Goal: Task Accomplishment & Management: Complete application form

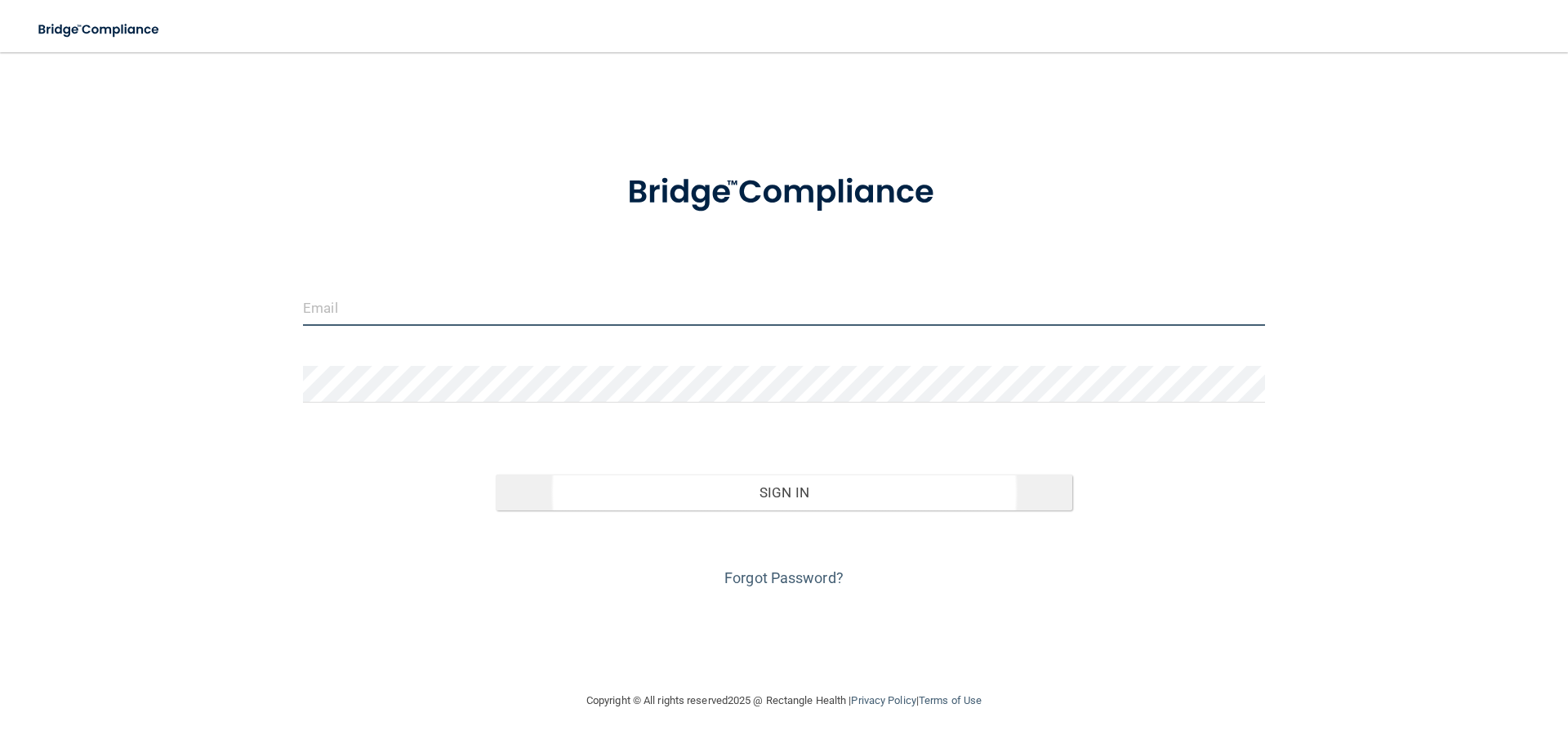
type input "[EMAIL_ADDRESS][DOMAIN_NAME]"
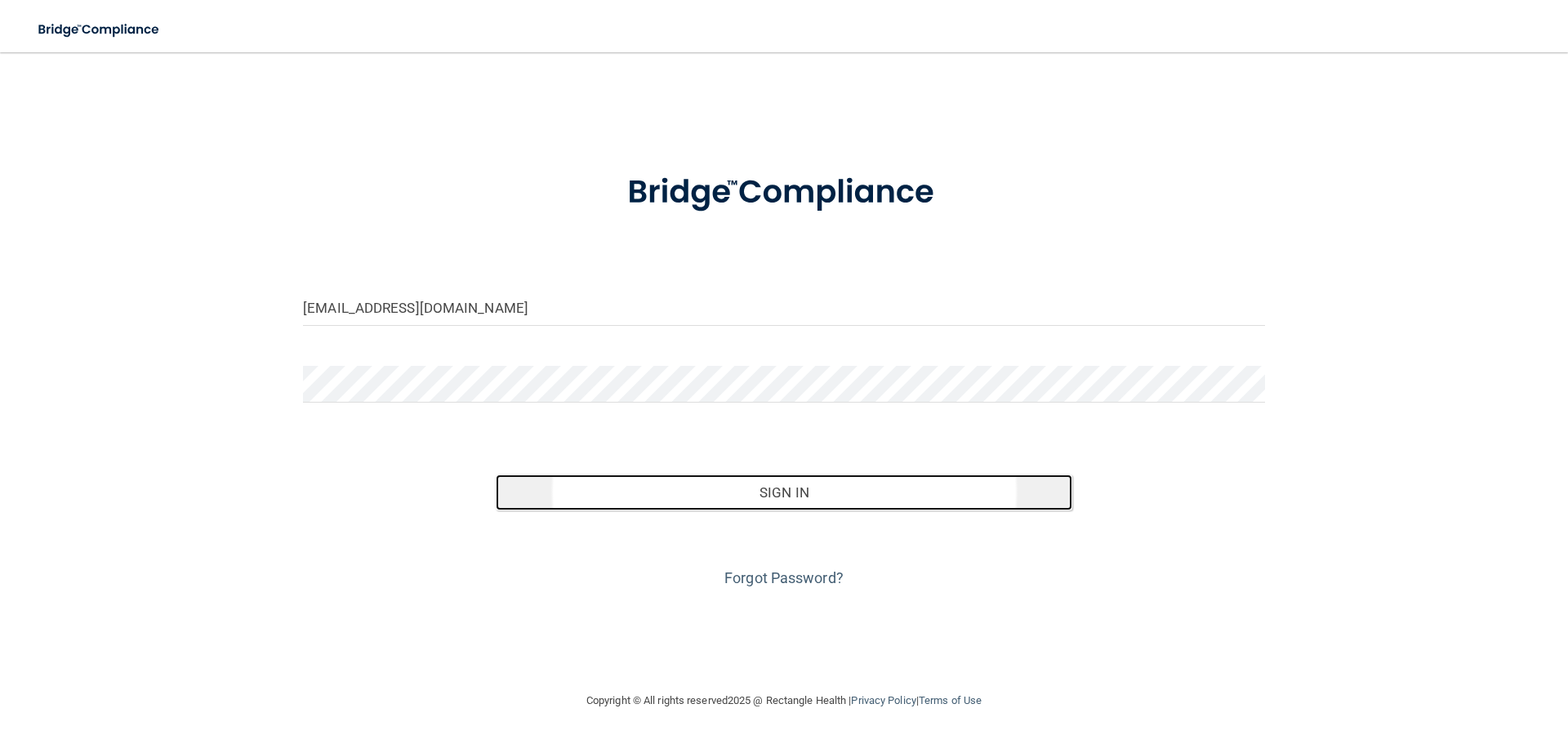
click at [784, 492] on button "Sign In" at bounding box center [784, 492] width 577 height 36
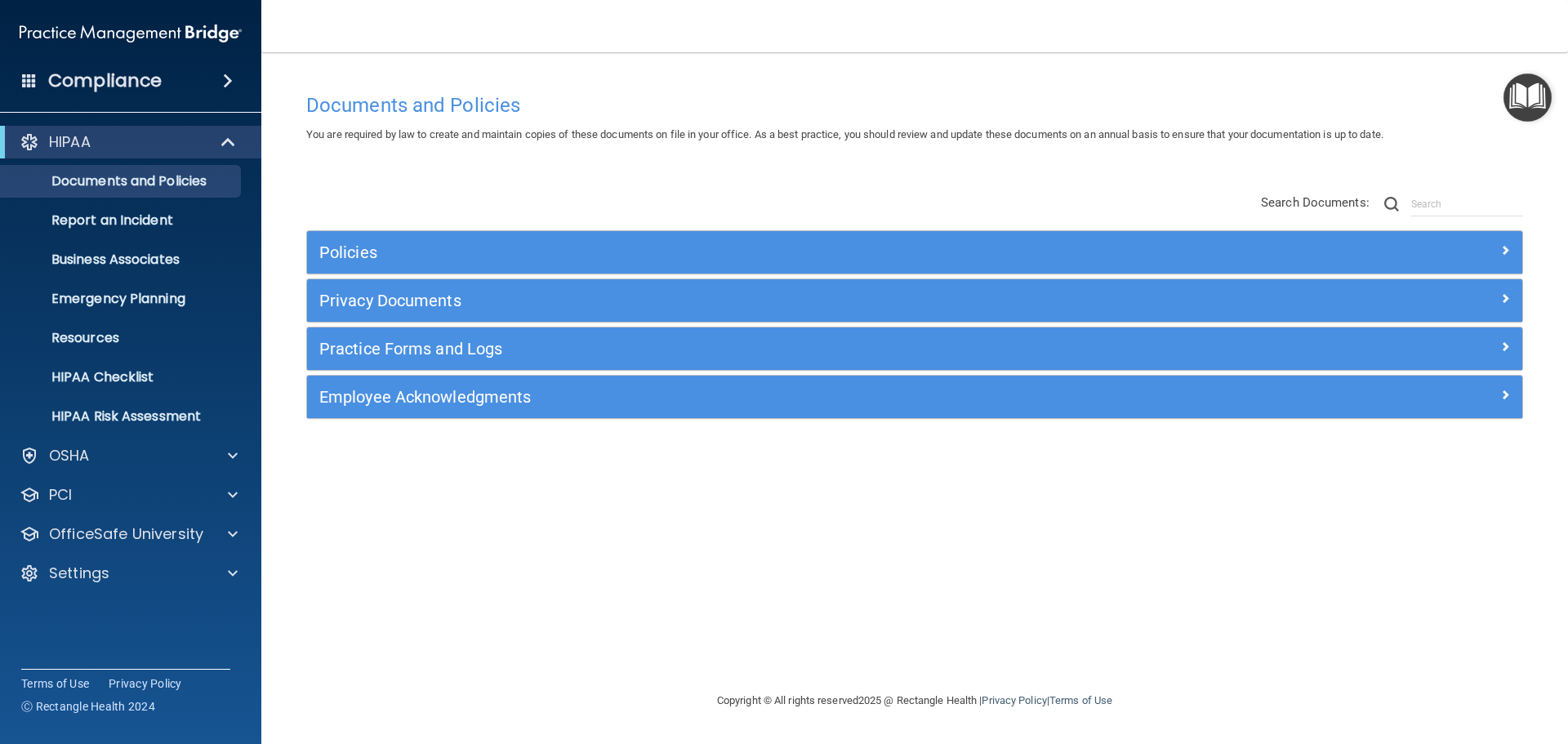
click at [1522, 92] on img "Open Resource Center" at bounding box center [1528, 98] width 48 height 48
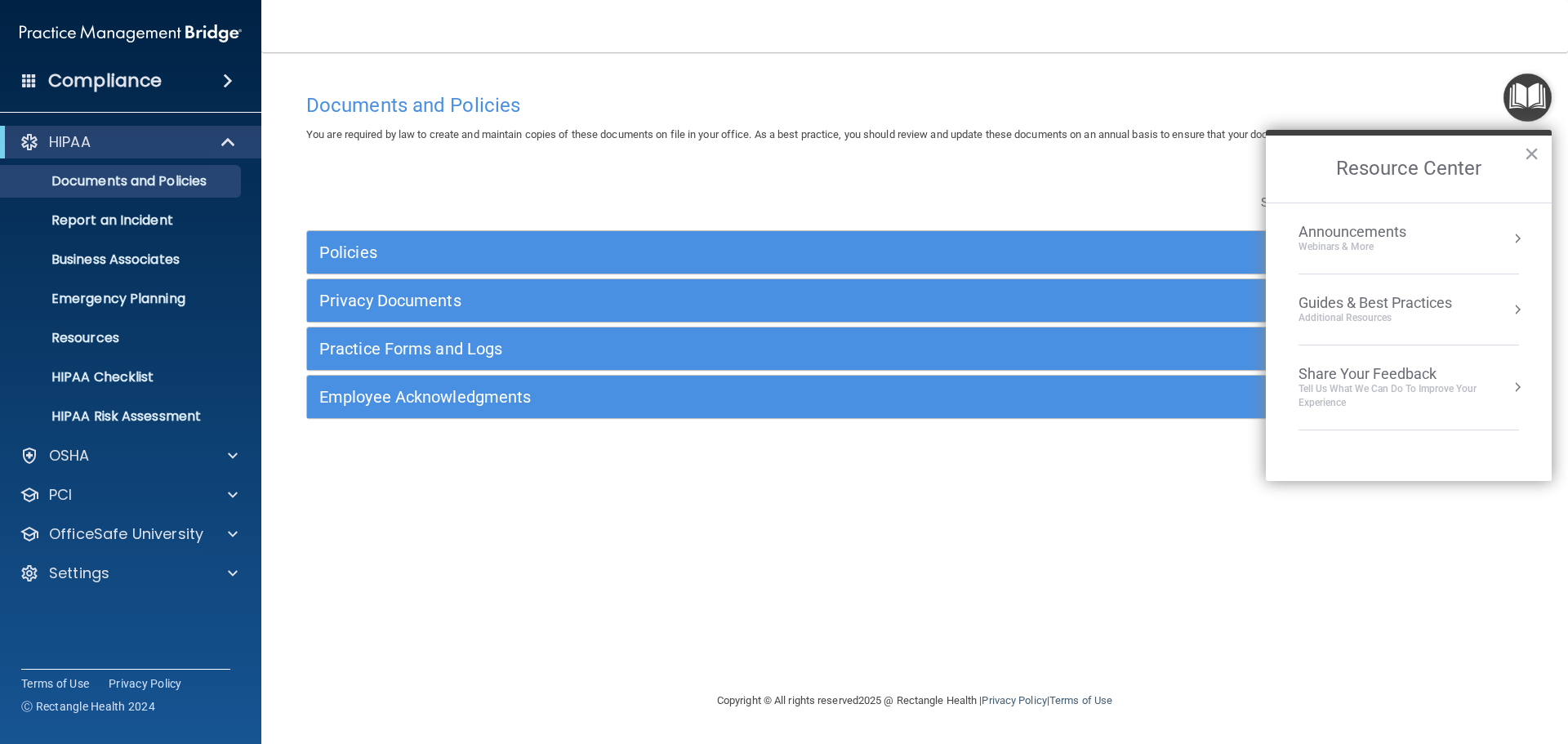
click at [1451, 305] on div "Guides & Best Practices" at bounding box center [1374, 303] width 153 height 18
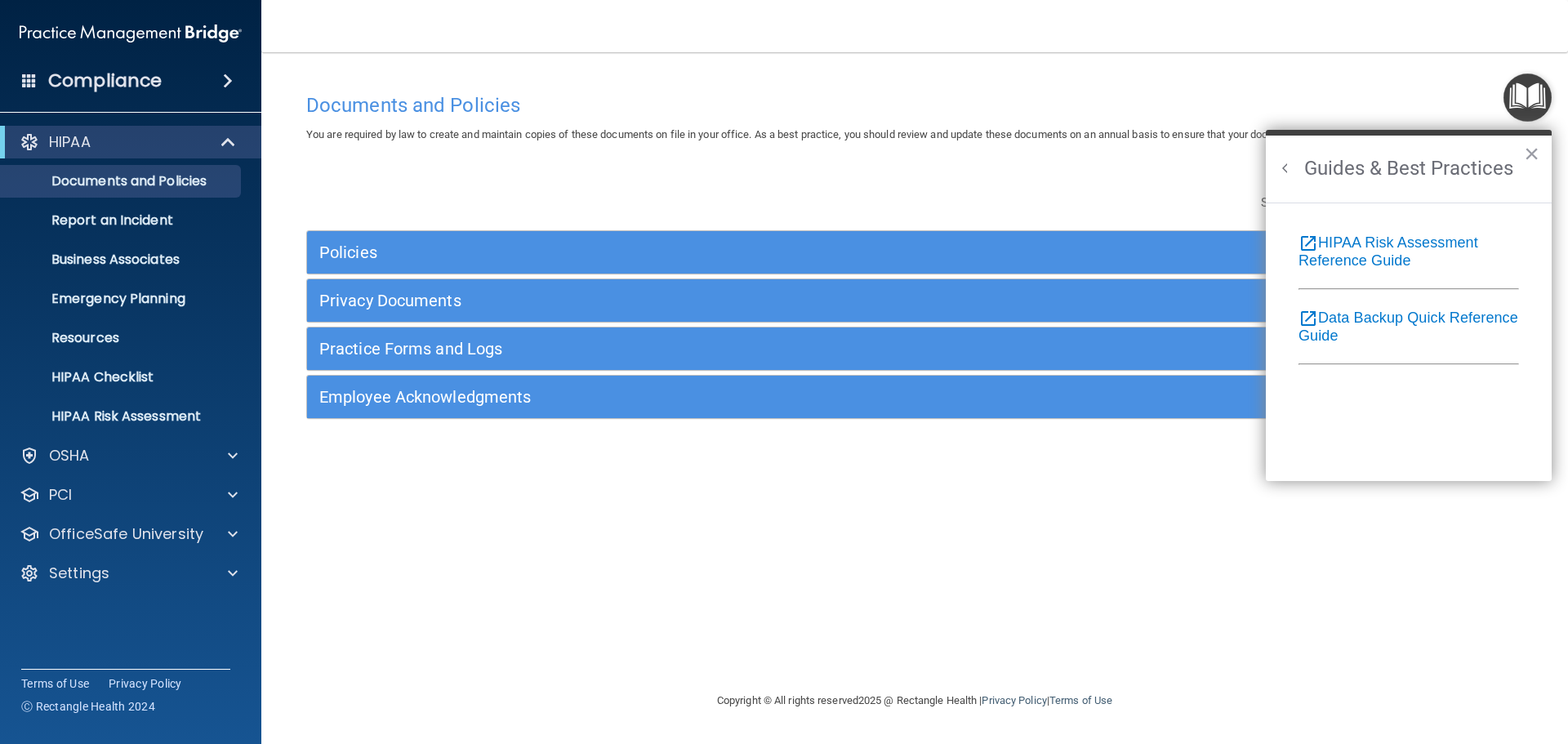
click at [1282, 169] on button "Back to Resource Center Home" at bounding box center [1286, 169] width 16 height 16
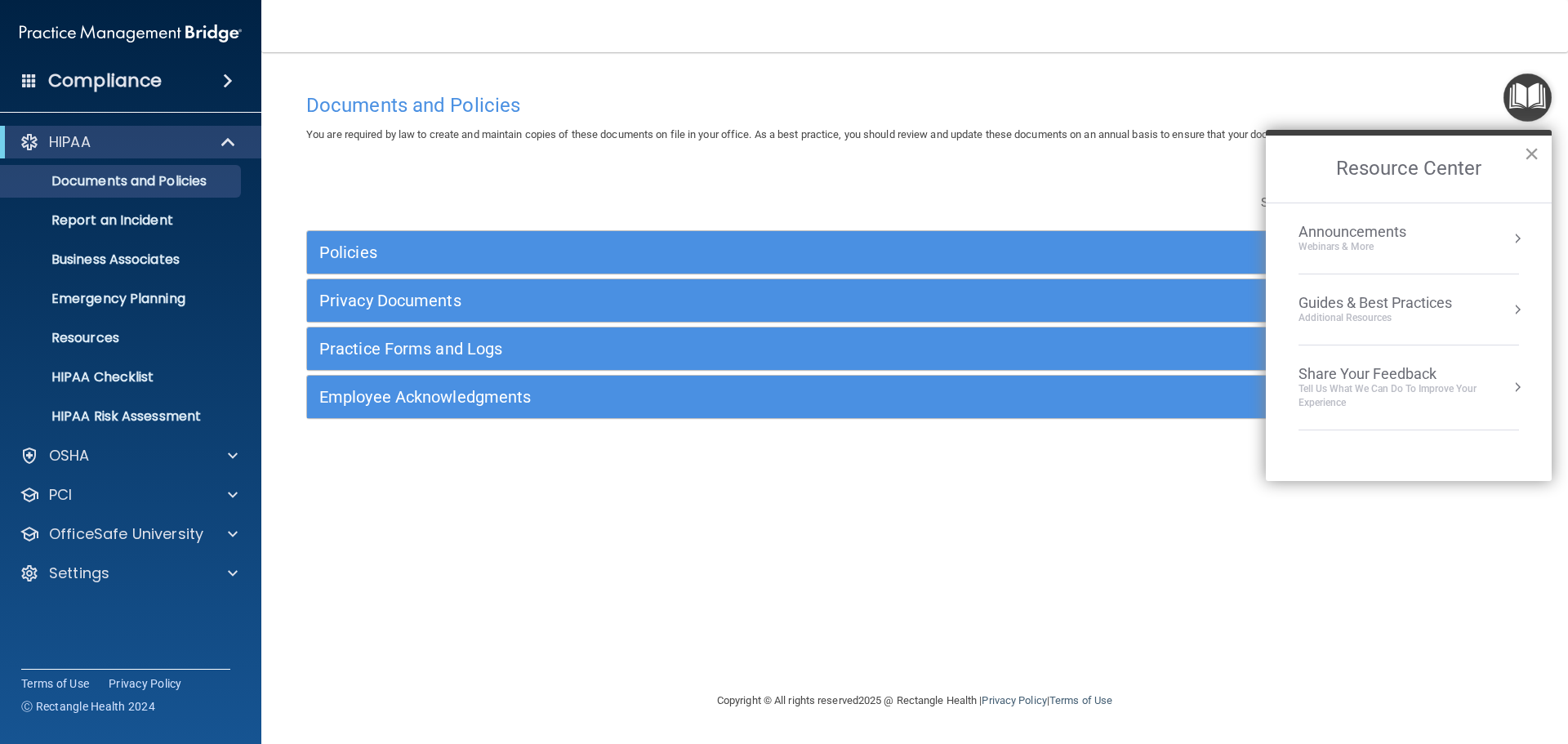
click at [1535, 151] on button "×" at bounding box center [1531, 153] width 15 height 26
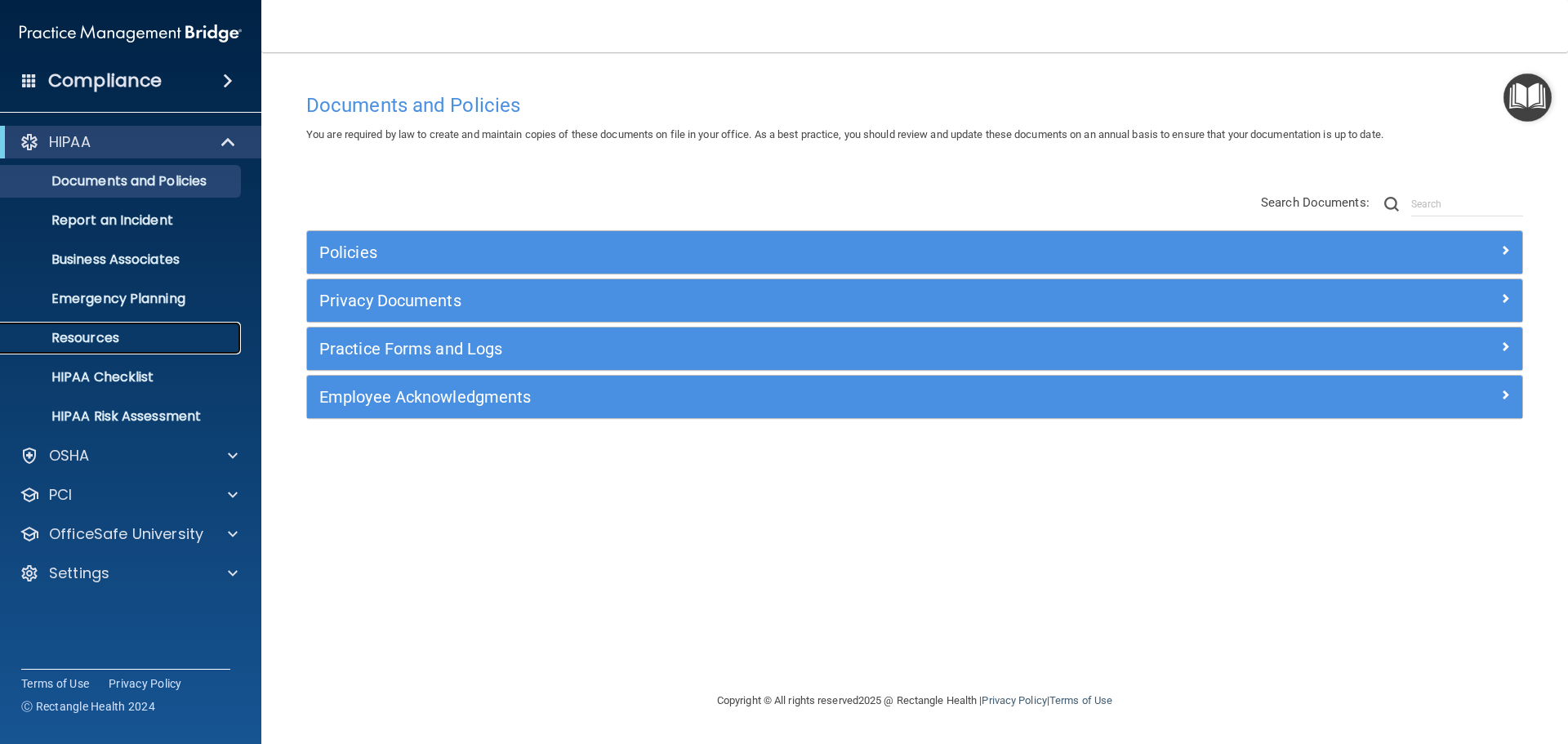
click at [96, 333] on p "Resources" at bounding box center [122, 338] width 223 height 16
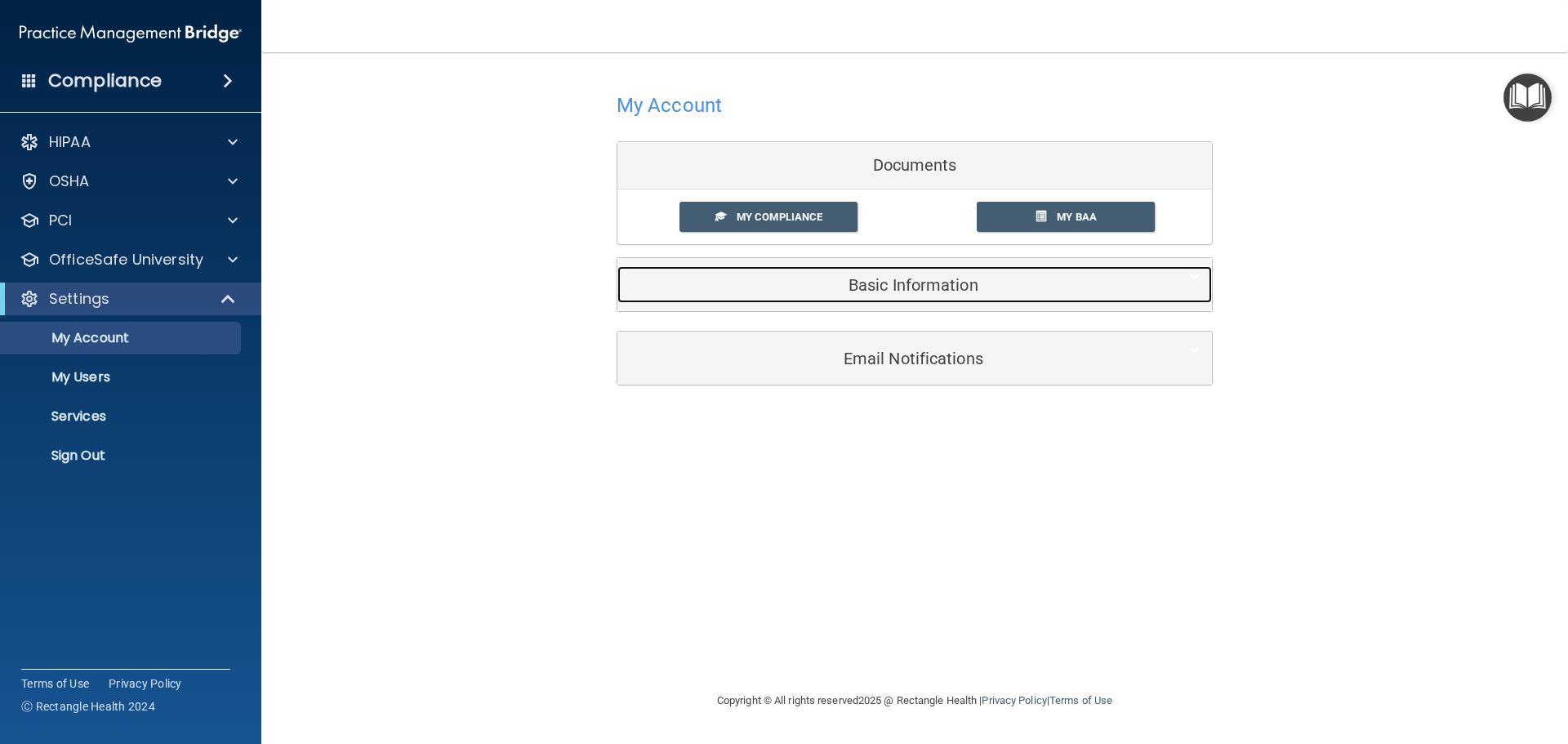
click at [919, 289] on h5 "Basic Information" at bounding box center [889, 285] width 520 height 18
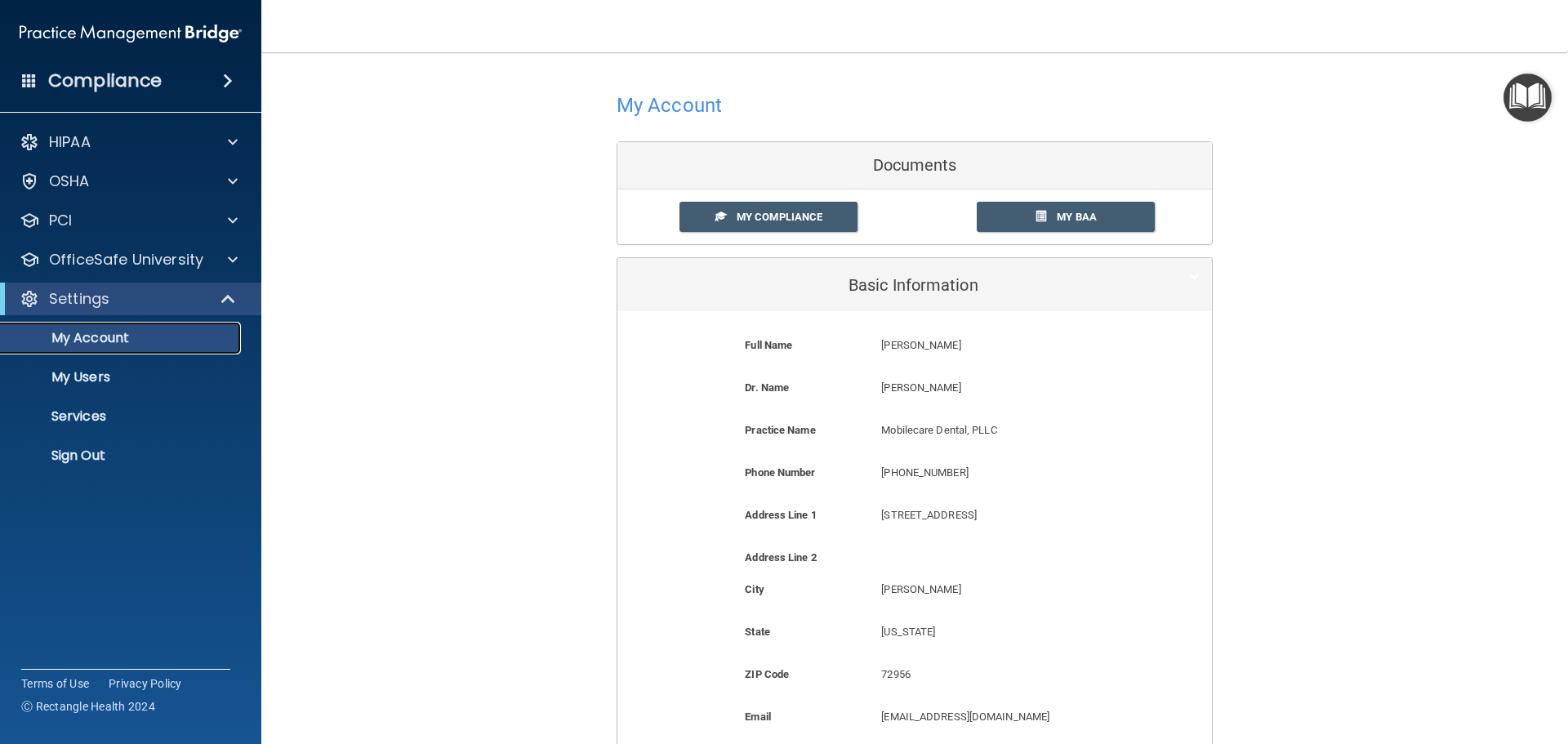
click at [103, 336] on p "My Account" at bounding box center [122, 338] width 223 height 16
click at [85, 415] on p "Services" at bounding box center [122, 416] width 223 height 16
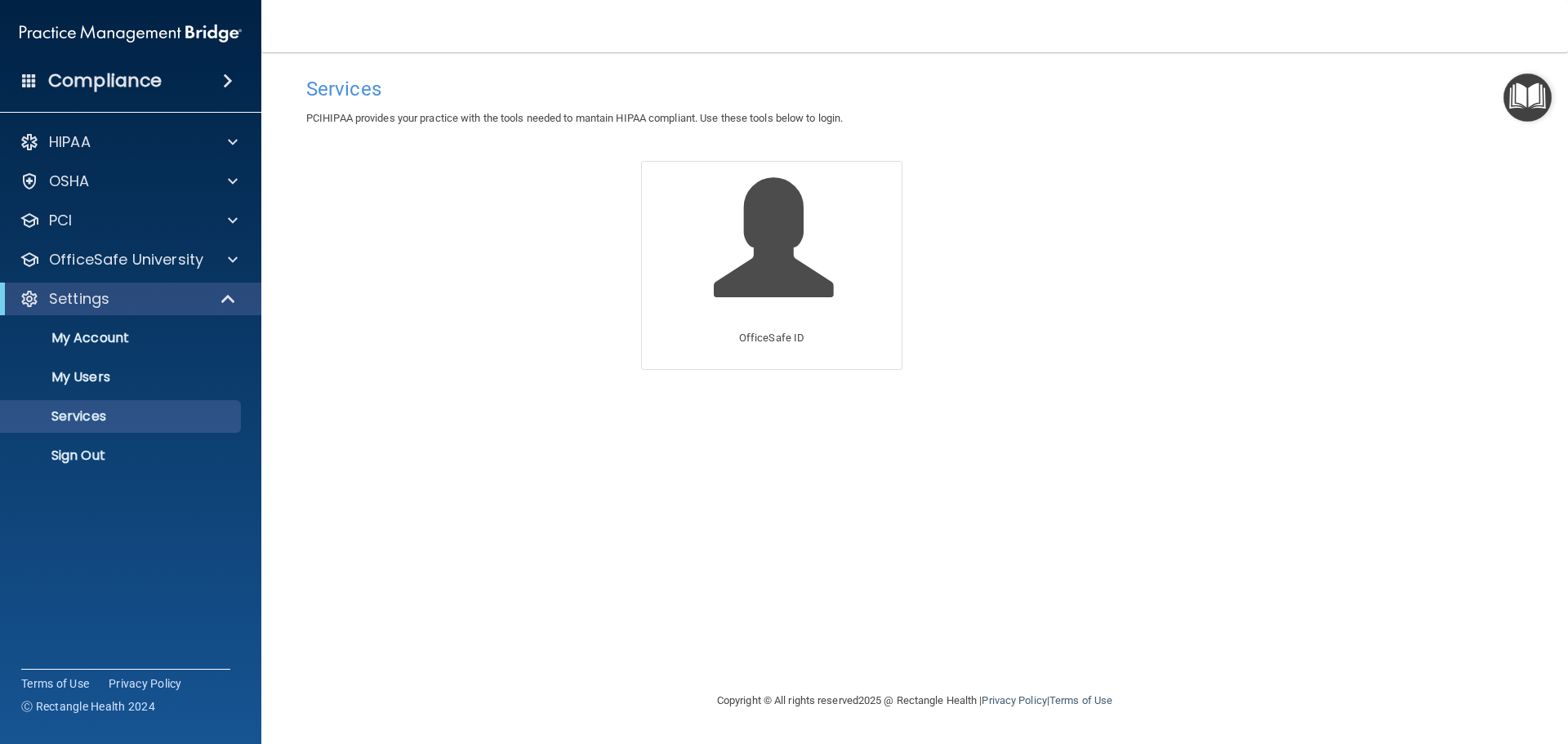
click at [1525, 93] on img "Open Resource Center" at bounding box center [1528, 98] width 48 height 48
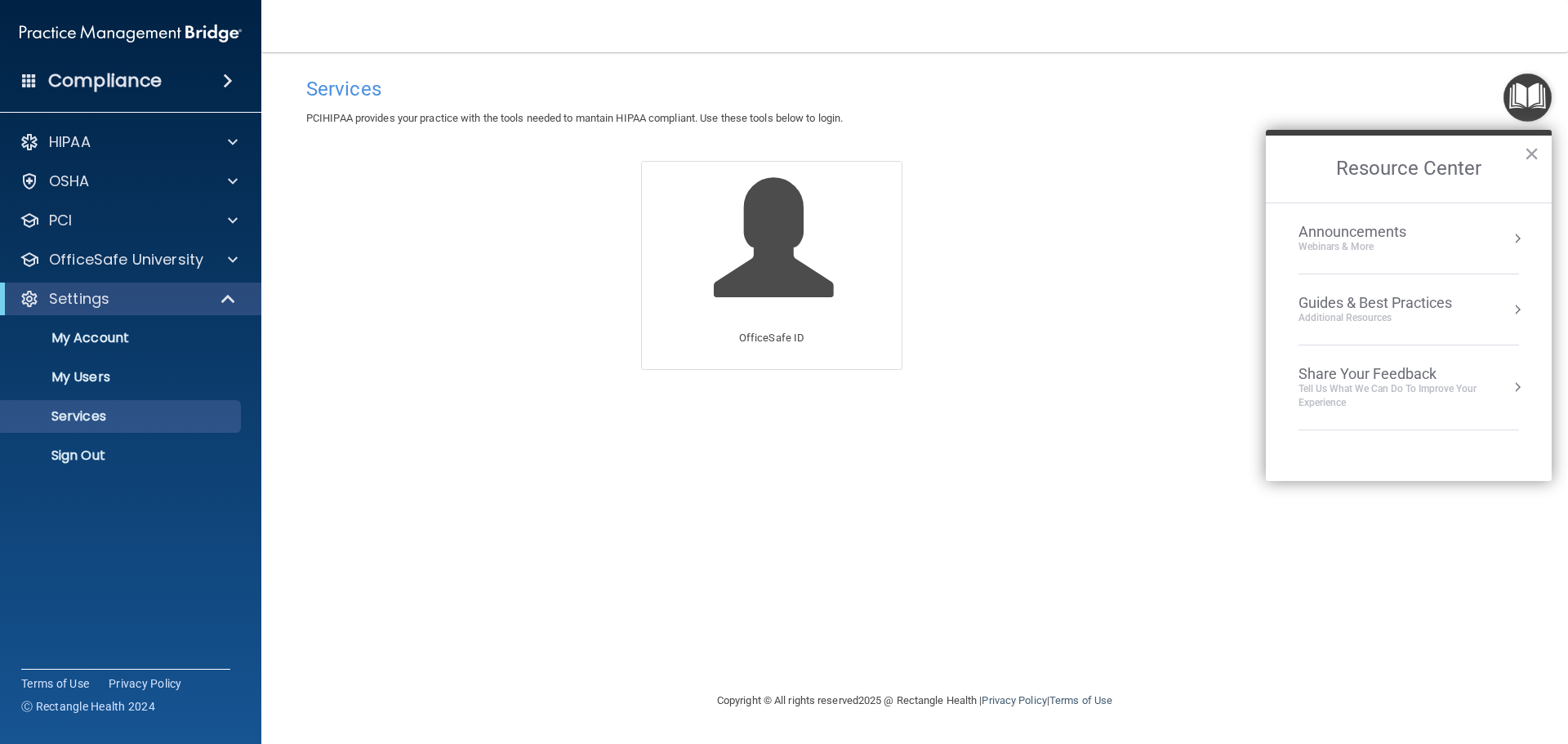
click at [1421, 303] on div "Guides & Best Practices" at bounding box center [1374, 303] width 153 height 18
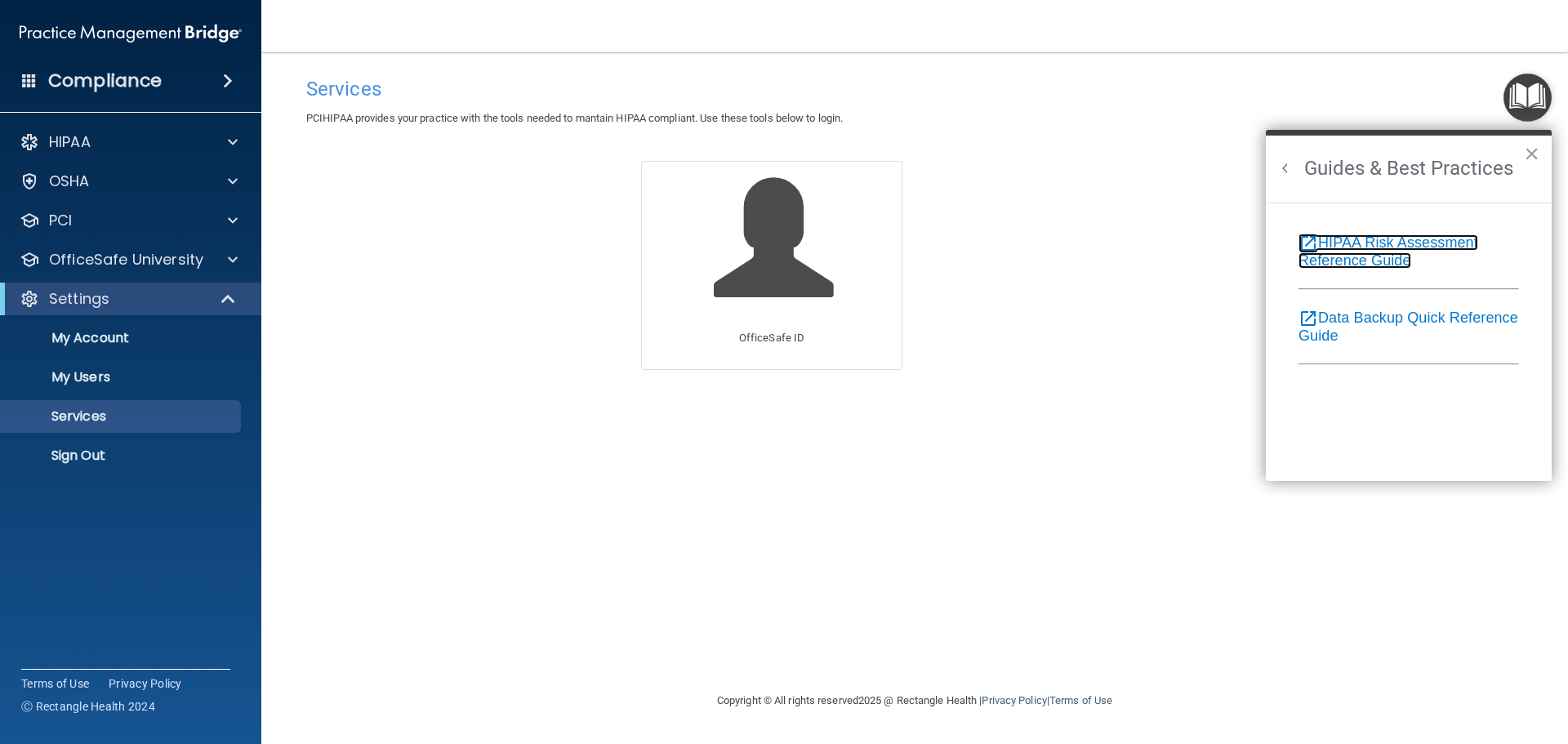
click at [1417, 243] on link "open_in_new HIPAA Risk Assessment Reference Guide" at bounding box center [1388, 251] width 179 height 34
click at [89, 376] on p "My Users" at bounding box center [122, 377] width 223 height 16
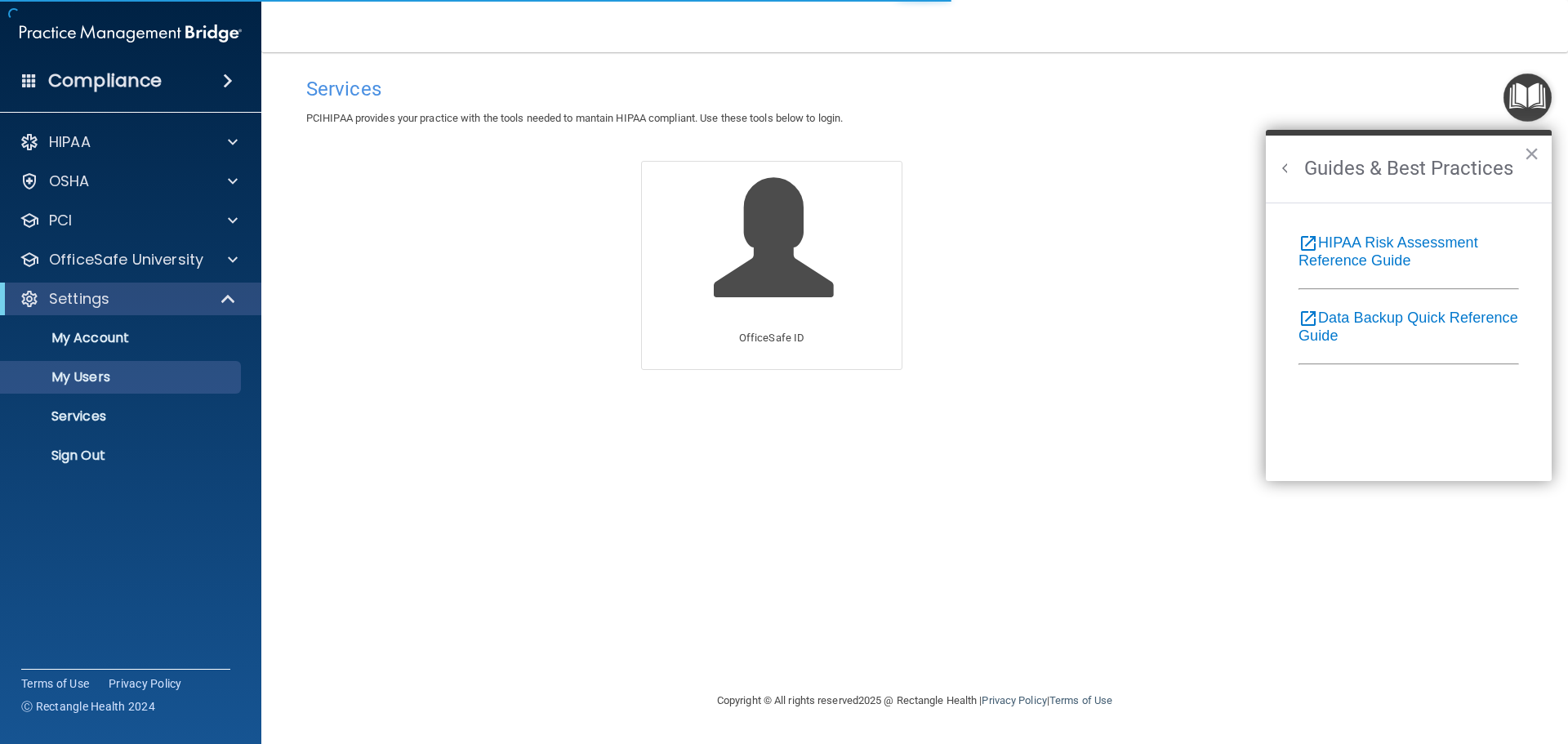
select select "20"
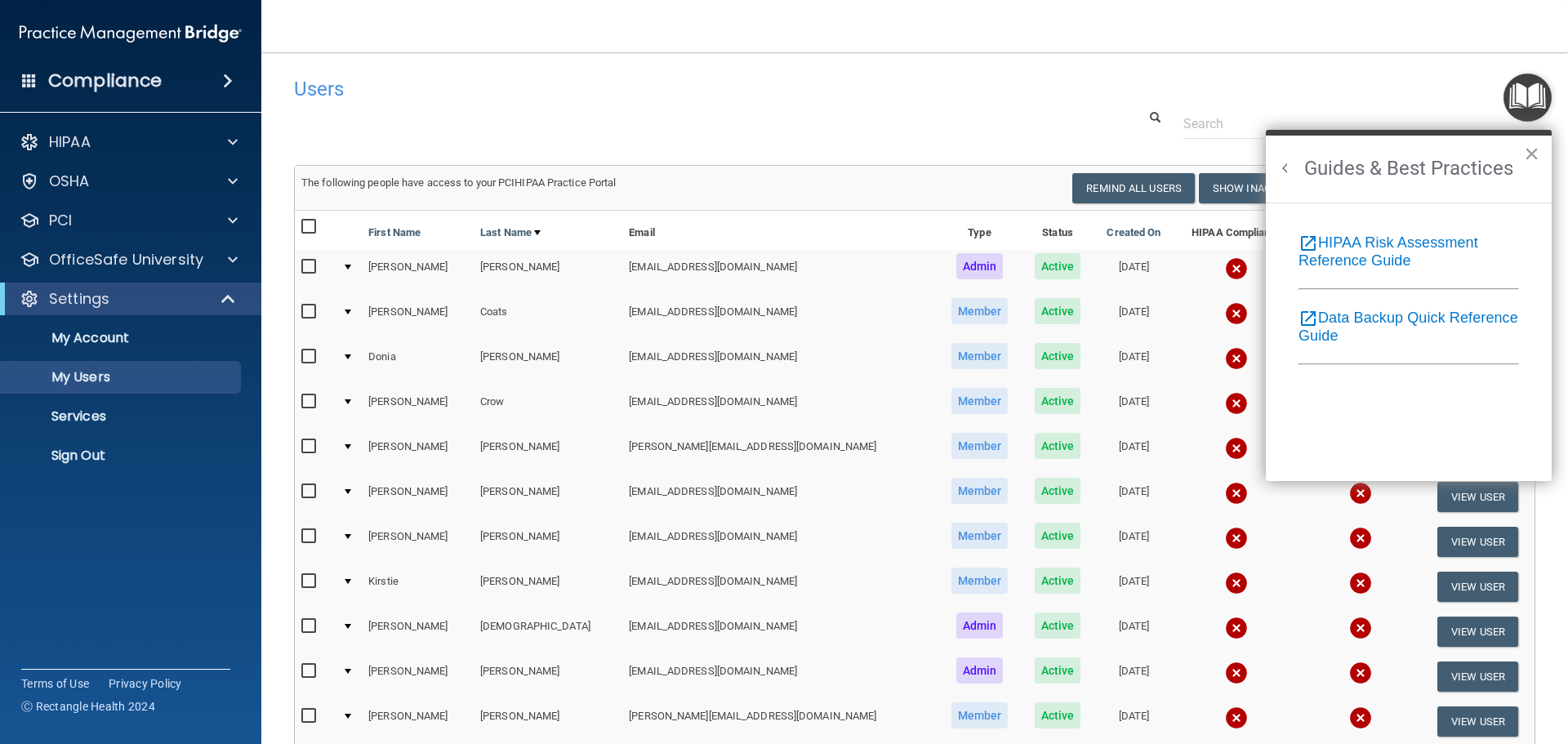
click at [1533, 155] on button "×" at bounding box center [1531, 153] width 15 height 26
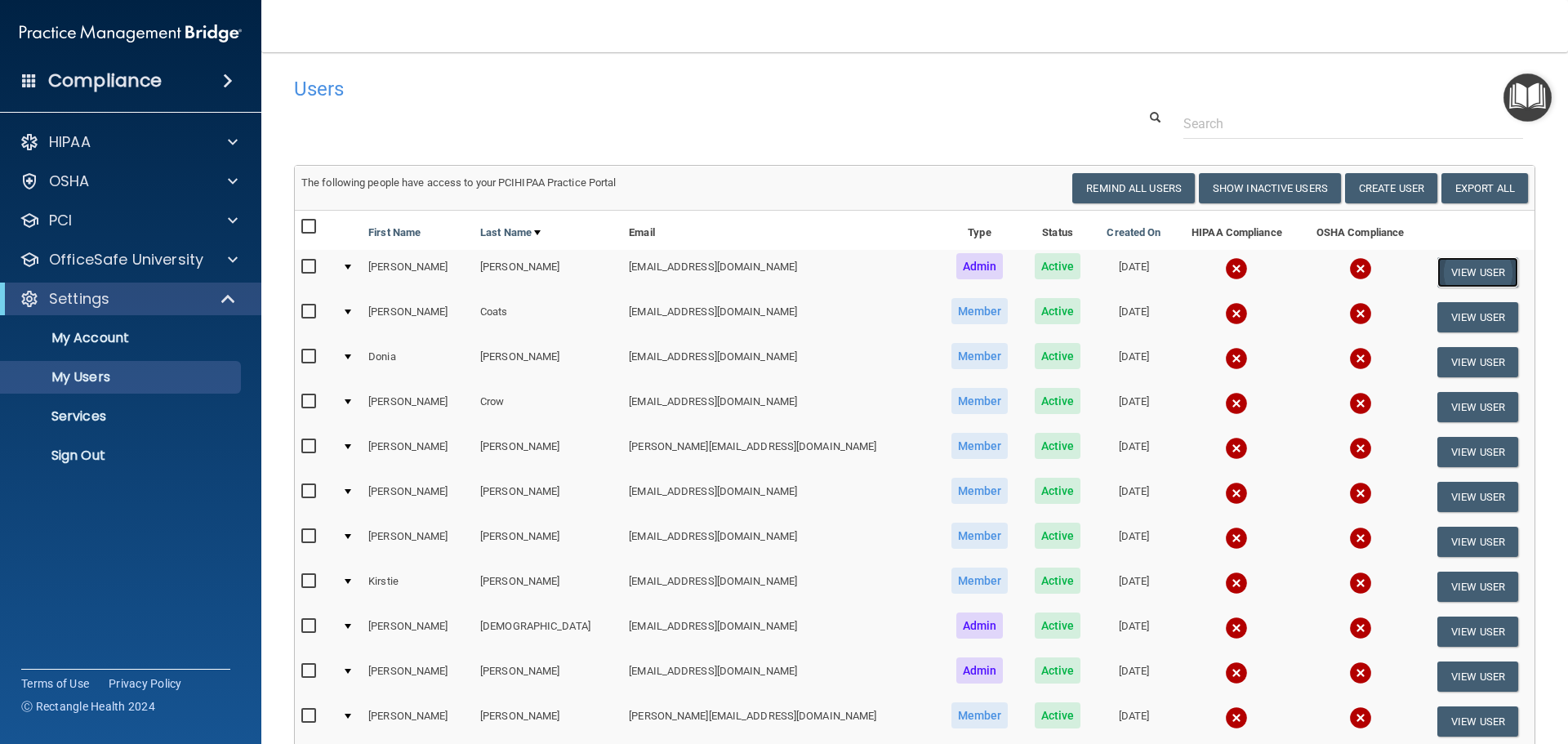
click at [1454, 278] on button "View User" at bounding box center [1477, 273] width 81 height 30
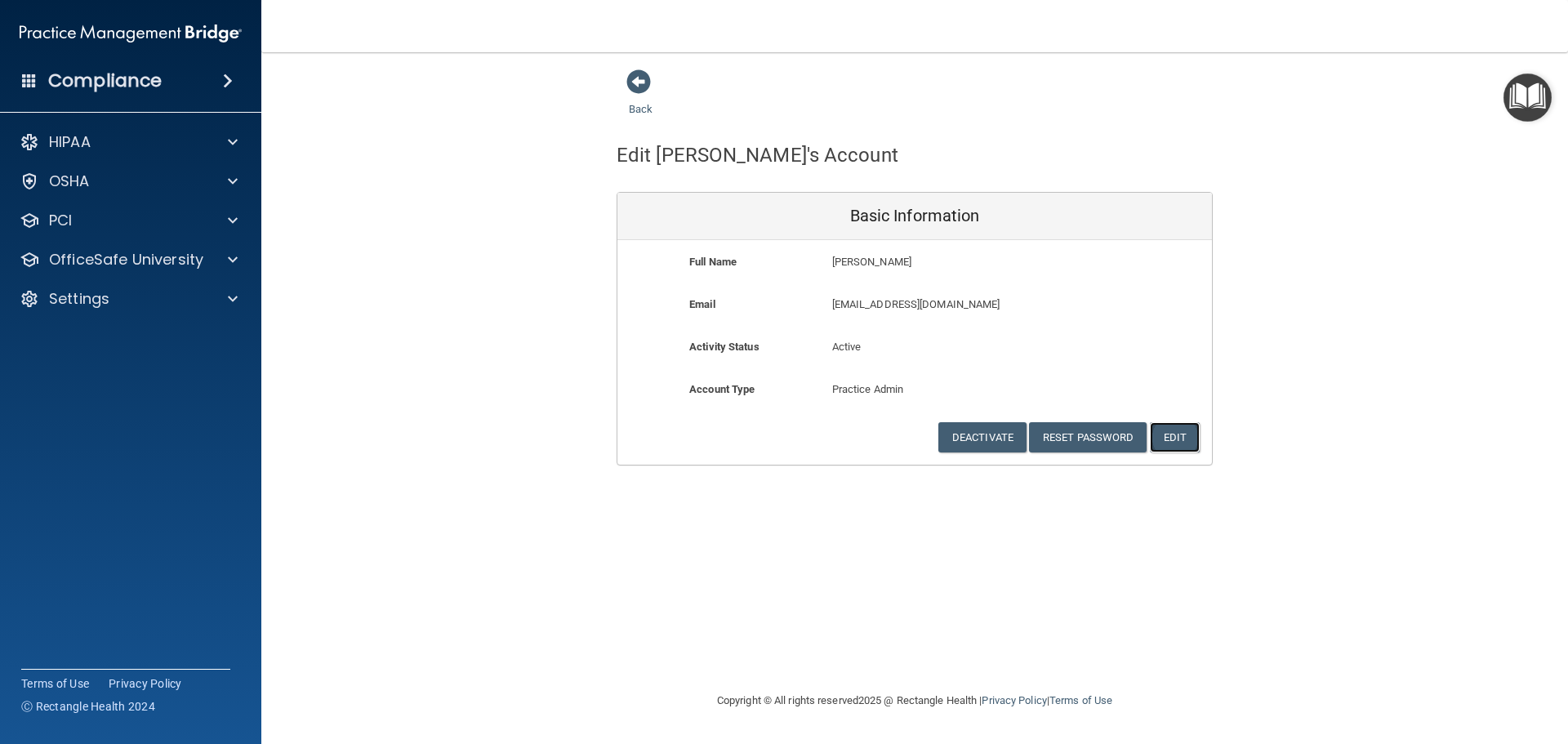
click at [1174, 432] on button "Edit" at bounding box center [1174, 437] width 50 height 30
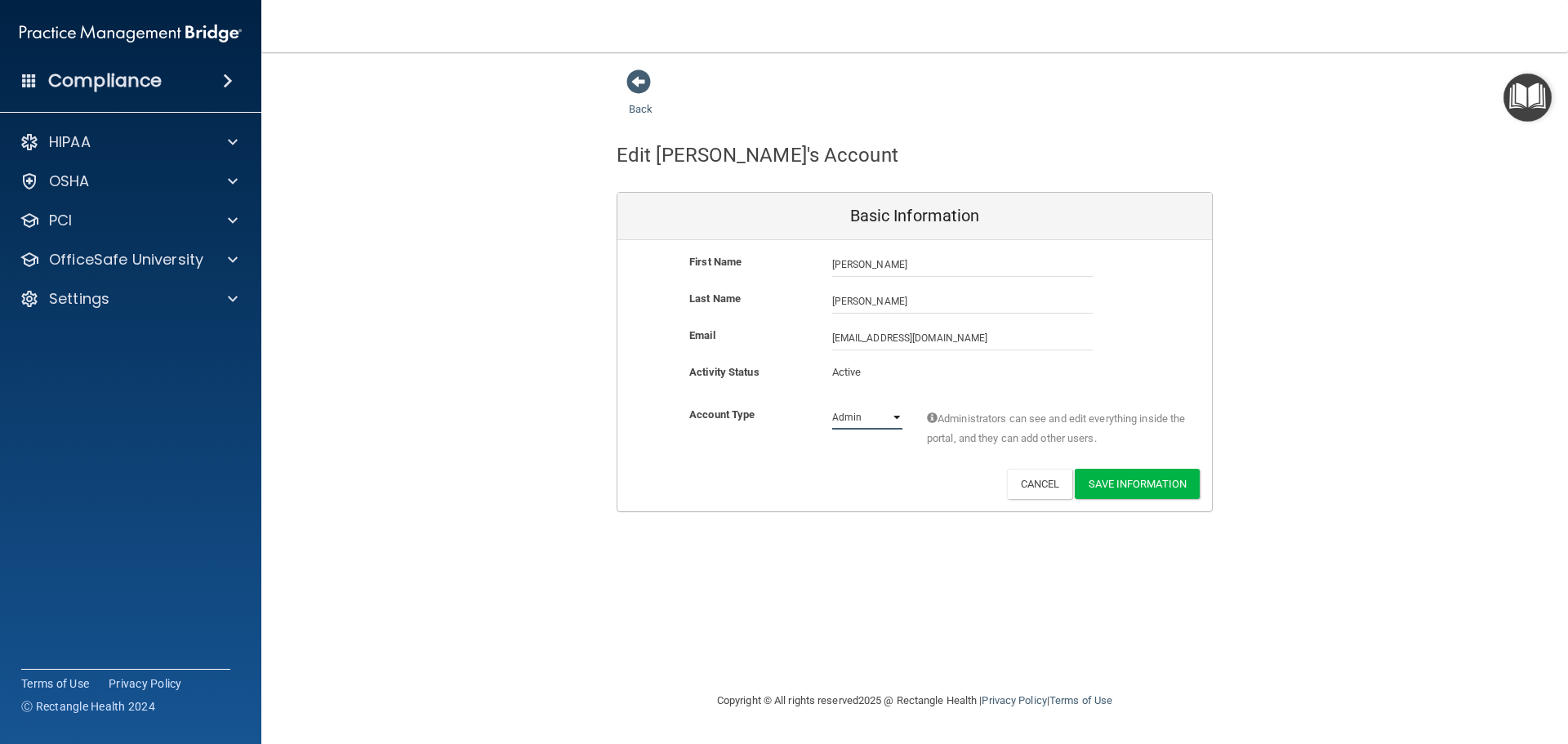
click at [896, 416] on select "Admin Member" at bounding box center [867, 417] width 70 height 24
select select "practice_member"
click at [832, 405] on select "Admin Member" at bounding box center [867, 417] width 70 height 24
click at [1131, 479] on button "Save Information" at bounding box center [1137, 484] width 125 height 30
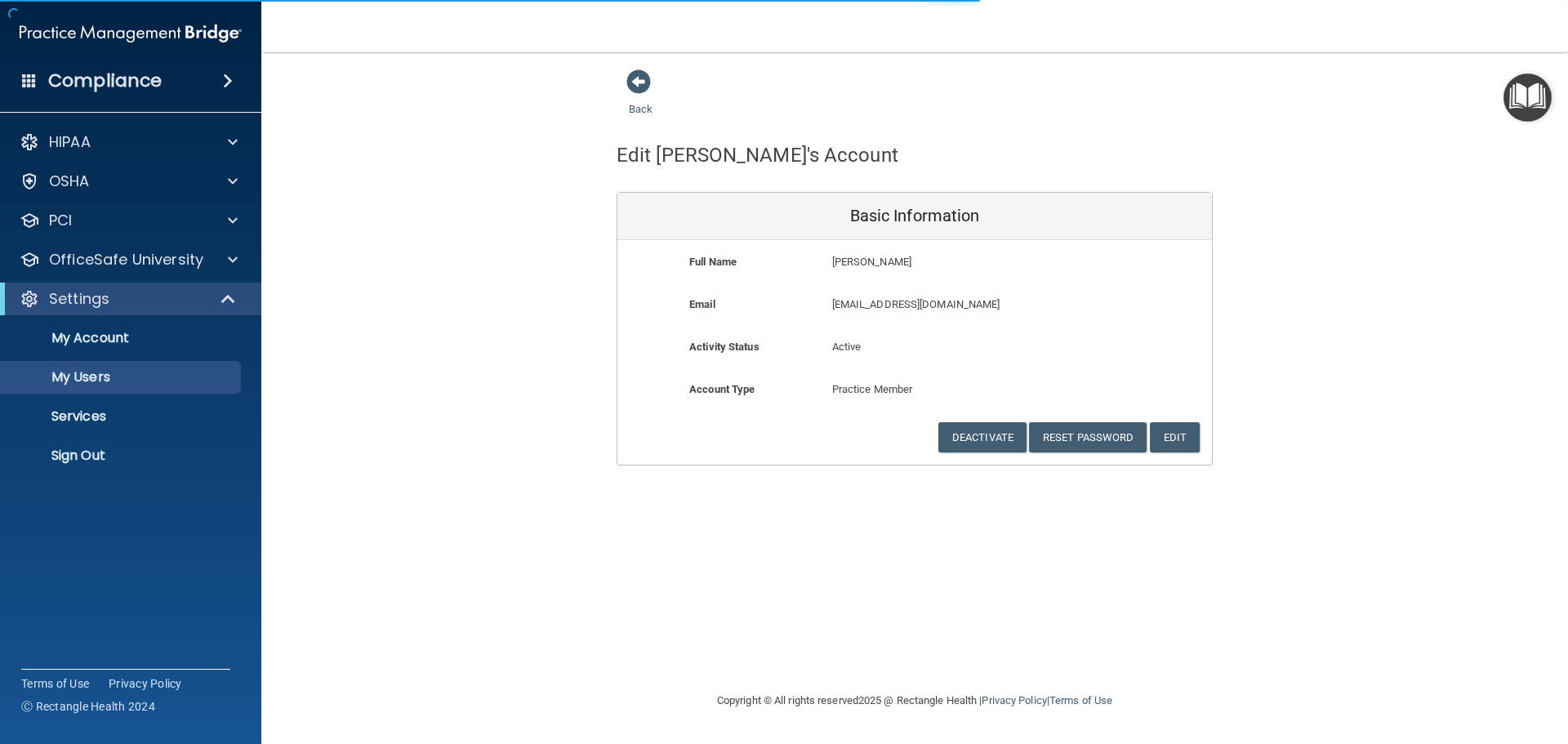
select select "20"
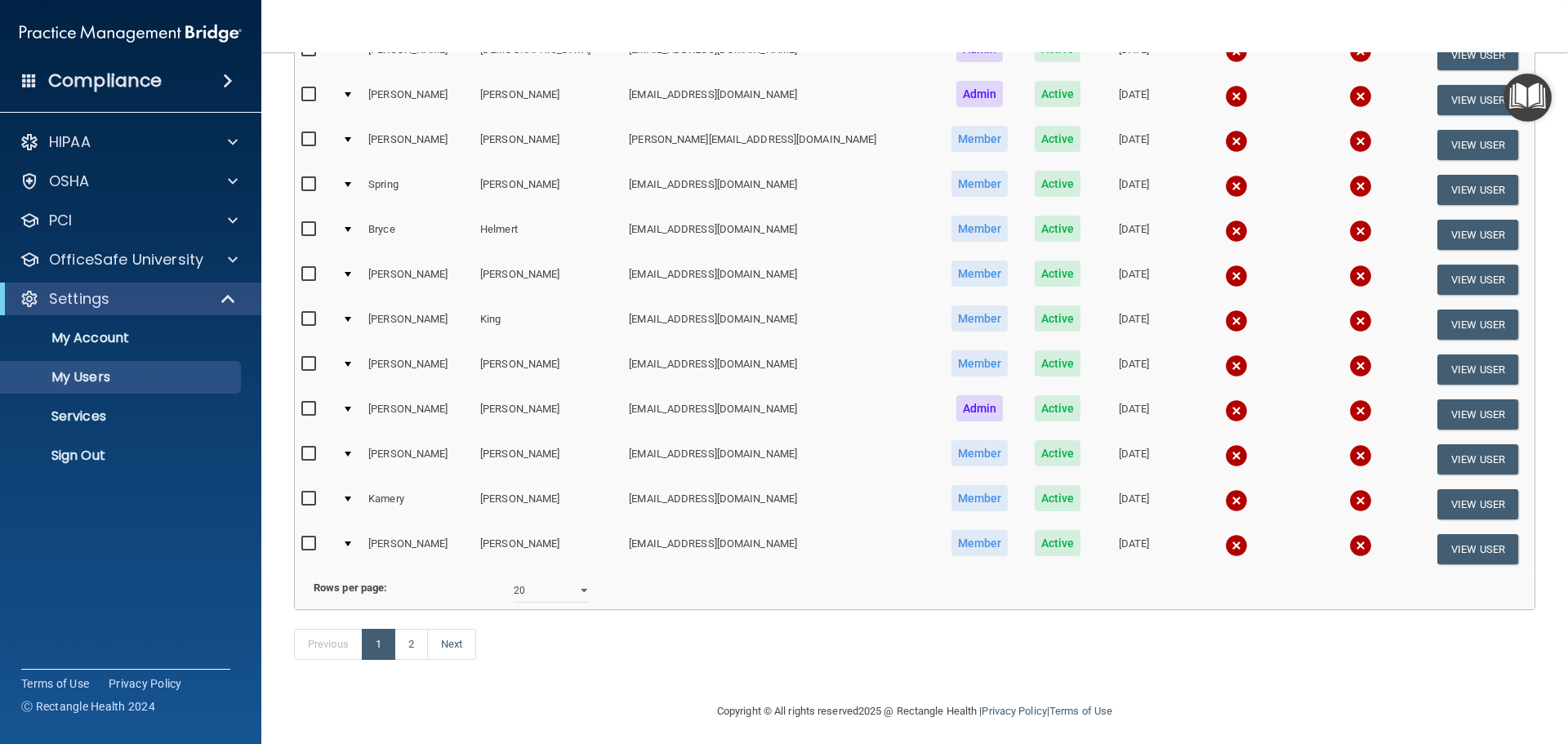
scroll to position [653, 0]
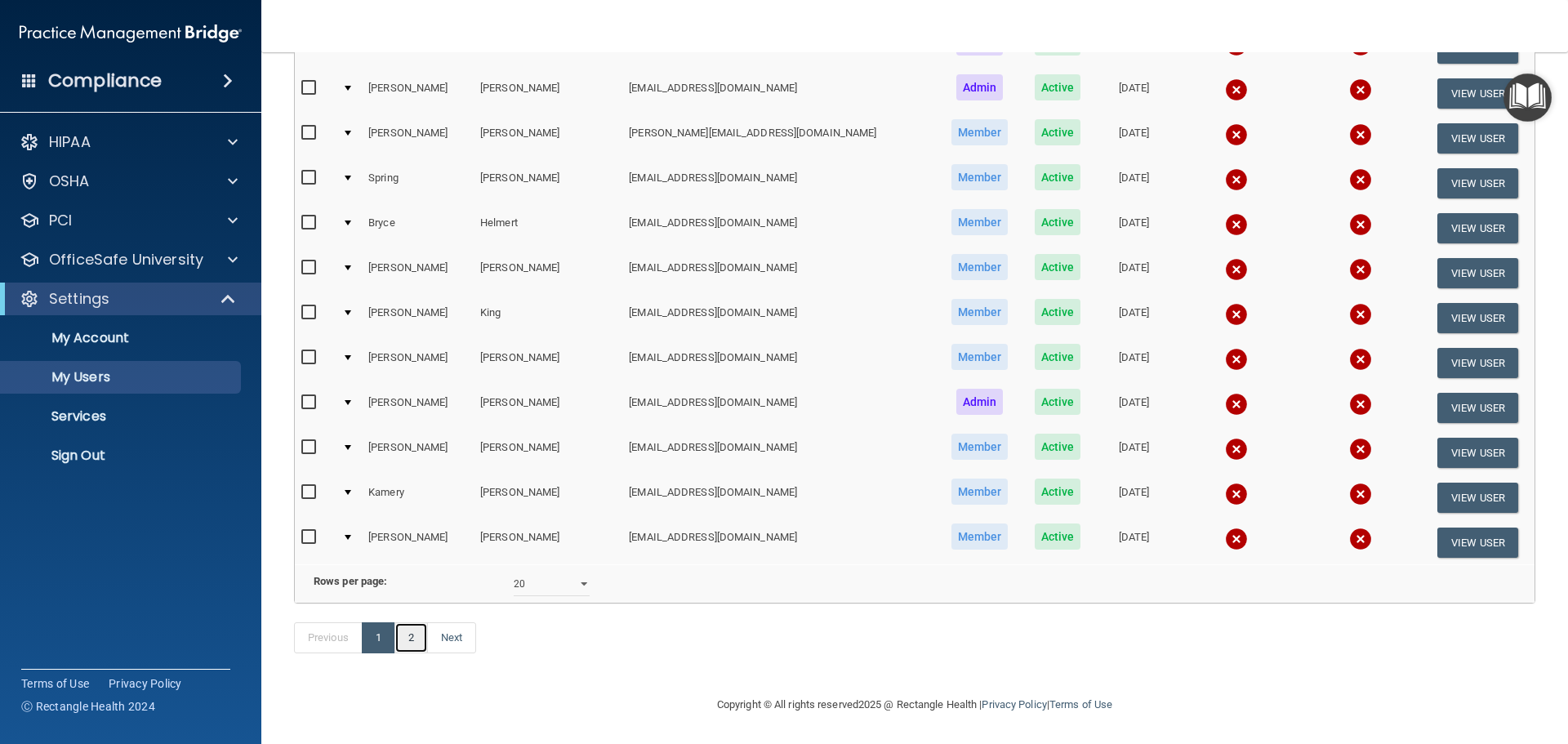
click at [410, 653] on link "2" at bounding box center [411, 637] width 33 height 31
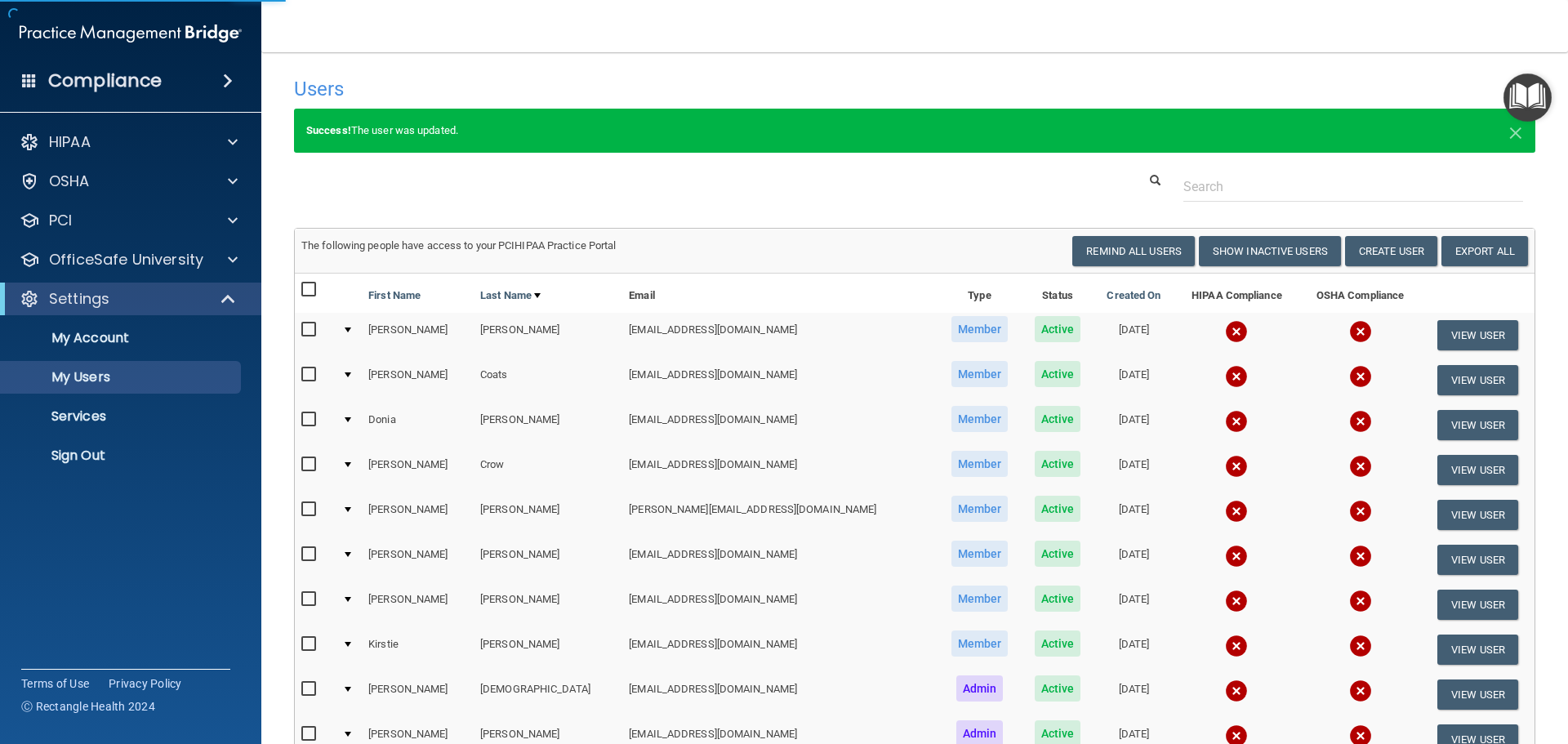
select select "20"
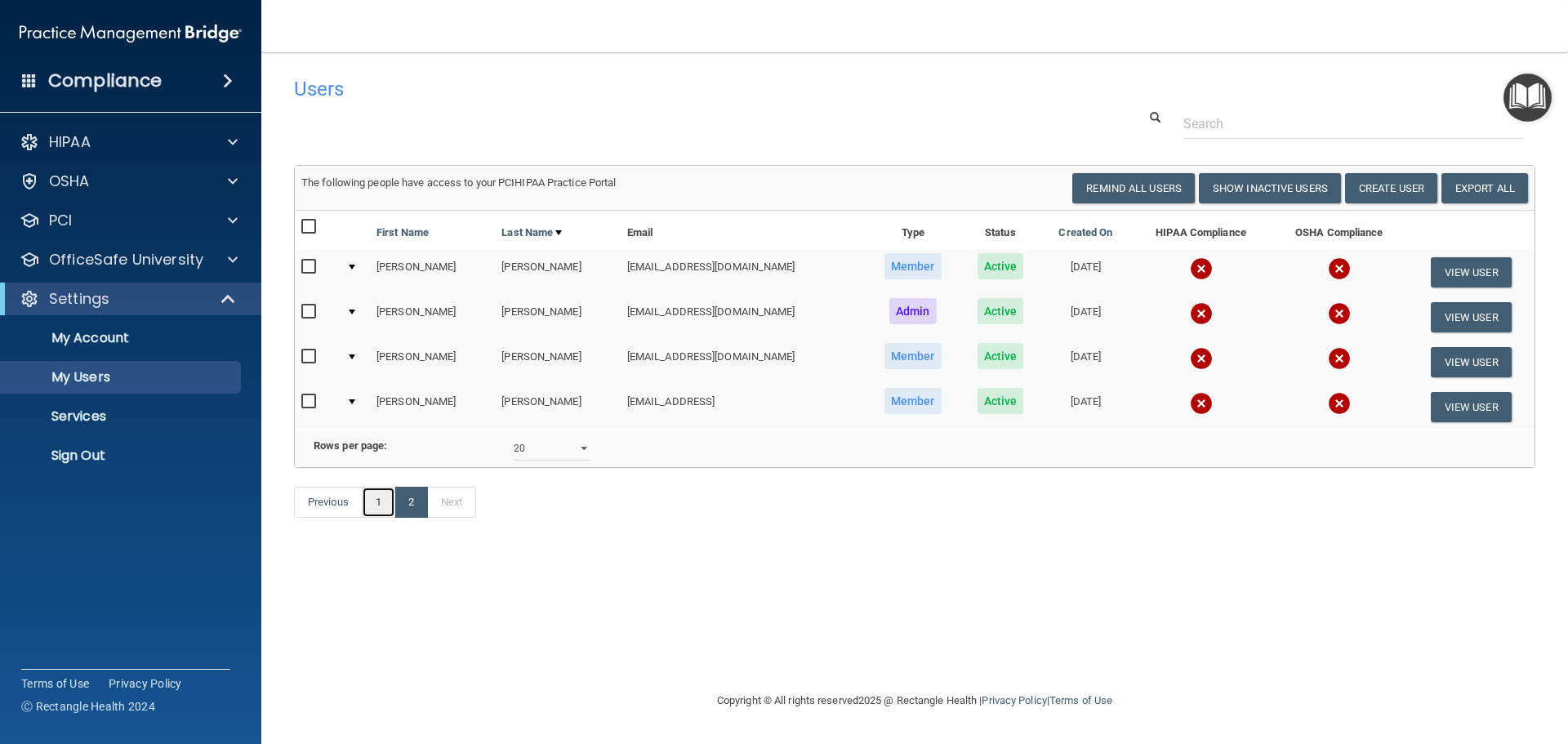
click at [380, 517] on link "1" at bounding box center [377, 502] width 33 height 31
select select "20"
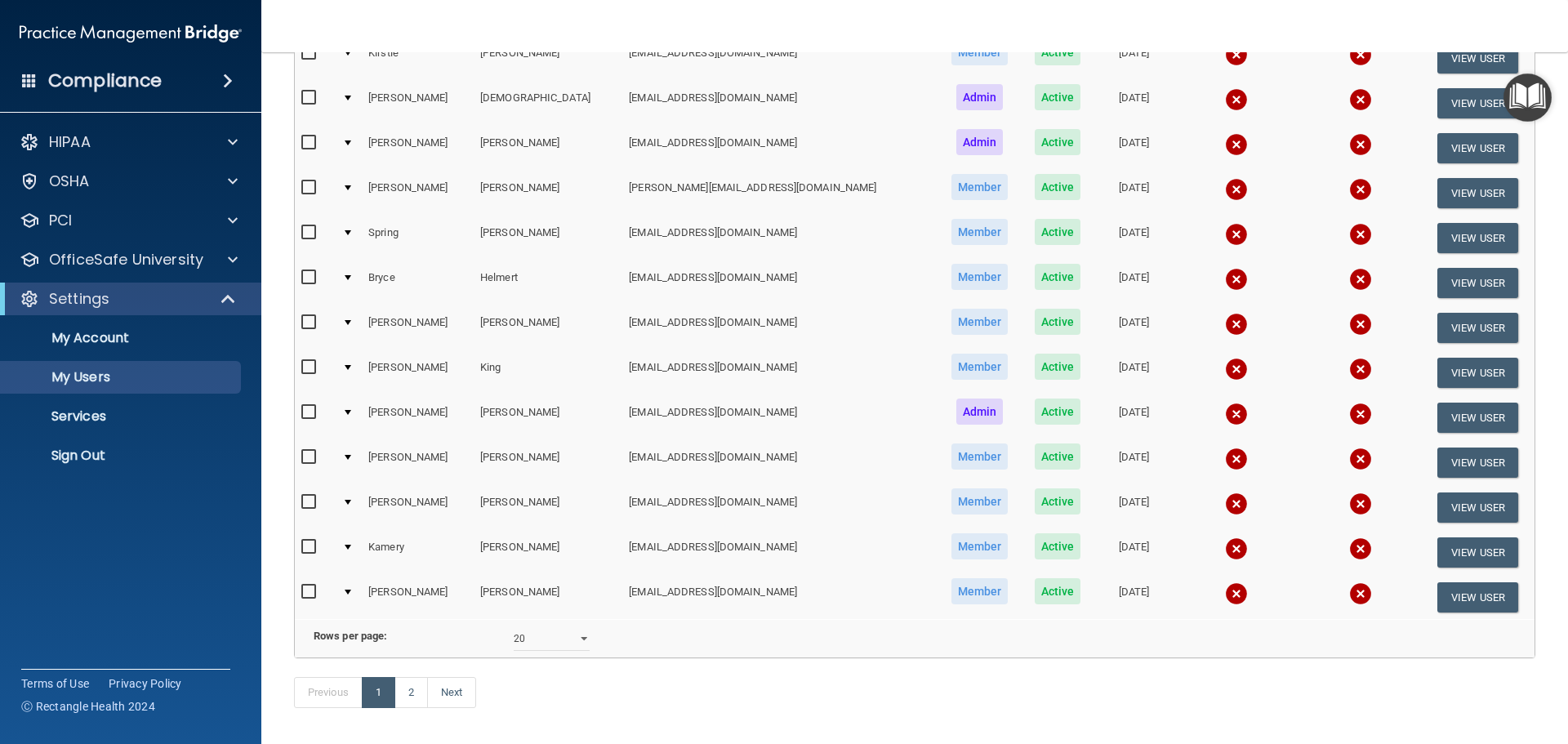
scroll to position [526, 0]
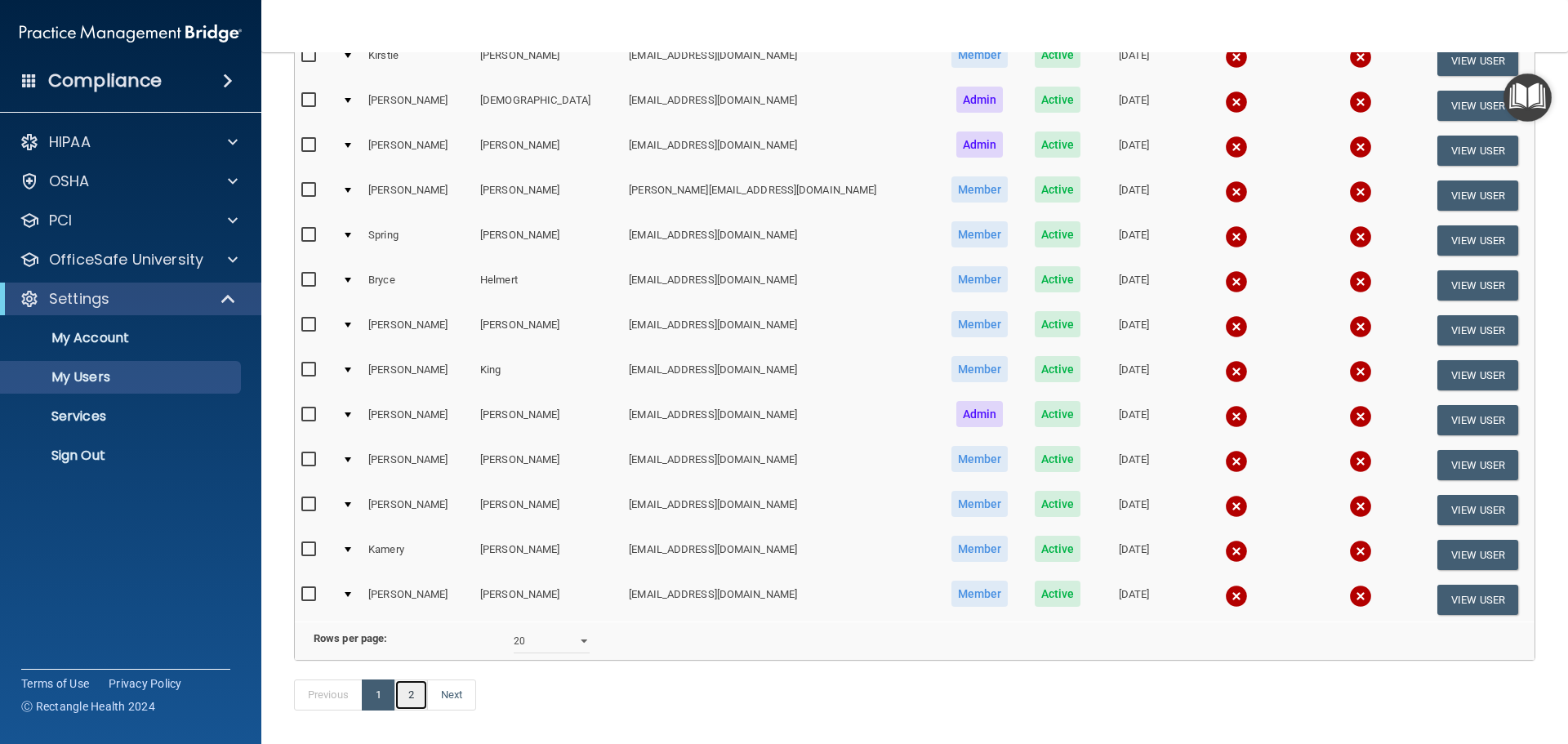
click at [414, 710] on link "2" at bounding box center [411, 695] width 33 height 31
select select "20"
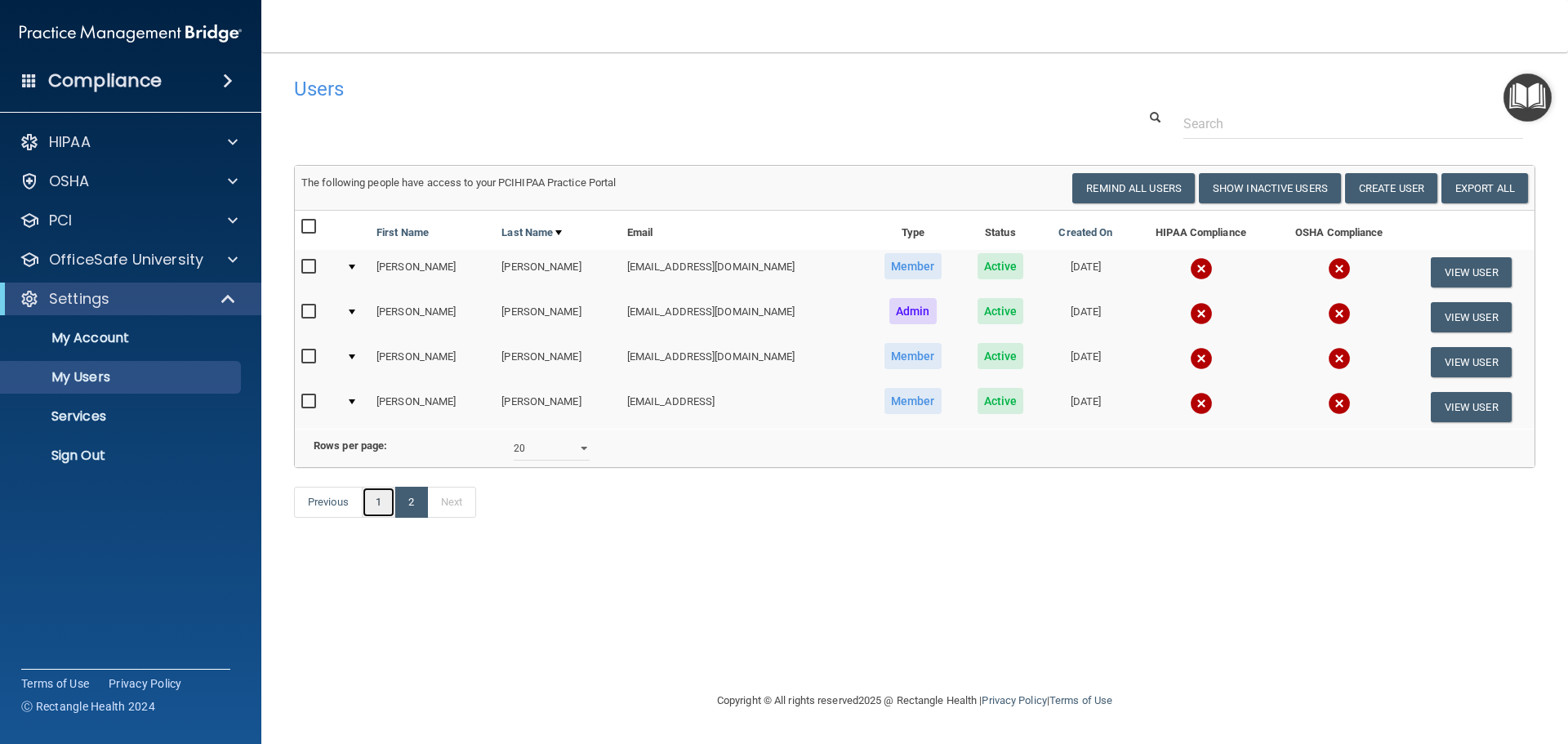
click at [377, 517] on link "1" at bounding box center [377, 502] width 33 height 31
select select "20"
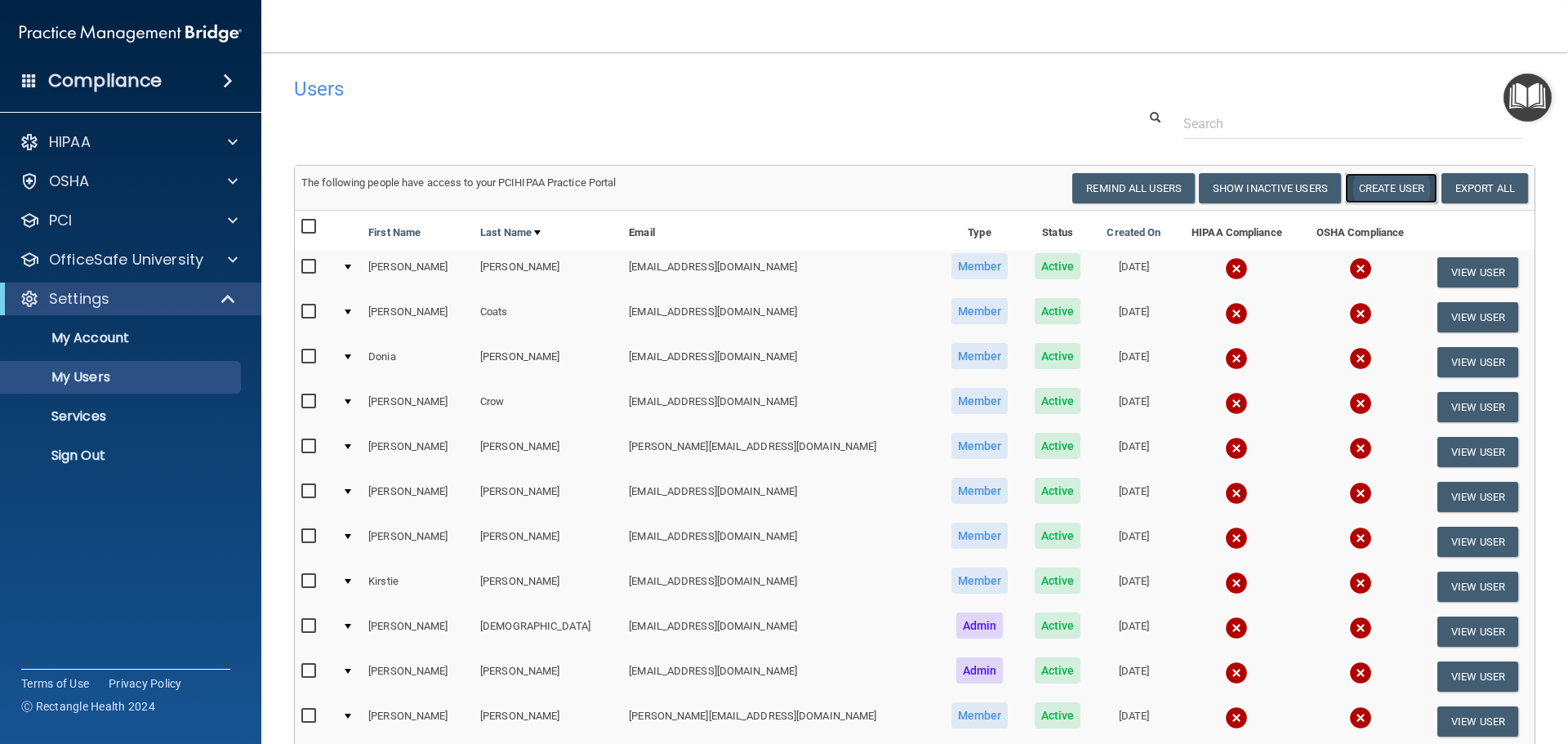
click at [1395, 190] on button "Create User" at bounding box center [1390, 188] width 92 height 30
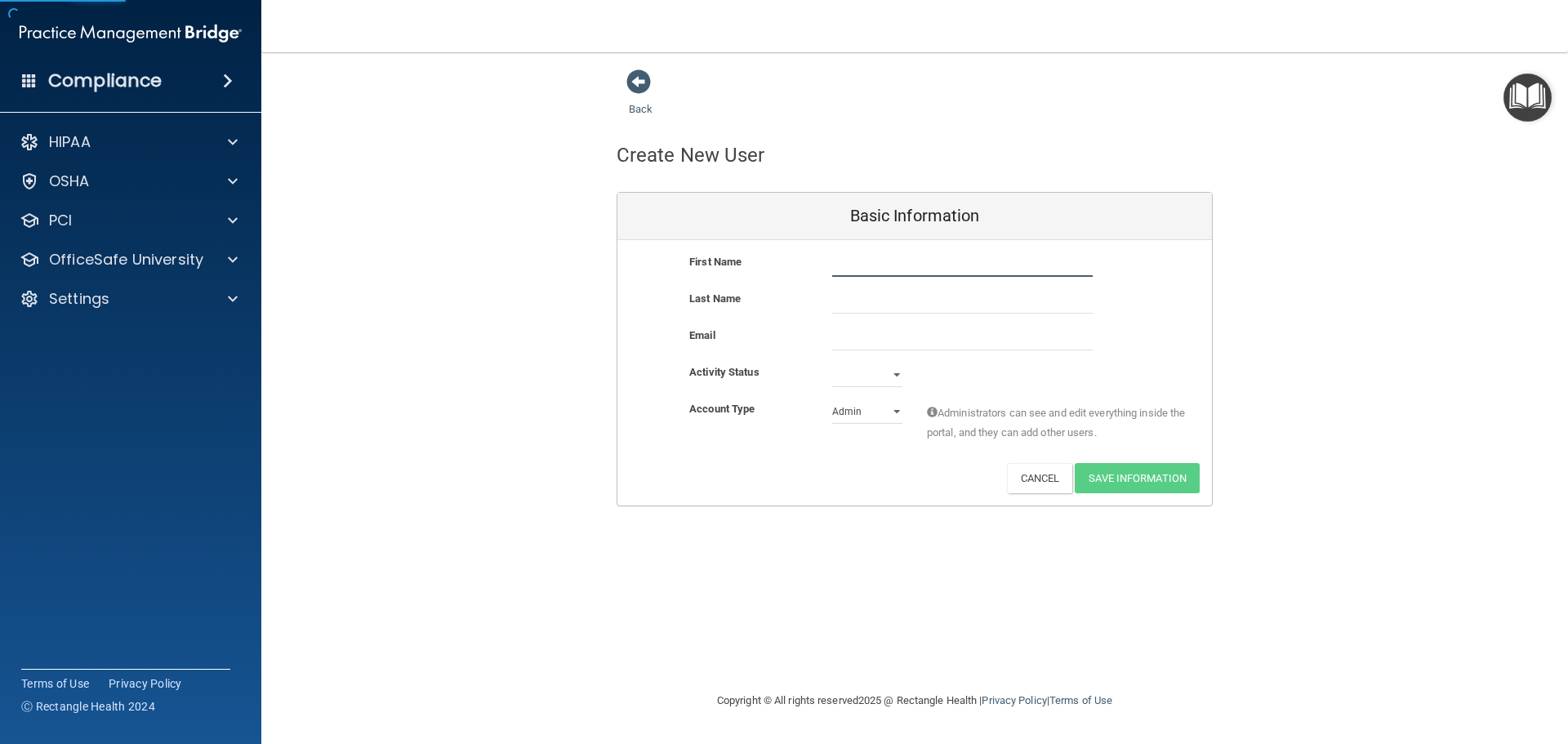
click at [930, 255] on input "text" at bounding box center [962, 264] width 261 height 24
type input "Sydnee"
type input "Coley"
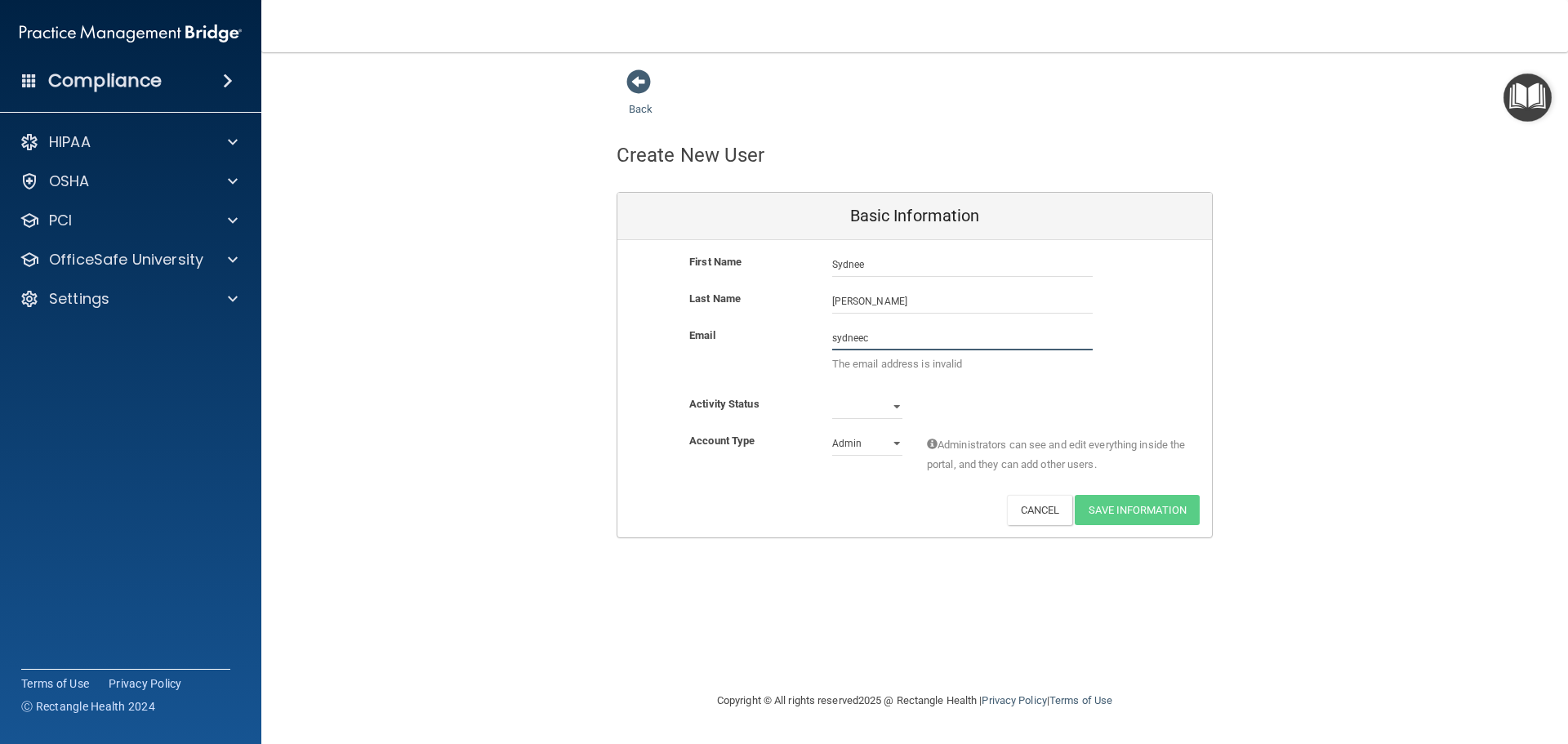
type input "sydneec@mobilecarehc.com"
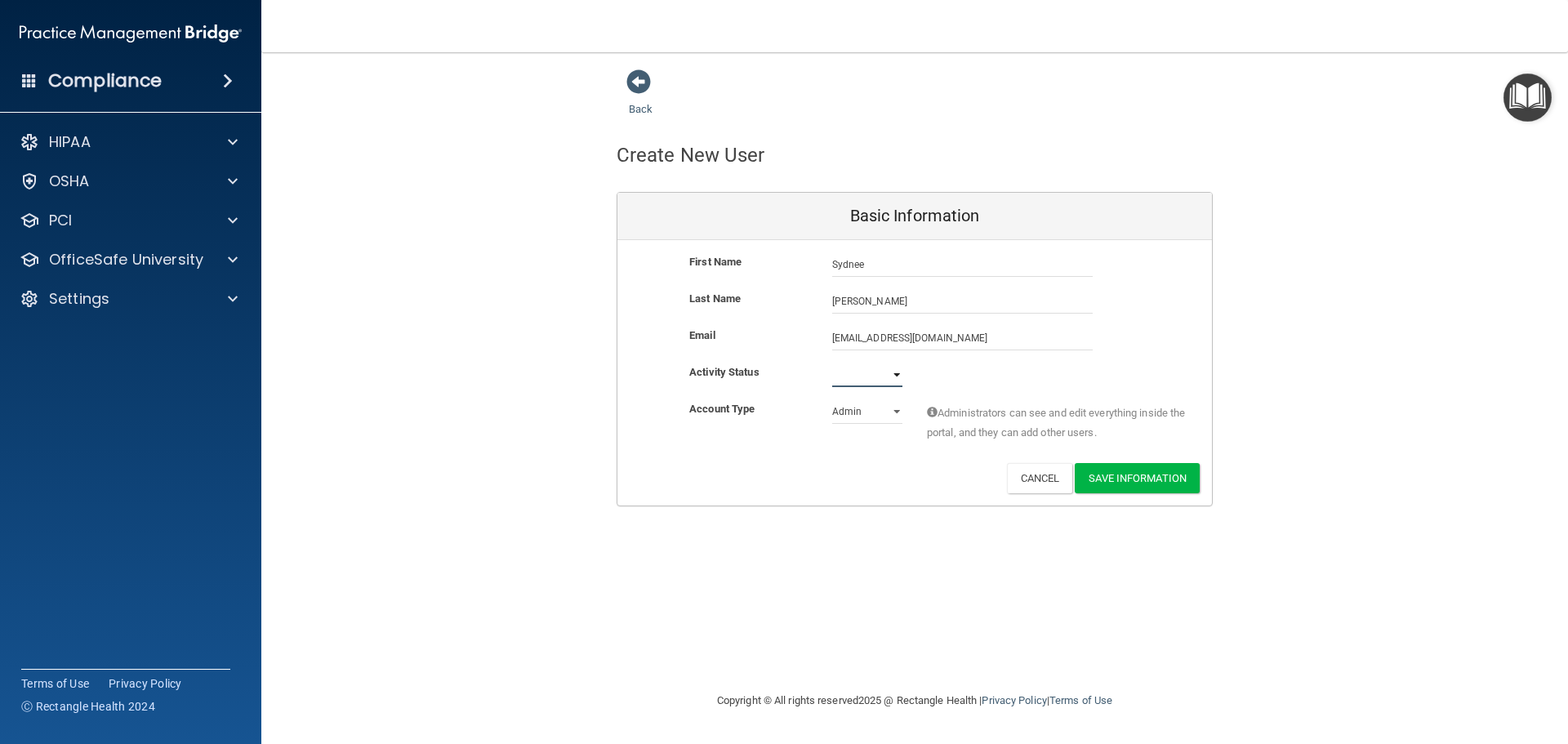
click at [897, 373] on select "Active Inactive" at bounding box center [867, 374] width 70 height 24
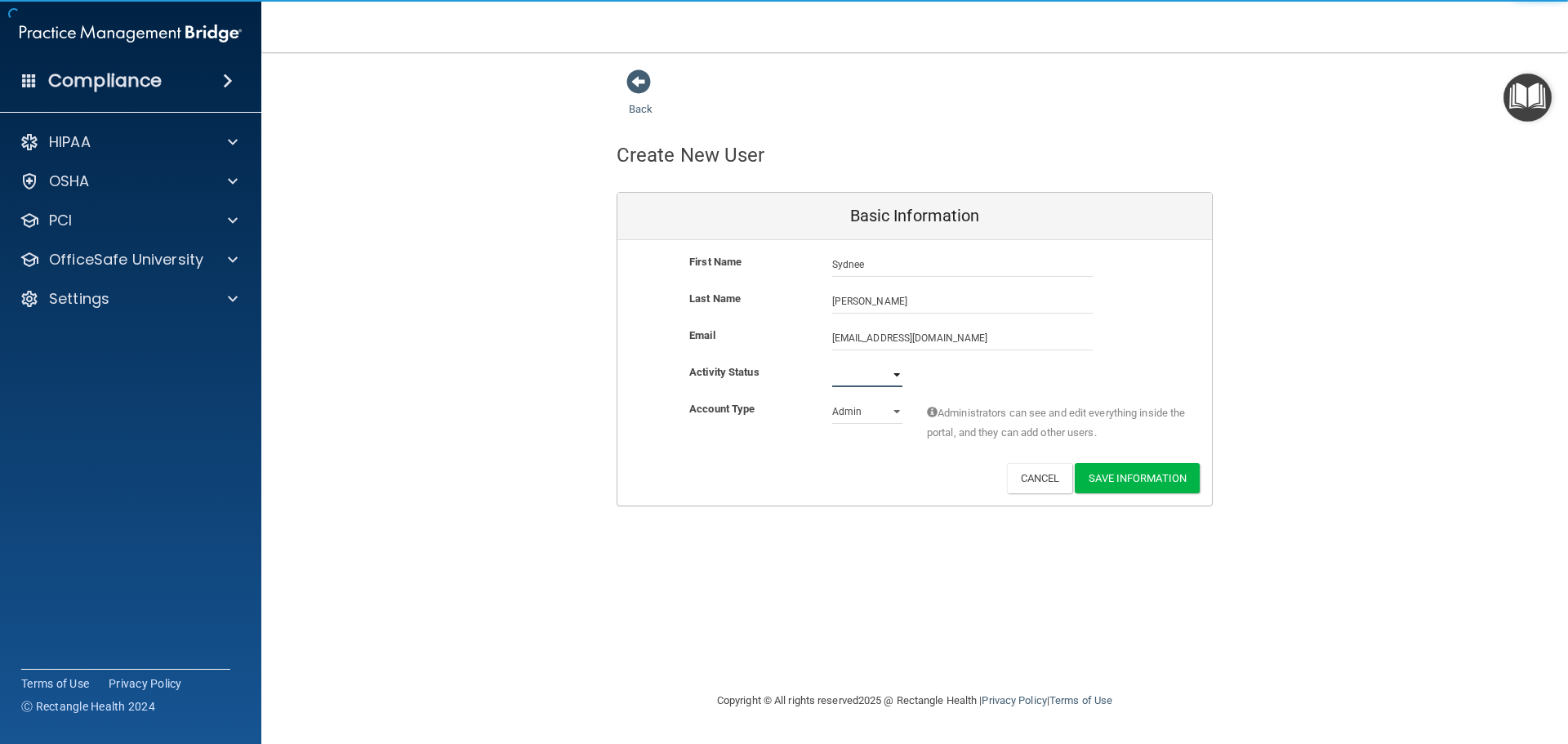
select select "active"
click at [832, 362] on select "Active Inactive" at bounding box center [867, 374] width 70 height 24
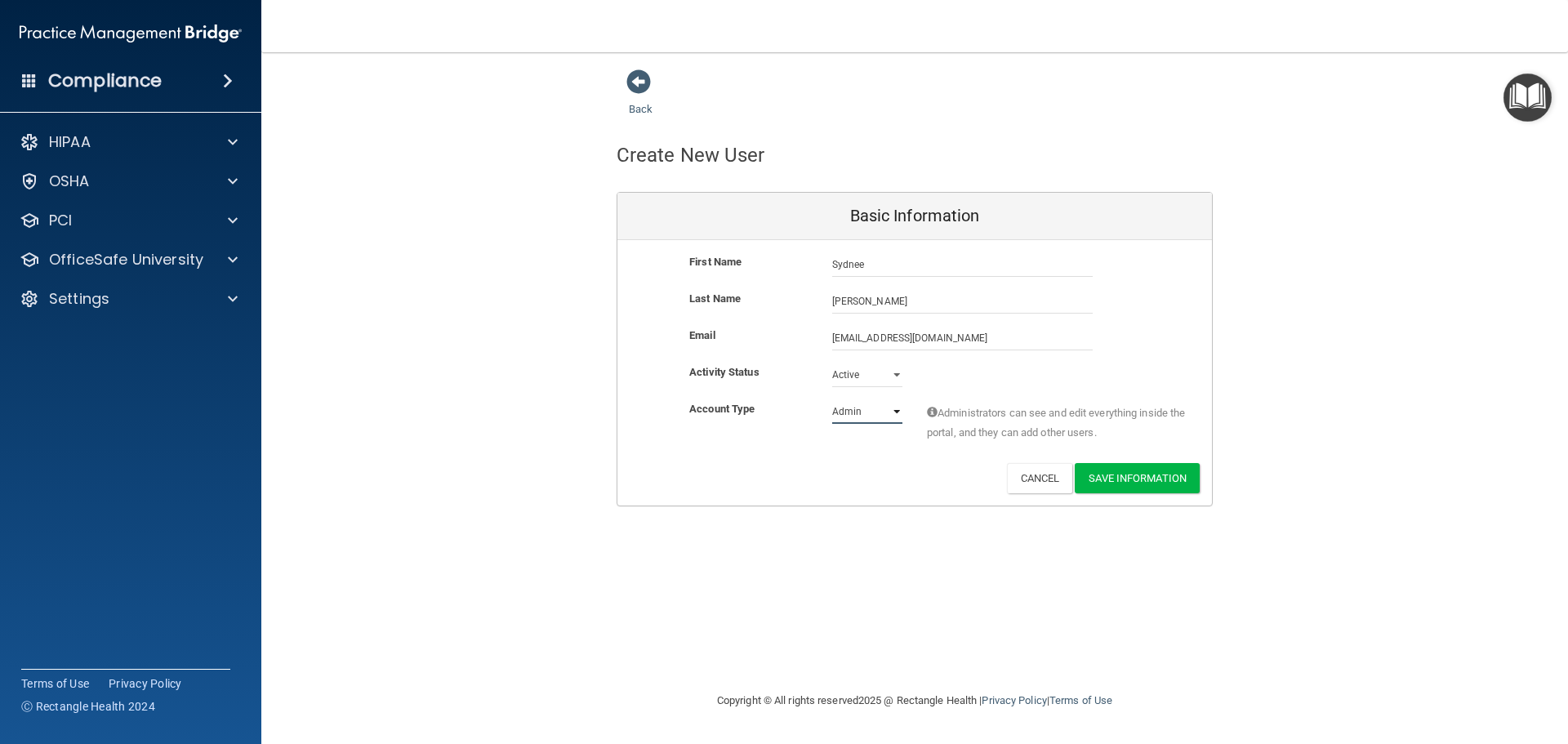
click at [896, 410] on select "Admin Member" at bounding box center [867, 411] width 70 height 24
select select "practice_member"
click at [832, 399] on select "Admin Member" at bounding box center [867, 411] width 70 height 24
click at [1136, 479] on button "Save Information" at bounding box center [1137, 478] width 125 height 30
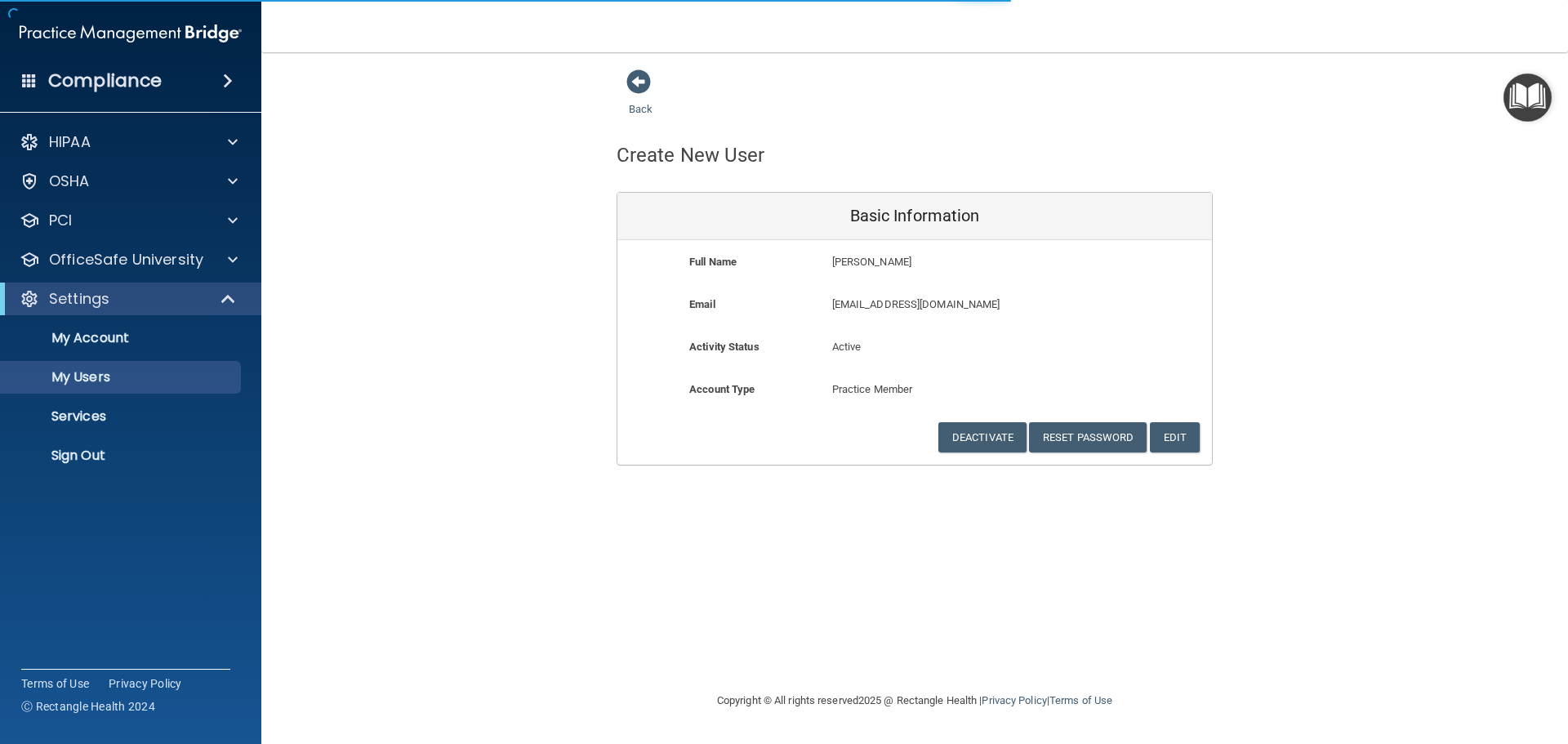
select select "20"
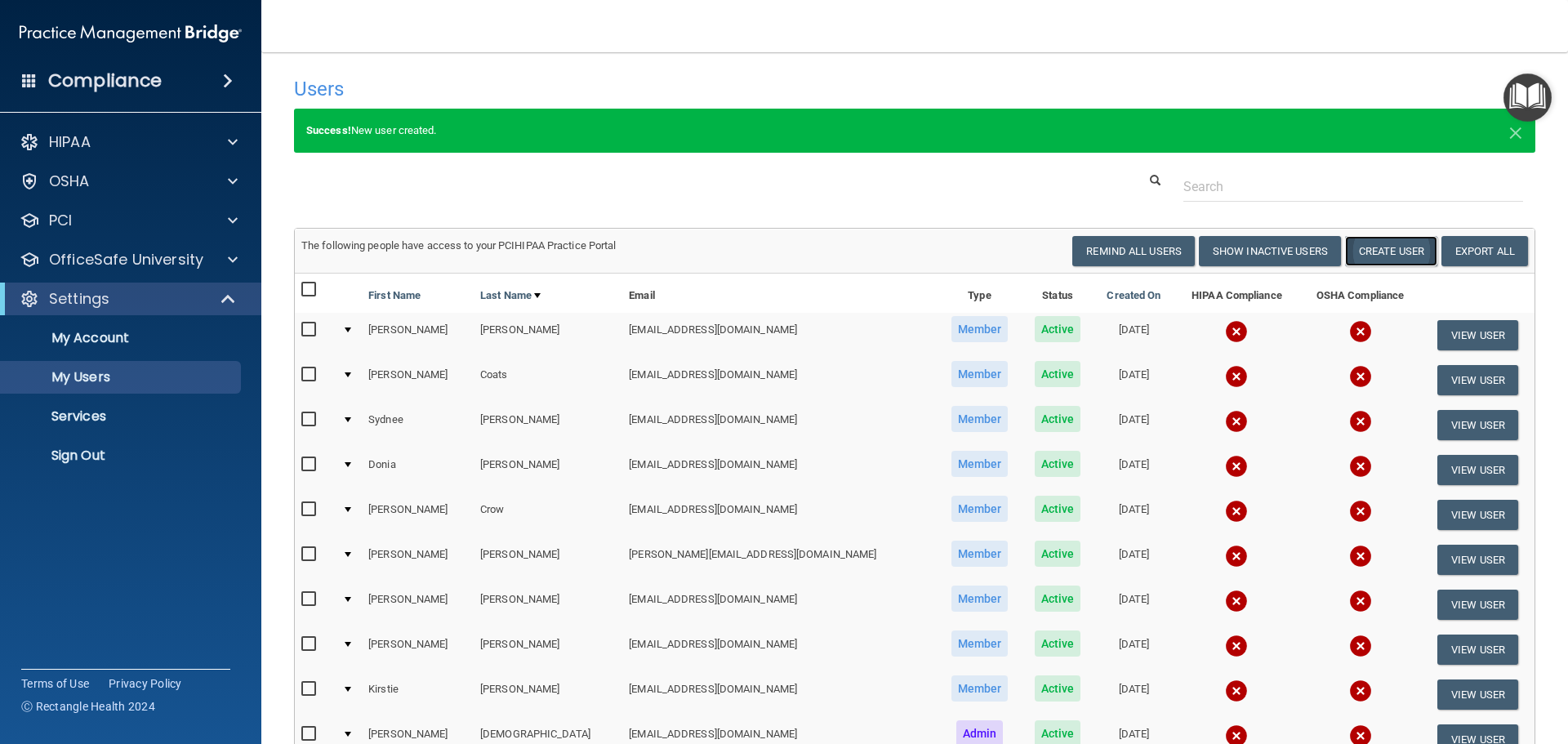
click at [1384, 245] on button "Create User" at bounding box center [1390, 251] width 92 height 30
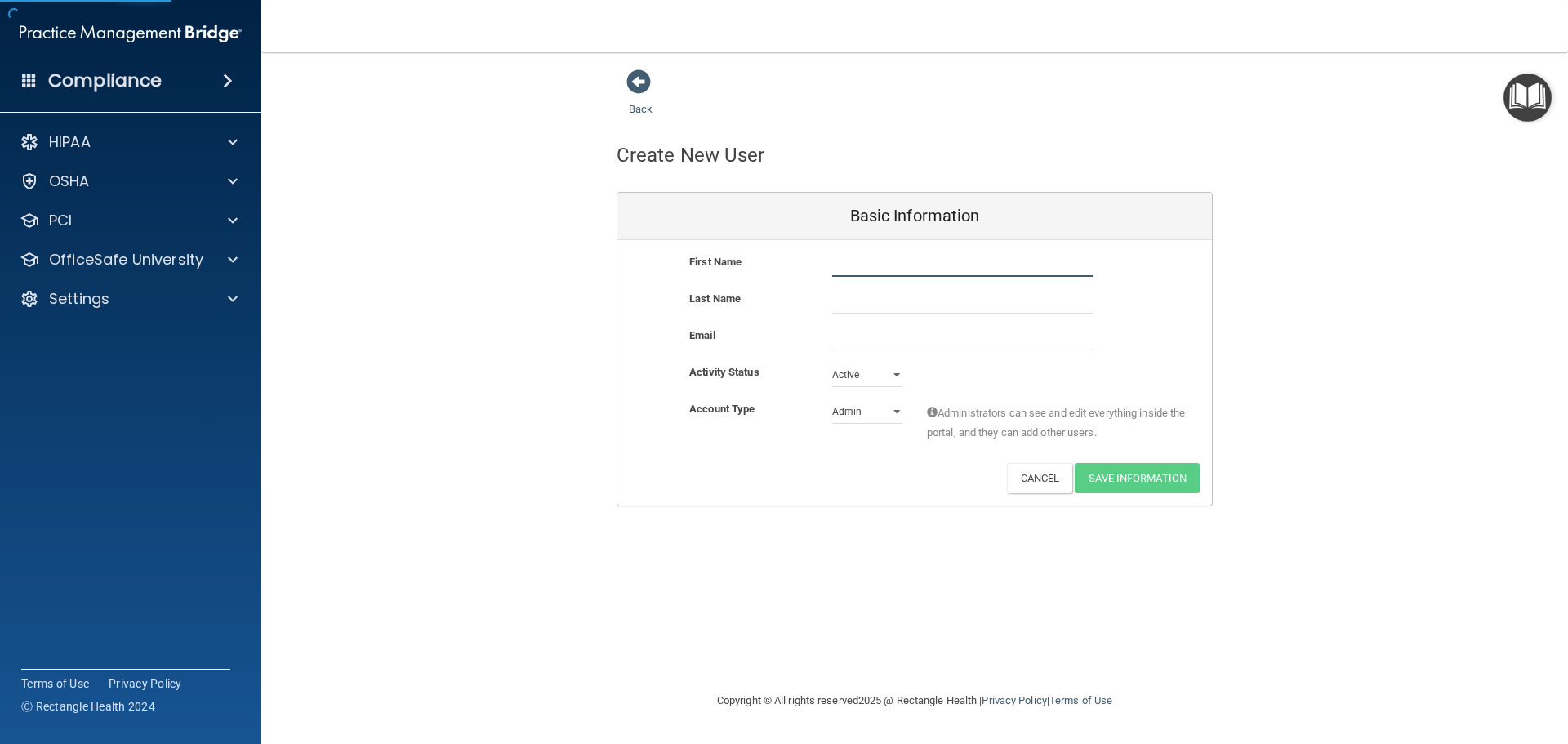
click at [853, 264] on input "text" at bounding box center [962, 264] width 261 height 24
type input "Cynthia"
type input "Flores"
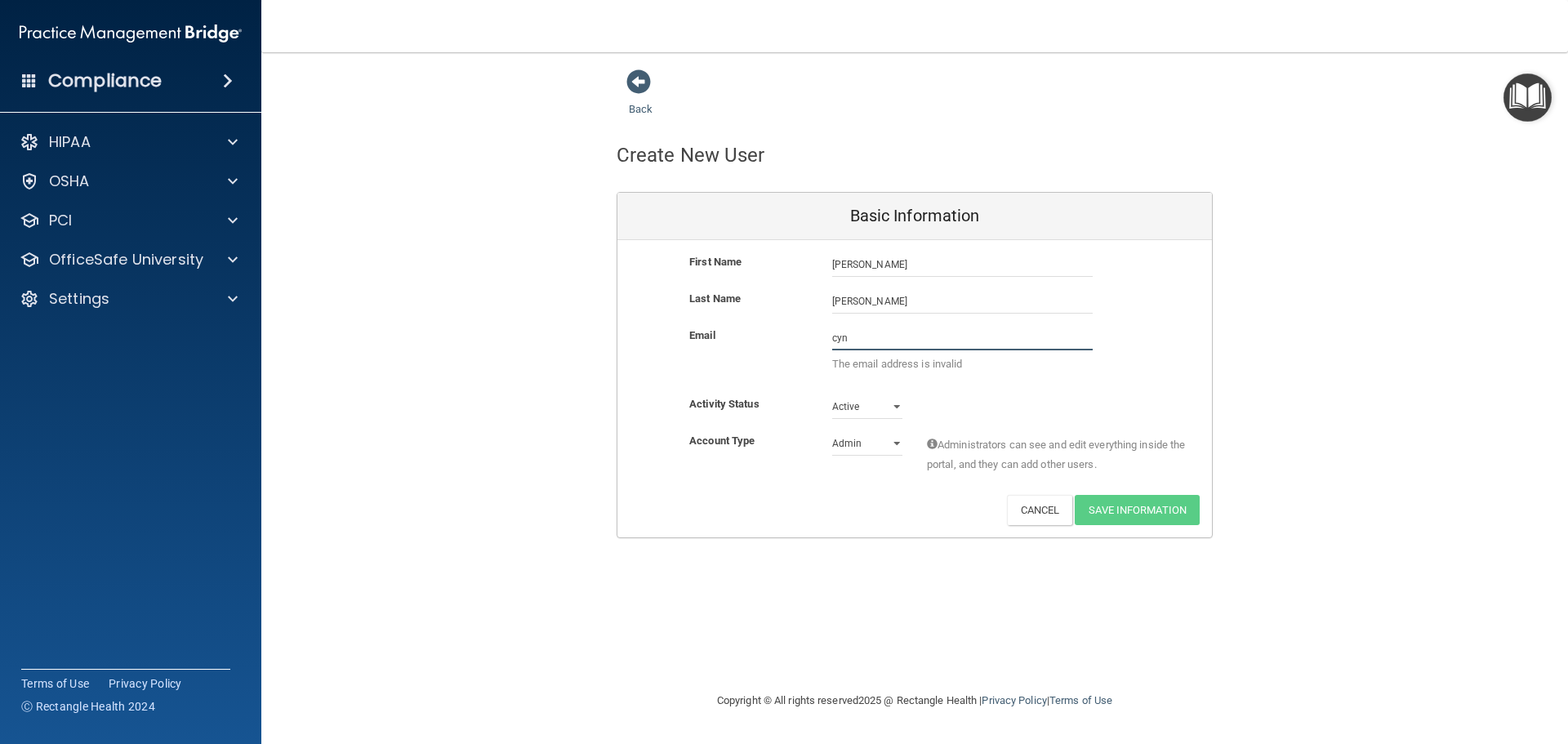
type input "cynthiaf@mobilecarehc.com"
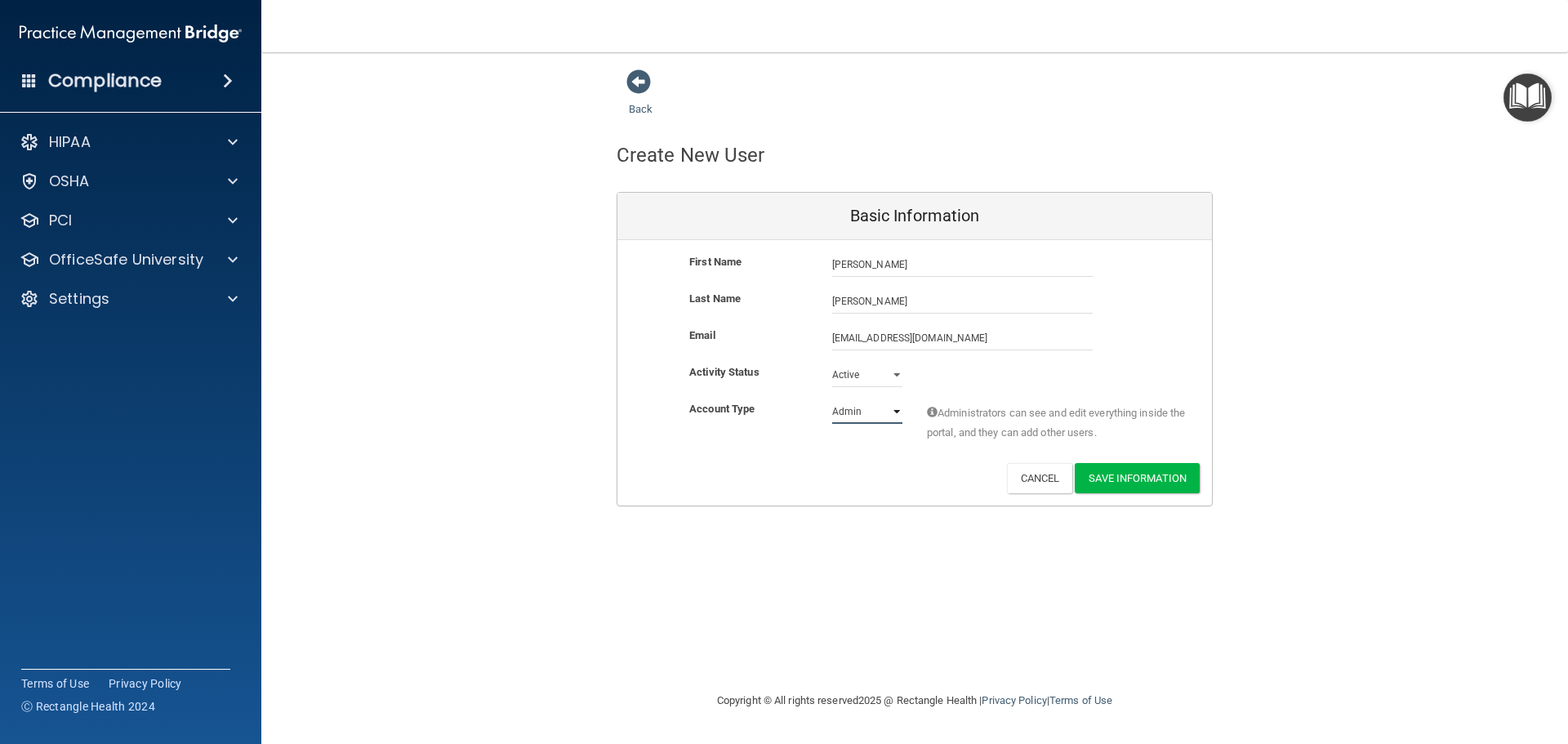
click at [891, 410] on select "Admin Member" at bounding box center [867, 411] width 70 height 24
select select "practice_member"
click at [832, 399] on select "Admin Member" at bounding box center [867, 411] width 70 height 24
click at [1131, 477] on button "Save Information" at bounding box center [1137, 478] width 125 height 30
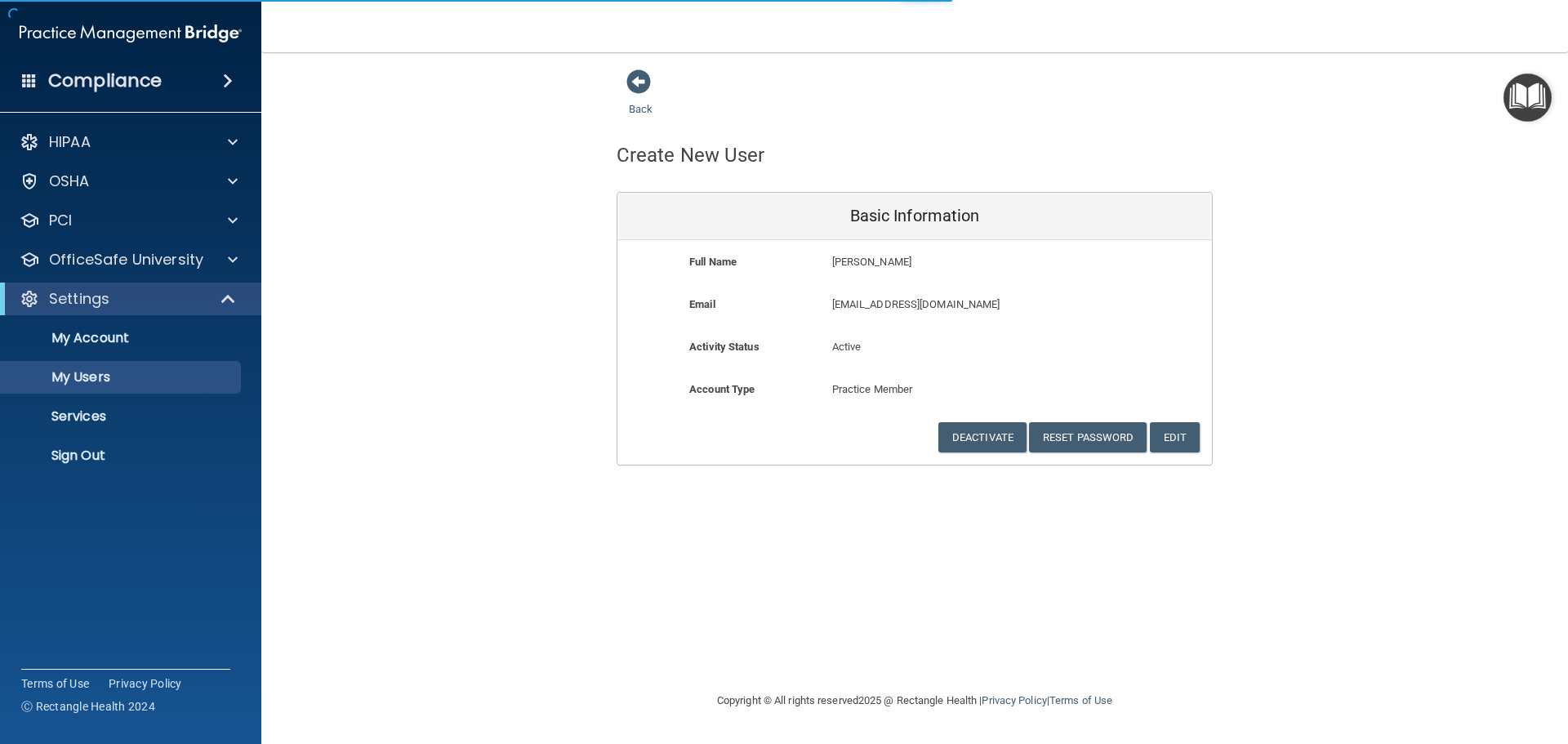
select select "20"
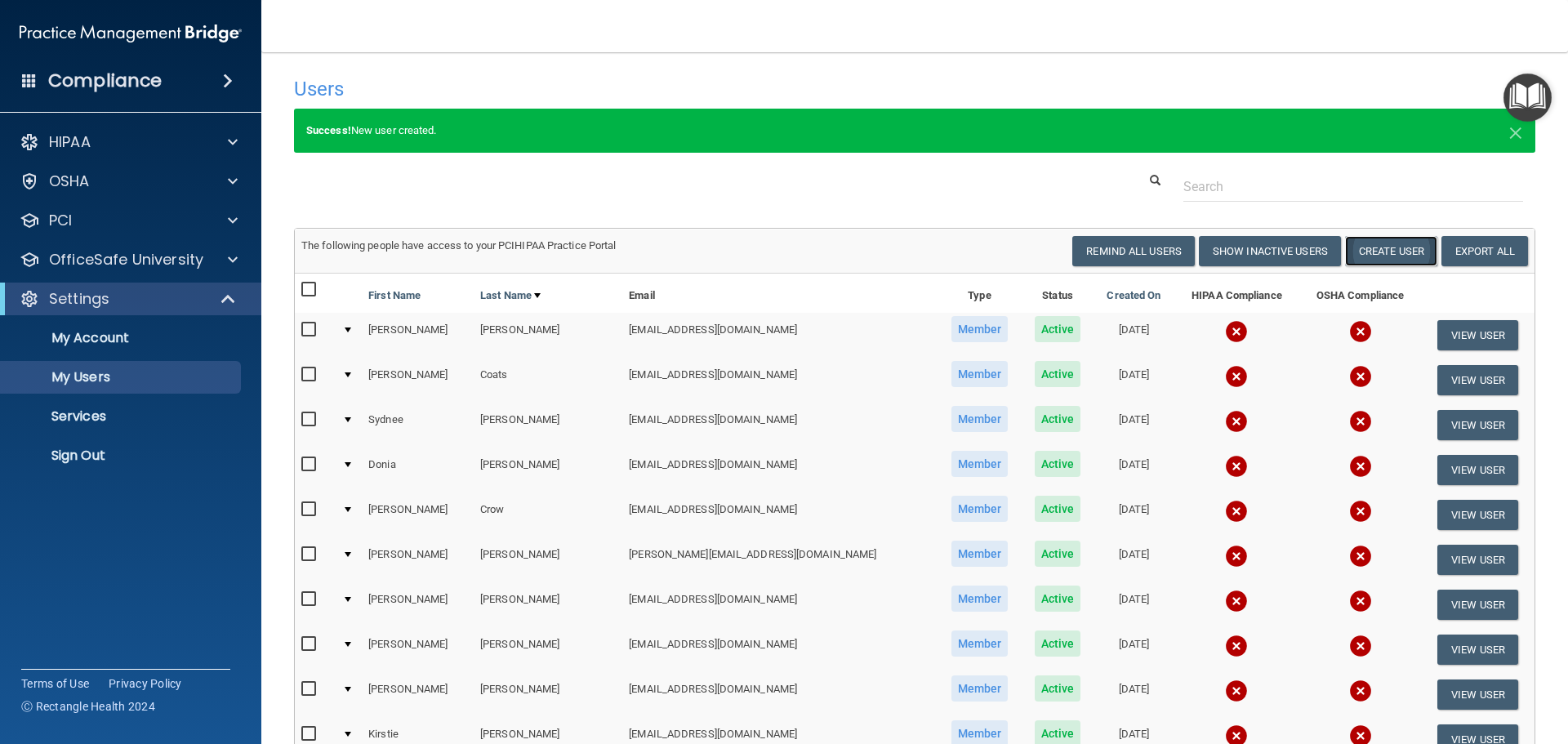
click at [1380, 253] on button "Create User" at bounding box center [1390, 251] width 92 height 30
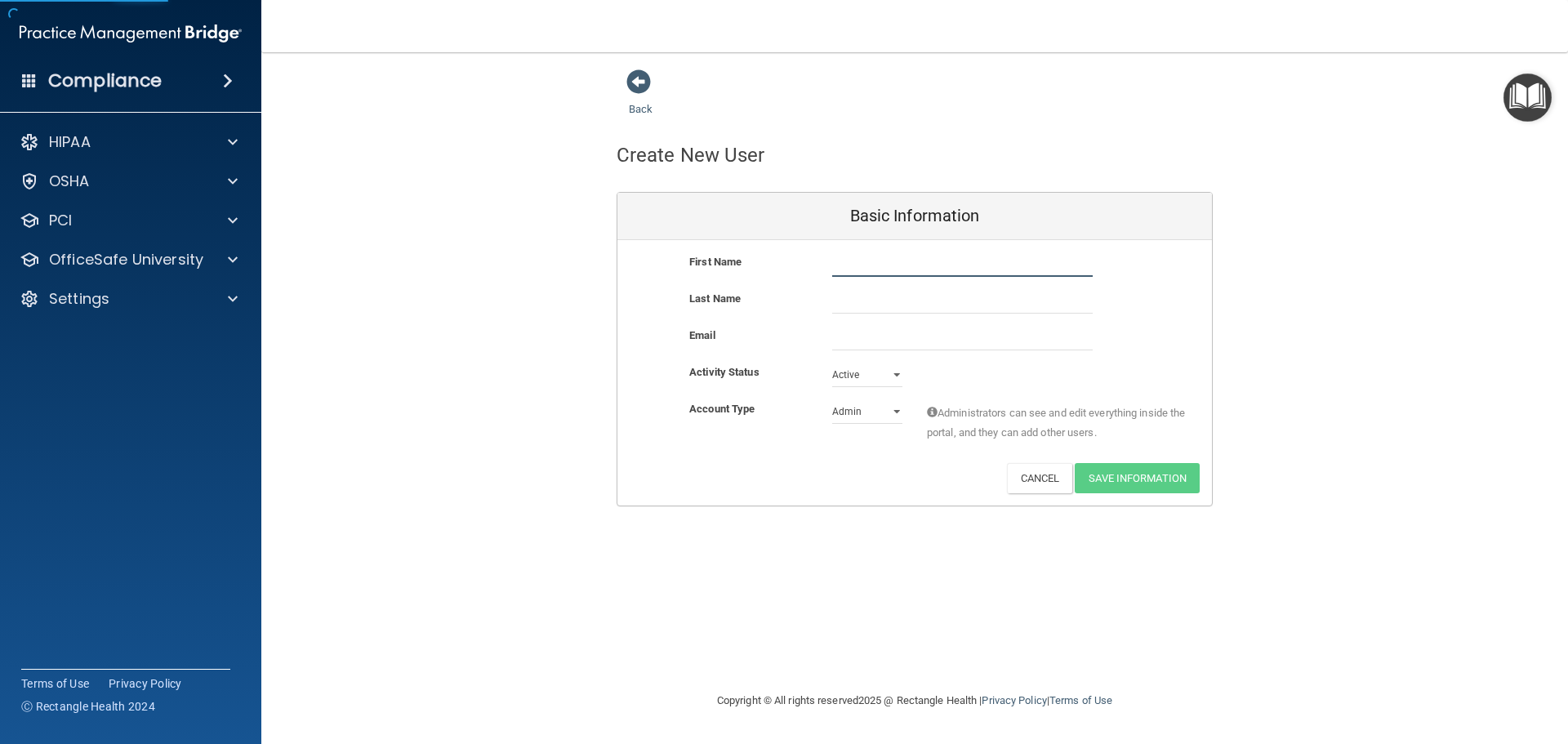
click at [939, 267] on input "text" at bounding box center [962, 264] width 261 height 24
type input "Candice"
type input "Finney"
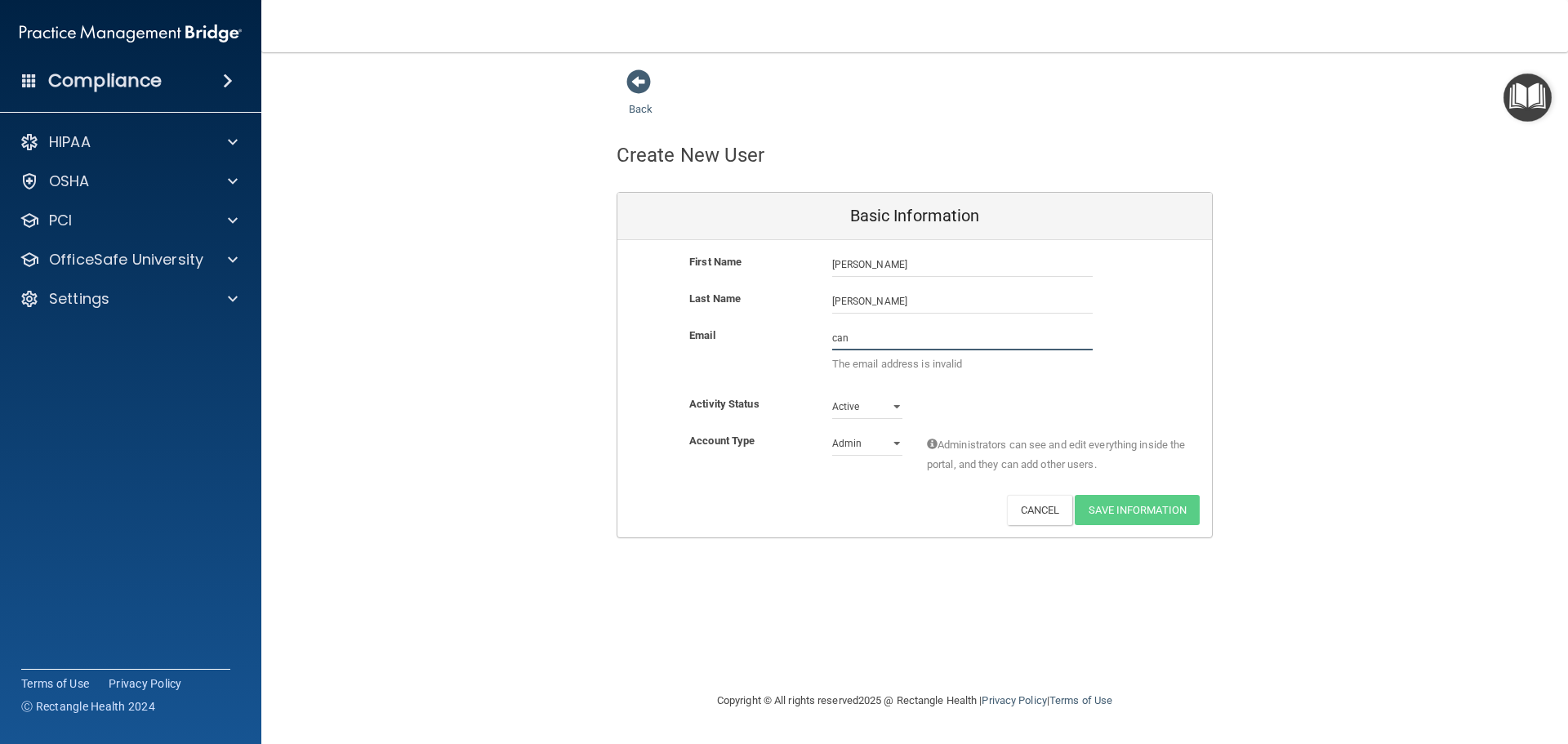
type input "candicef@mobilecarehc.com"
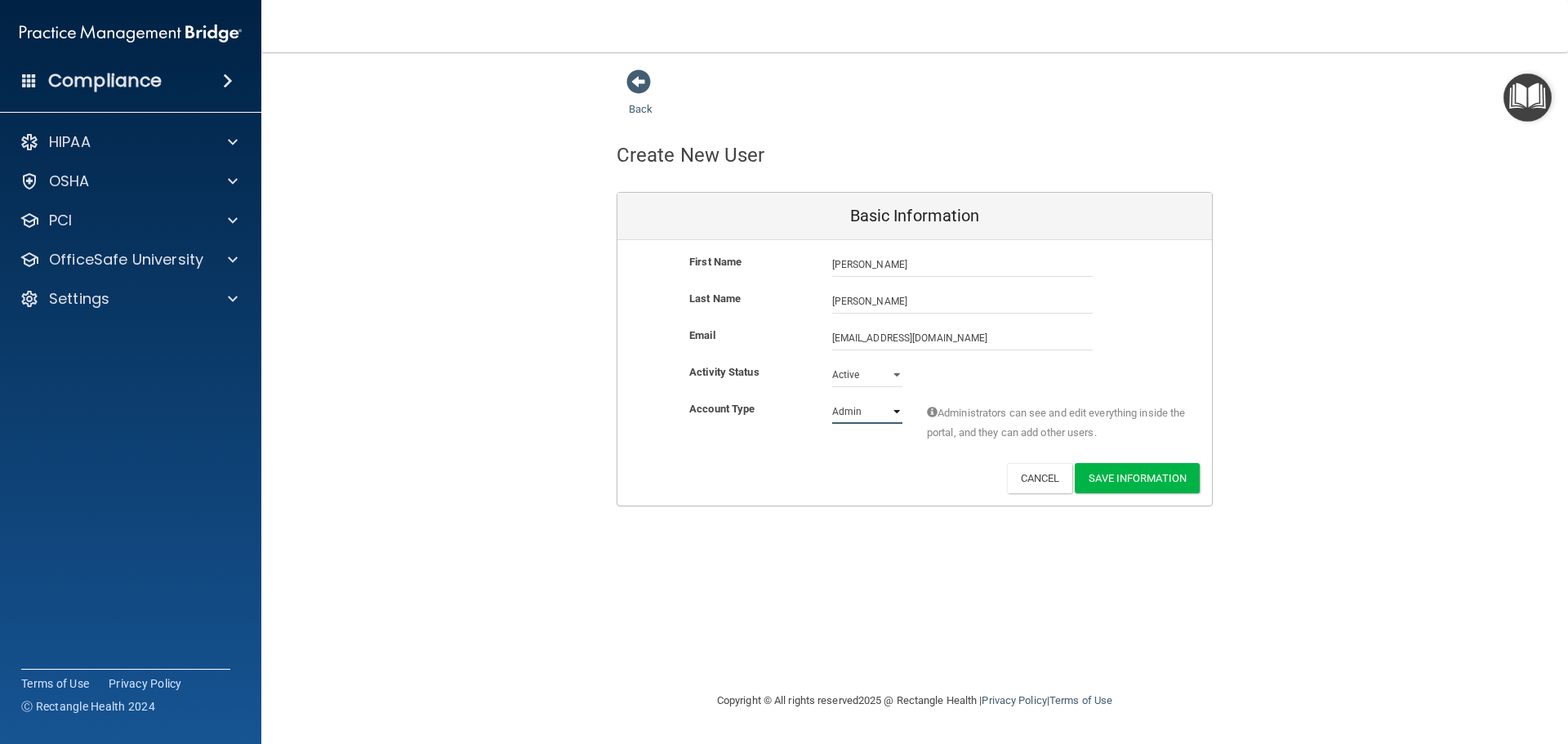
click at [895, 410] on select "Admin Member" at bounding box center [867, 411] width 70 height 24
select select "practice_member"
click at [832, 399] on select "Admin Member" at bounding box center [867, 411] width 70 height 24
click at [1139, 480] on button "Save Information" at bounding box center [1137, 478] width 125 height 30
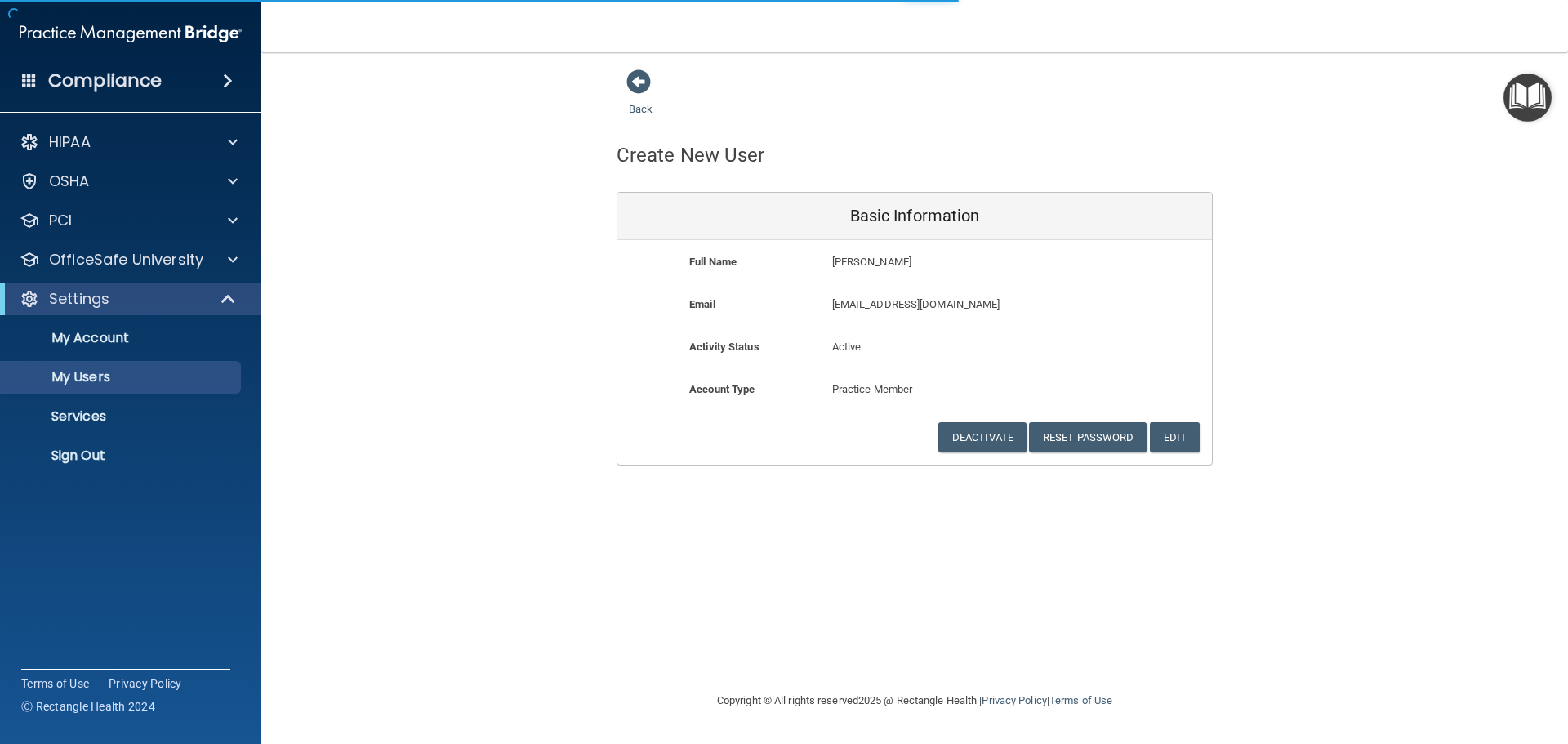
select select "20"
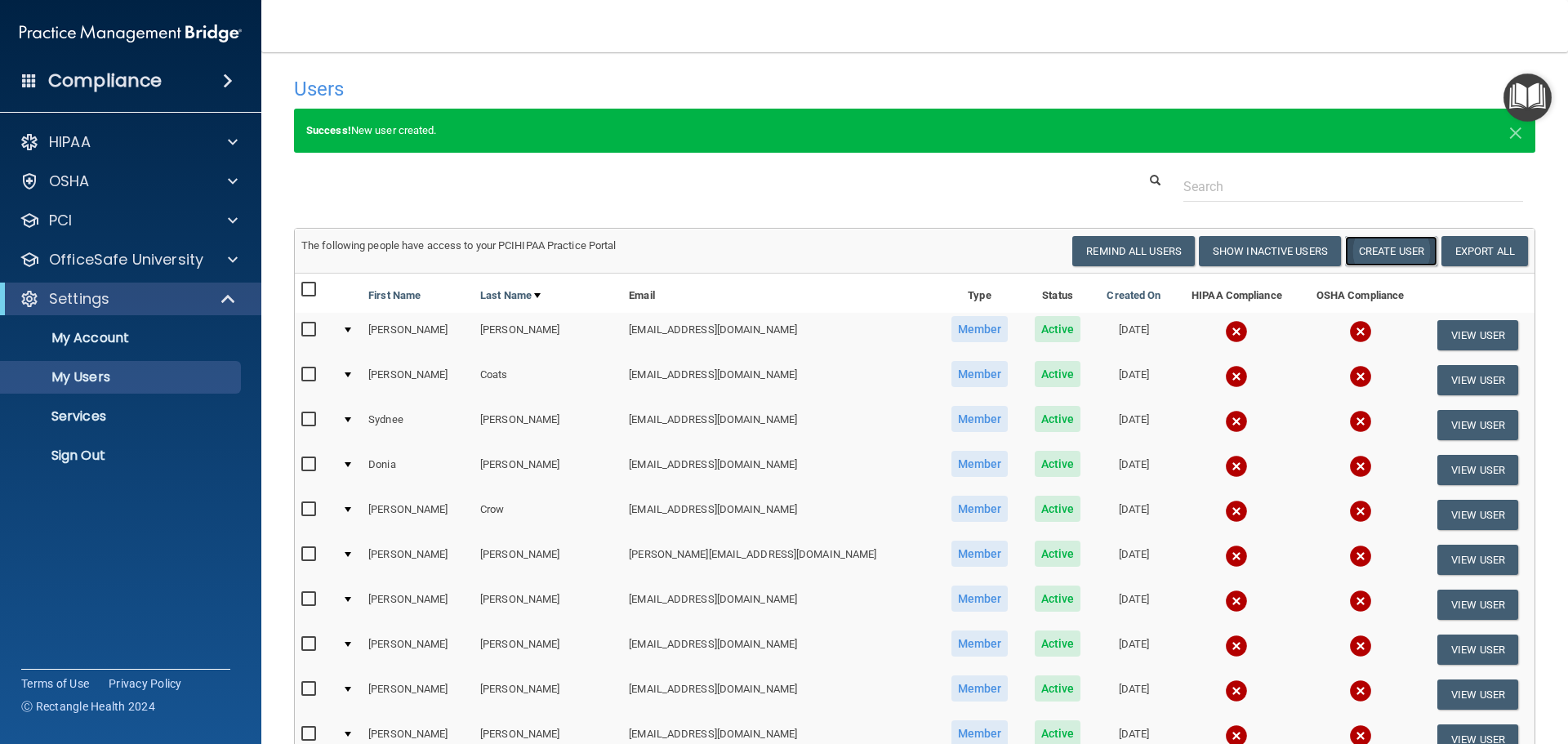
click at [1377, 247] on button "Create User" at bounding box center [1390, 251] width 92 height 30
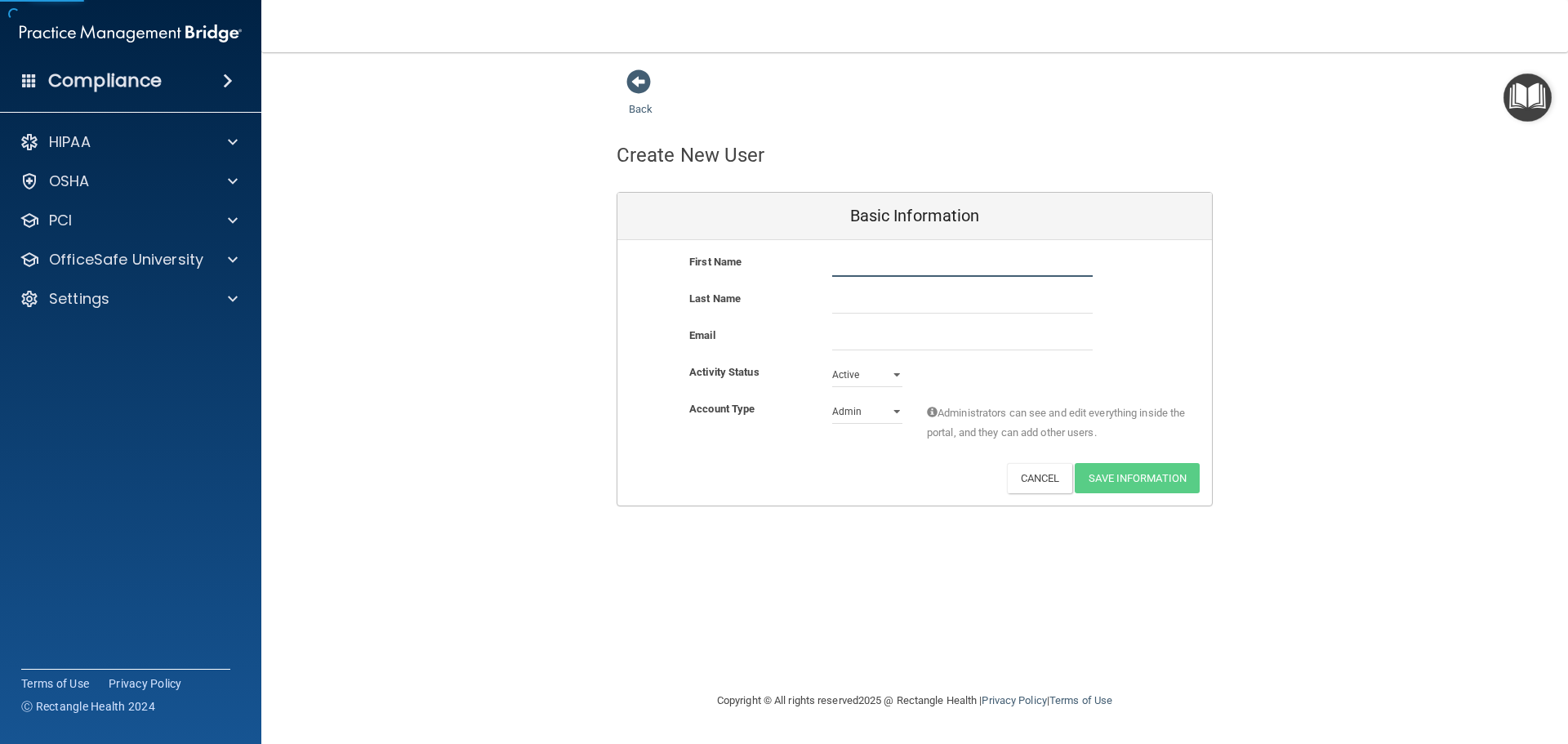
click at [909, 264] on input "text" at bounding box center [962, 264] width 261 height 24
type input "Taylor"
type input "Bates"
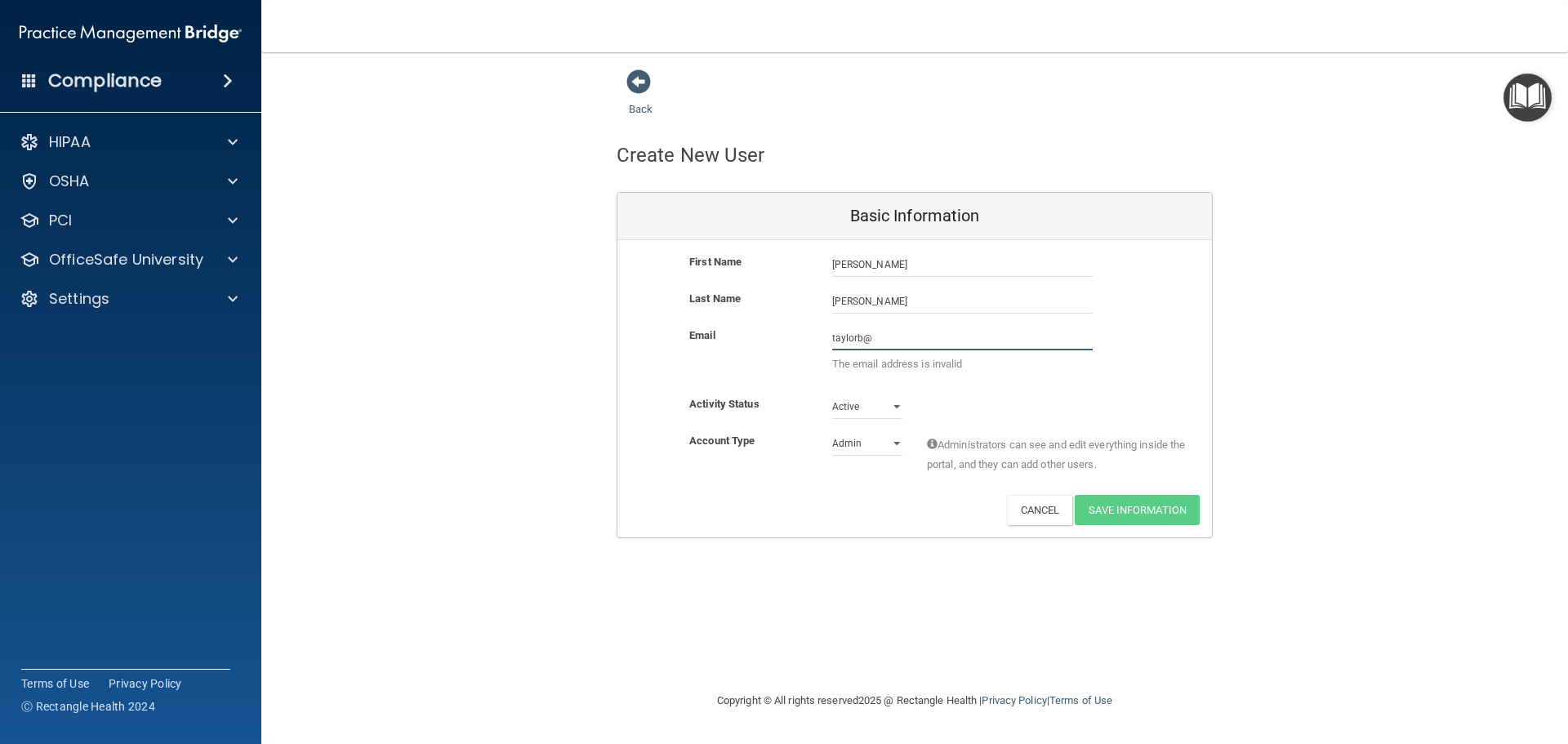
type input "taylorb@mobilecarehc.com"
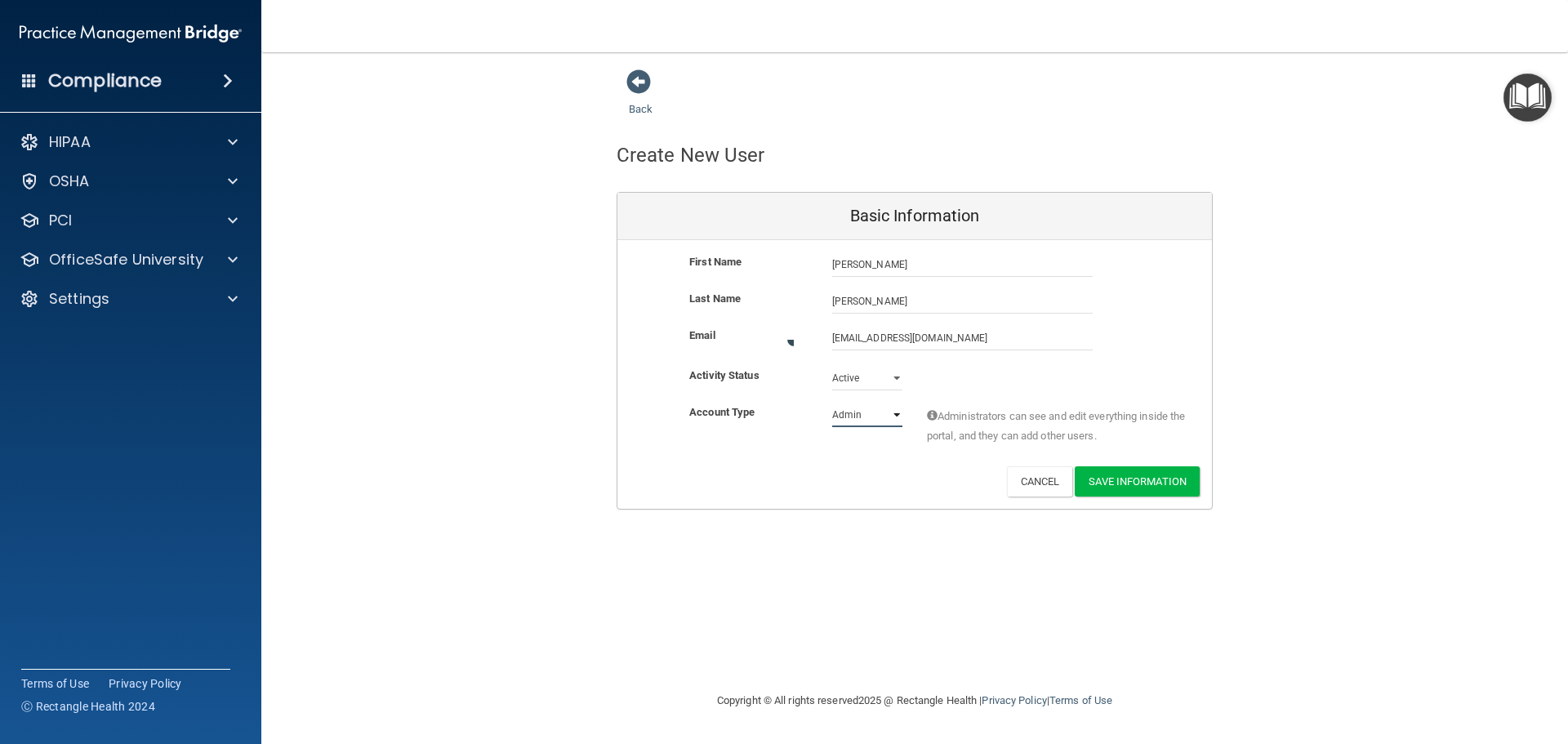
click at [894, 406] on select "Admin Member" at bounding box center [867, 414] width 70 height 24
select select "practice_member"
click at [832, 399] on select "Admin Member" at bounding box center [867, 411] width 70 height 24
click at [1131, 472] on button "Save Information" at bounding box center [1137, 478] width 125 height 30
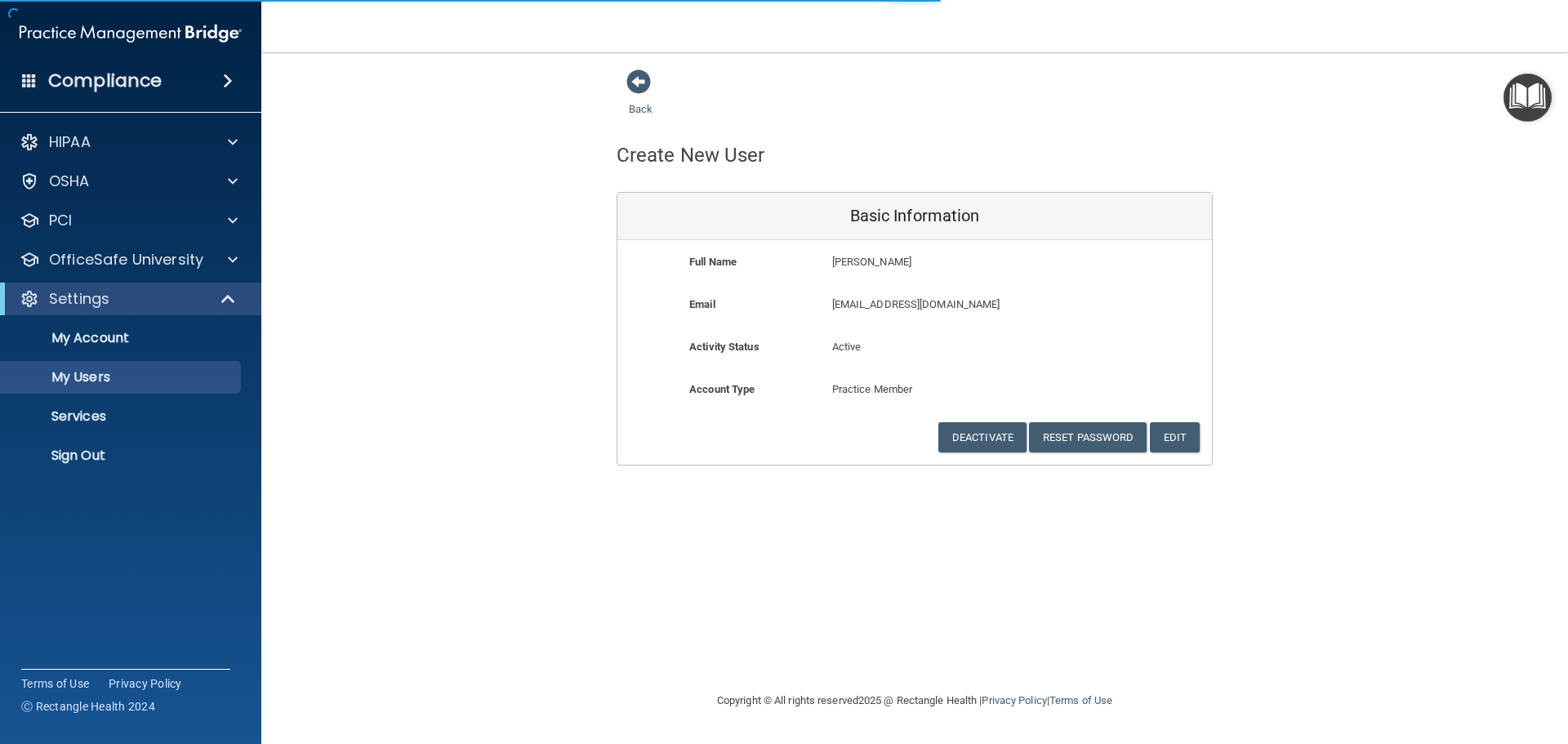
select select "20"
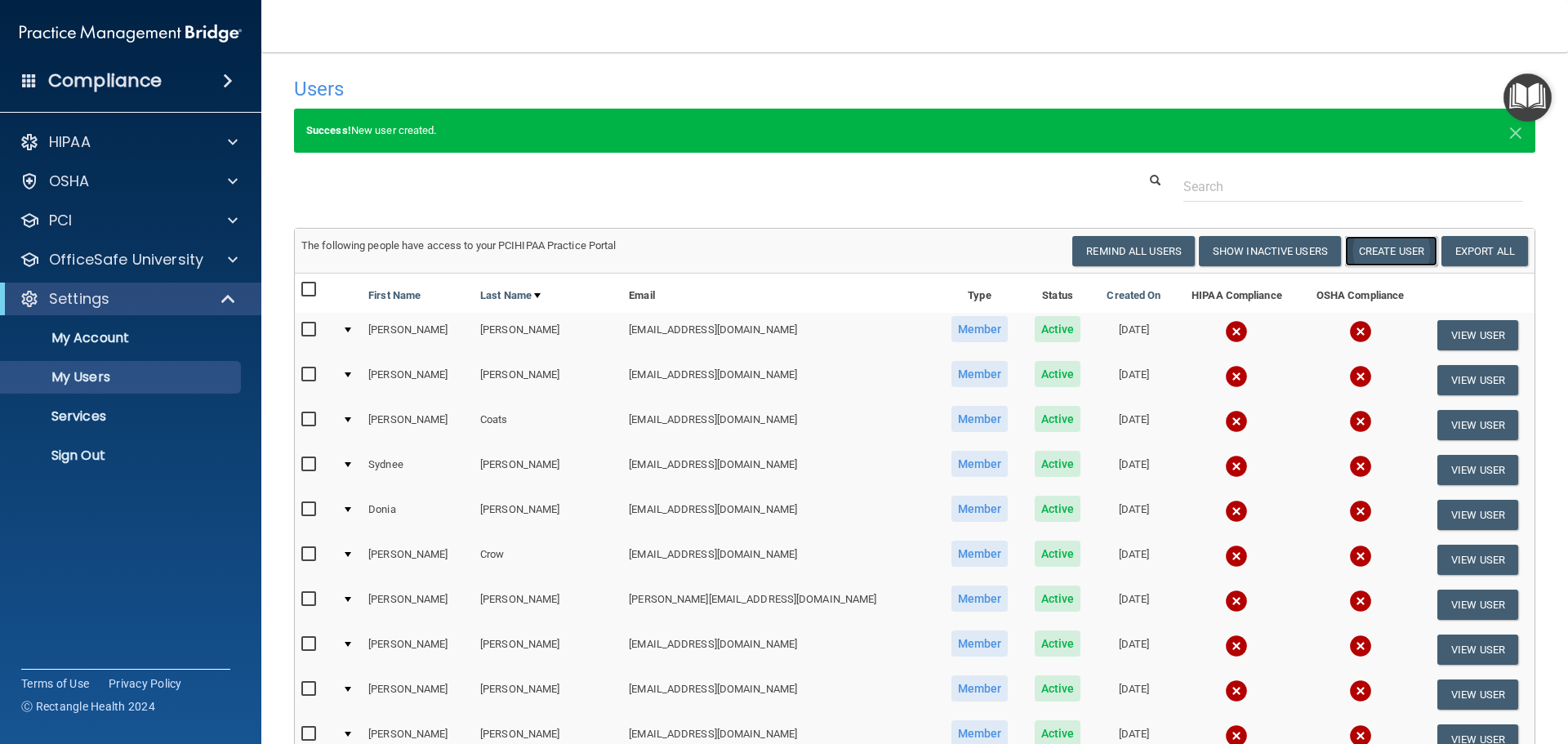
click at [1377, 251] on button "Create User" at bounding box center [1390, 251] width 92 height 30
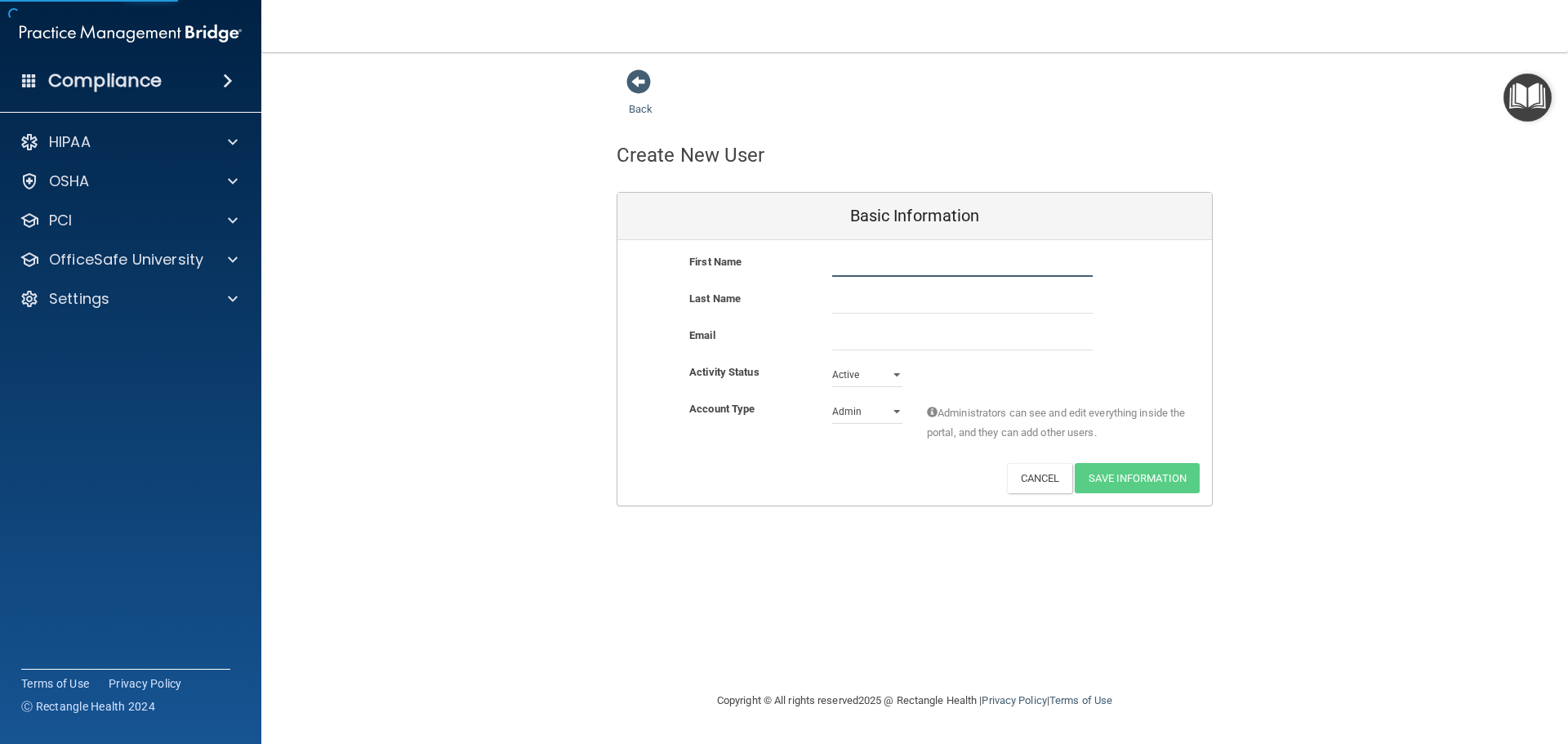
click at [928, 262] on input "text" at bounding box center [962, 264] width 261 height 24
type input "Amy"
type input "Davis"
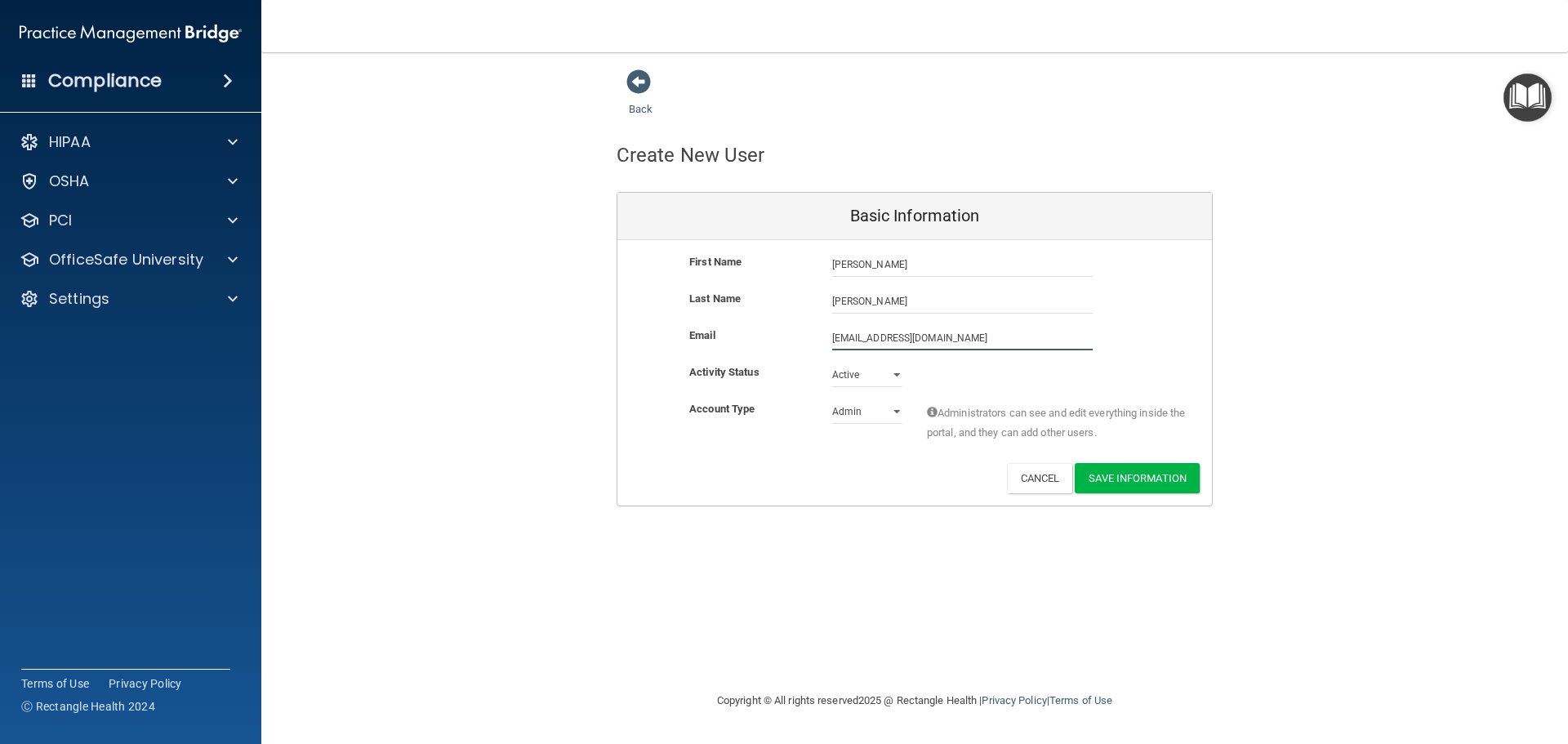
type input "amyd@mobilecarehc.com"
click at [896, 414] on select "Admin Member" at bounding box center [867, 411] width 70 height 24
select select "practice_member"
click at [832, 399] on select "Admin Member" at bounding box center [867, 411] width 70 height 24
click at [1140, 479] on button "Save Information" at bounding box center [1137, 478] width 125 height 30
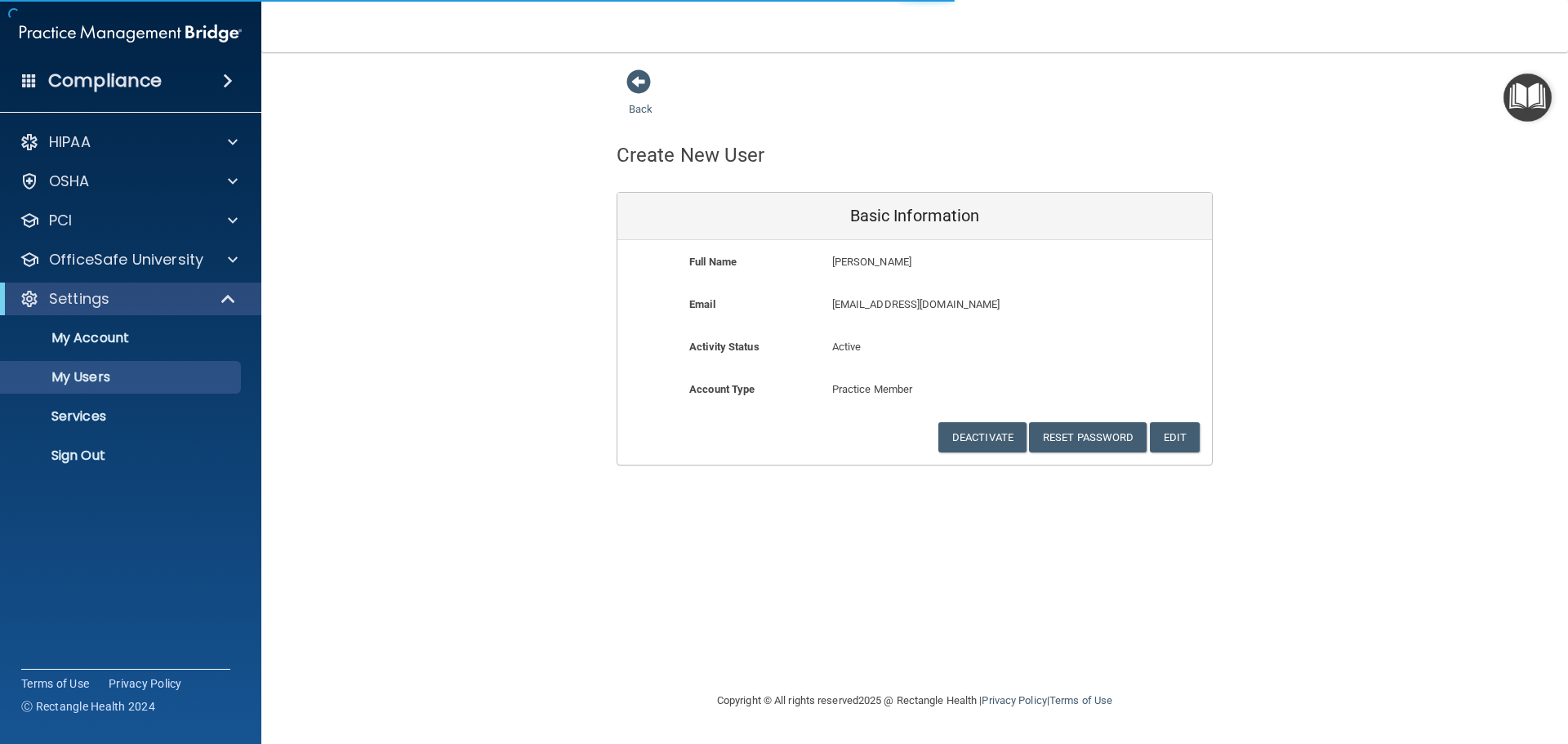
select select "20"
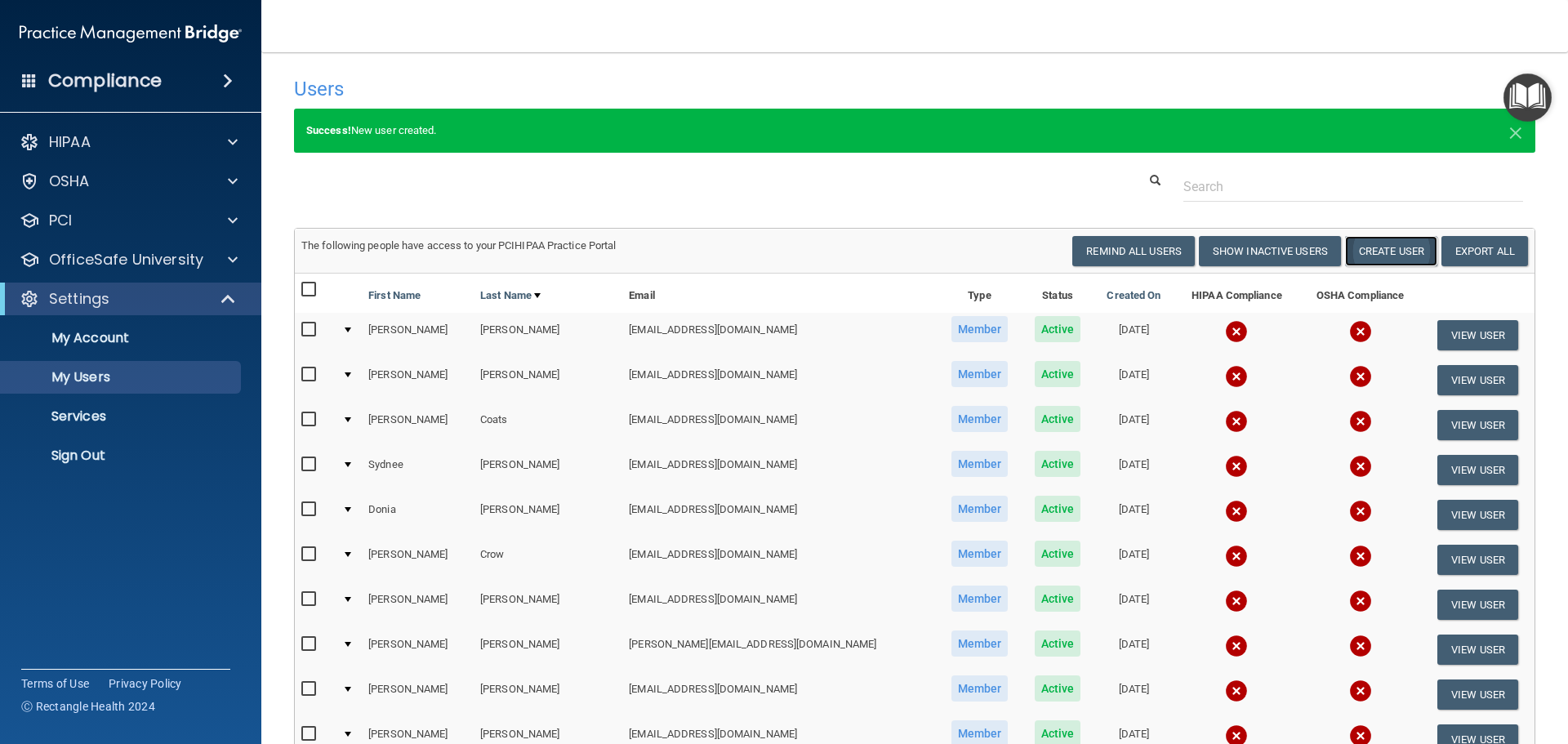
click at [1379, 251] on button "Create User" at bounding box center [1390, 251] width 92 height 30
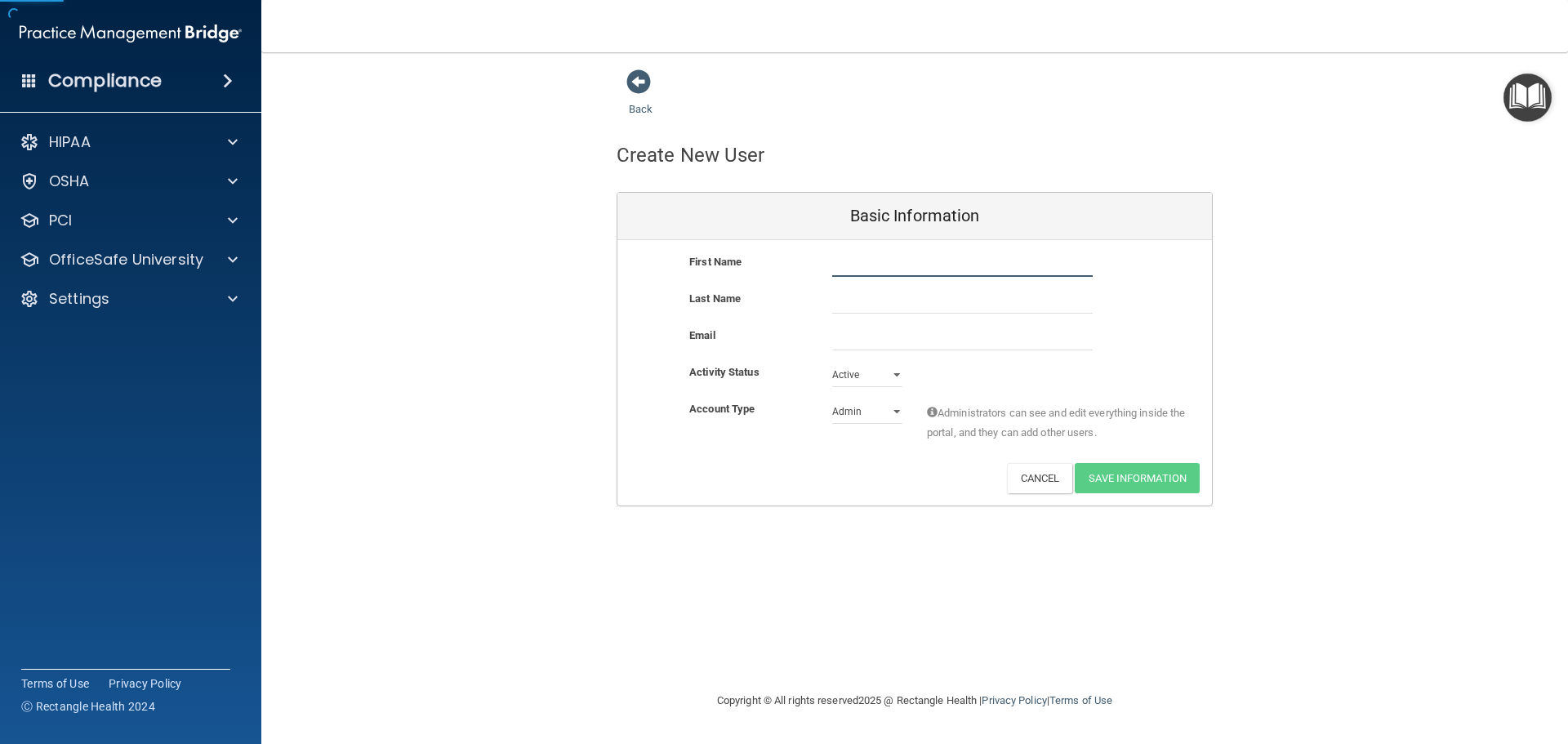
click at [914, 261] on input "text" at bounding box center [962, 264] width 261 height 24
type input "Allegra"
type input "Williams"
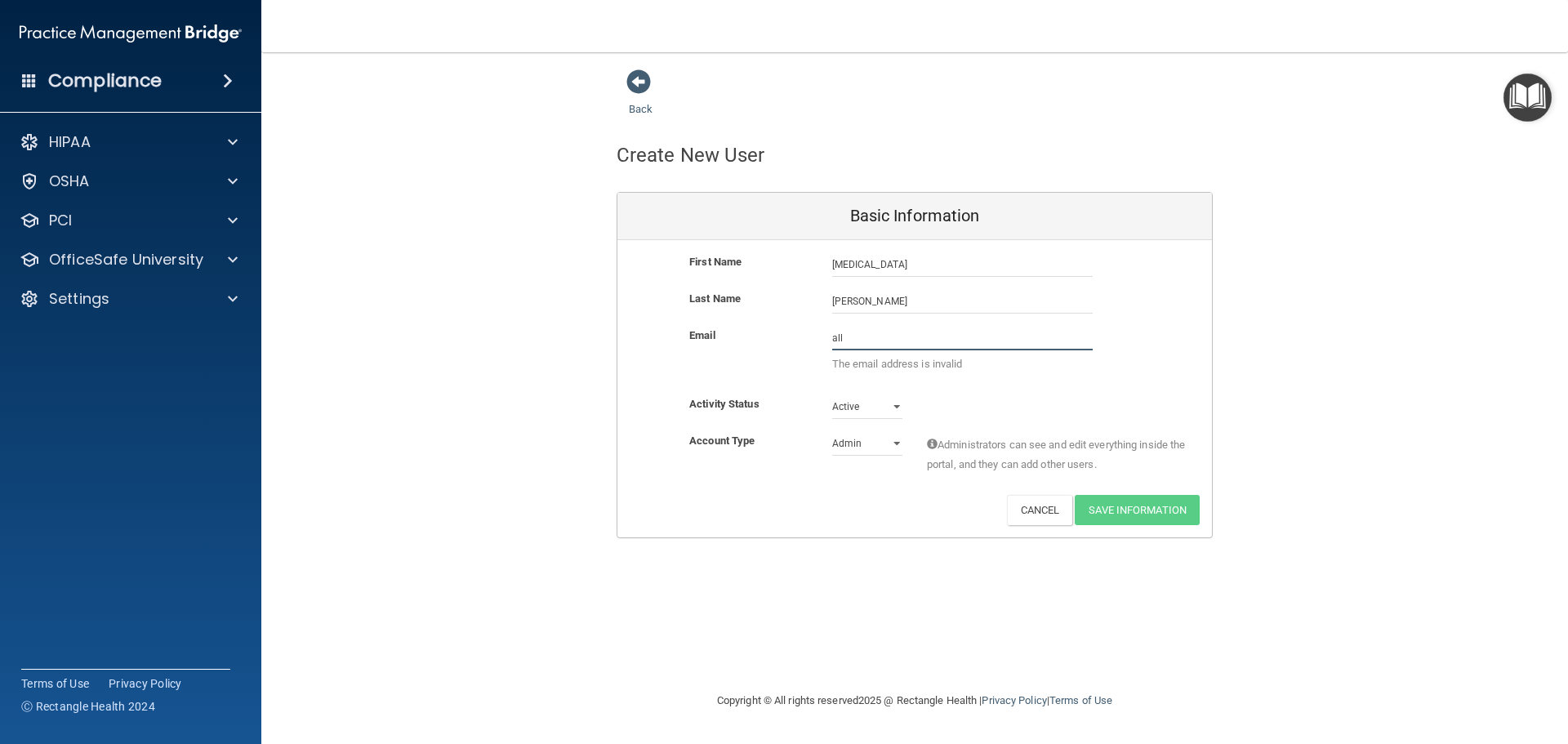
type input "allegraw@mobilecarehc.com"
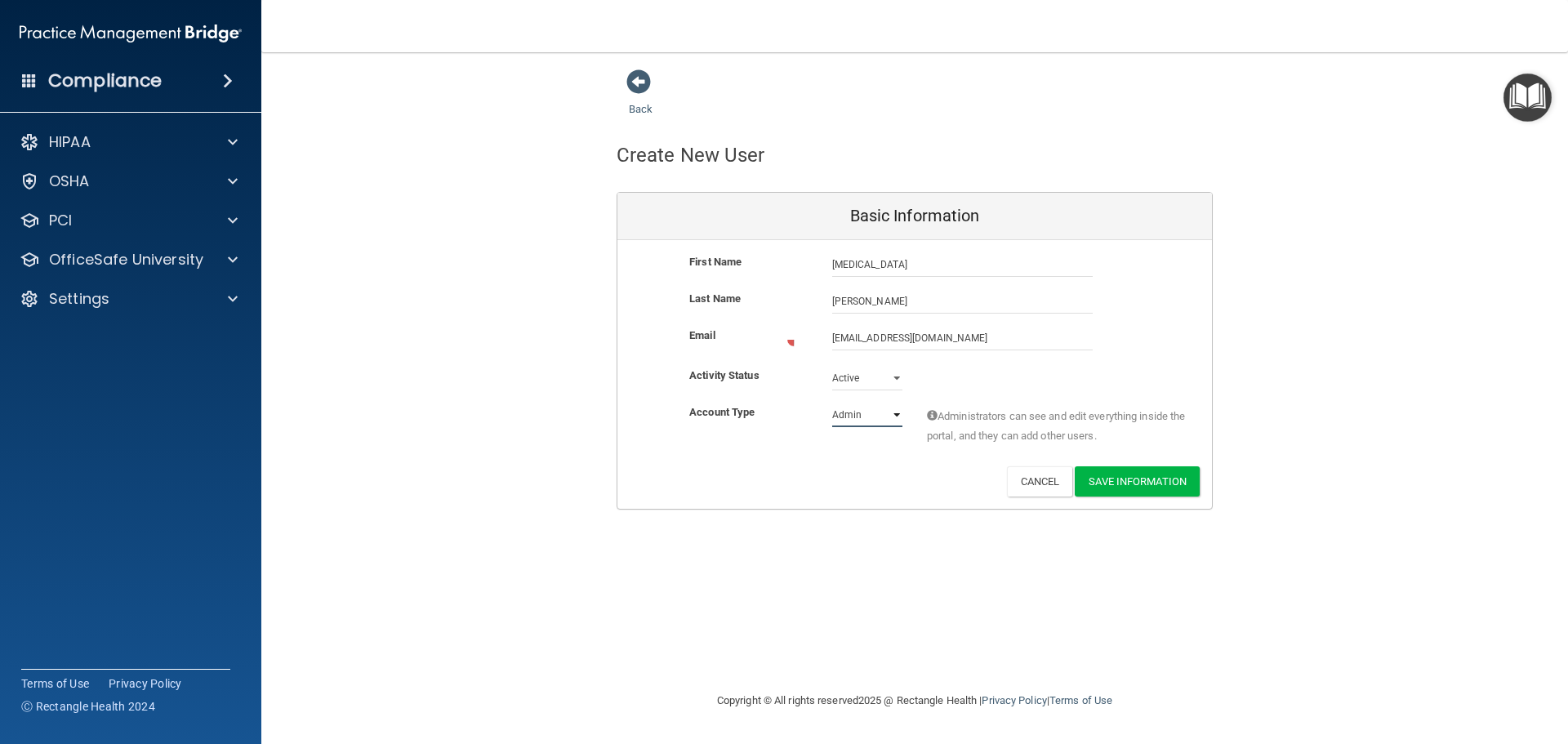
click at [897, 404] on select "Admin Member" at bounding box center [867, 414] width 70 height 24
select select "practice_member"
click at [832, 399] on select "Admin Member" at bounding box center [867, 411] width 70 height 24
click at [1136, 476] on button "Save Information" at bounding box center [1137, 478] width 125 height 30
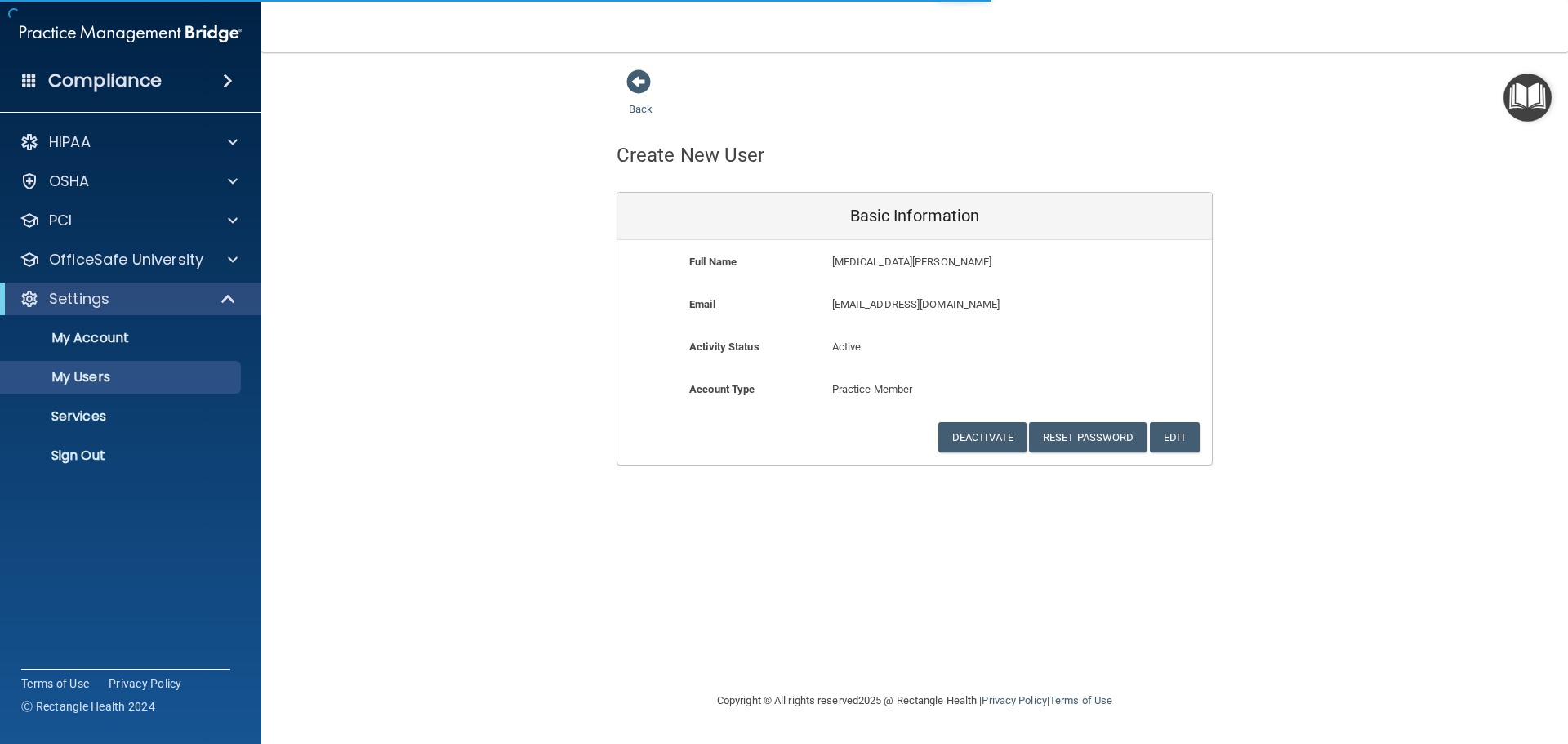
select select "20"
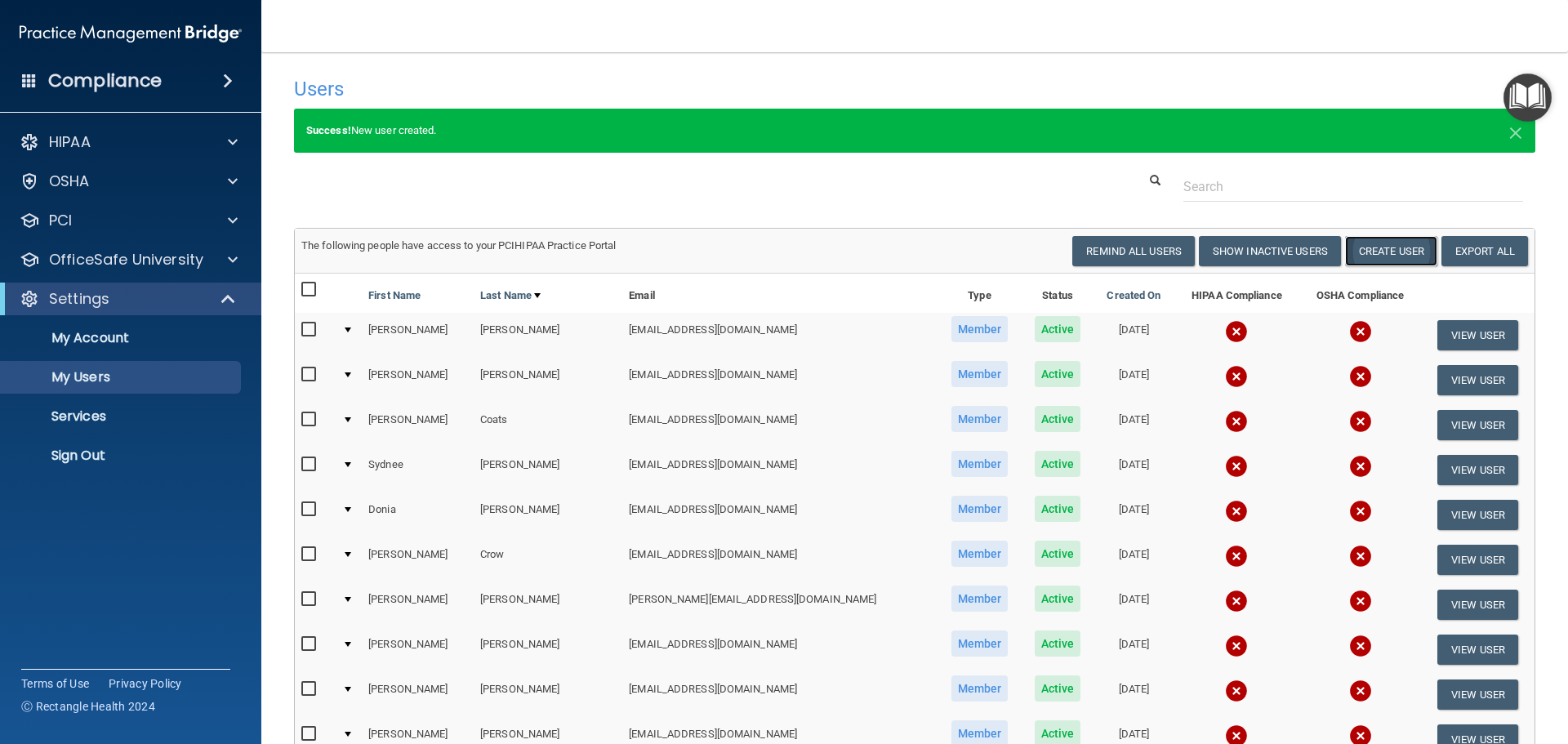
click at [1376, 250] on button "Create User" at bounding box center [1390, 251] width 92 height 30
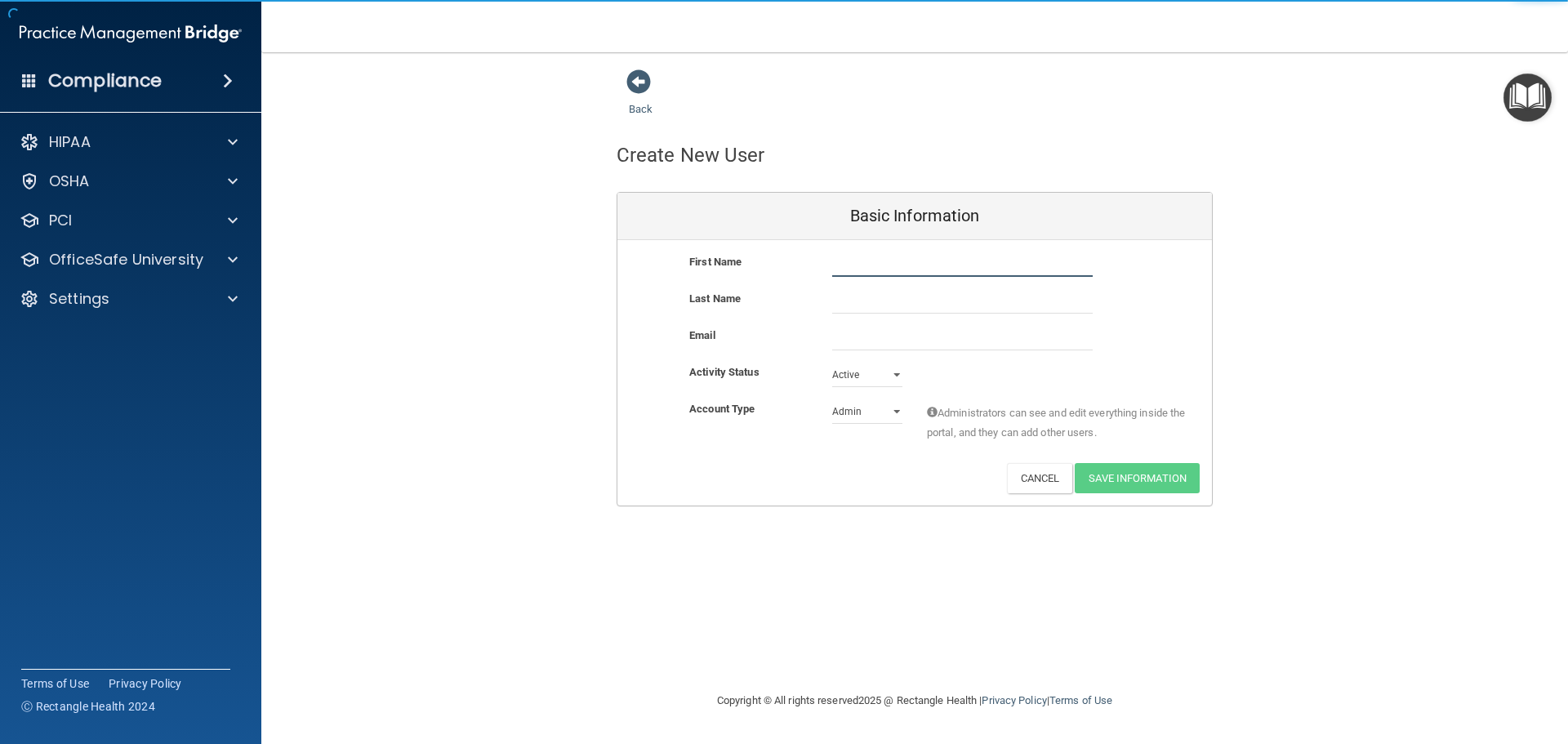
click at [884, 270] on input "text" at bounding box center [962, 264] width 261 height 24
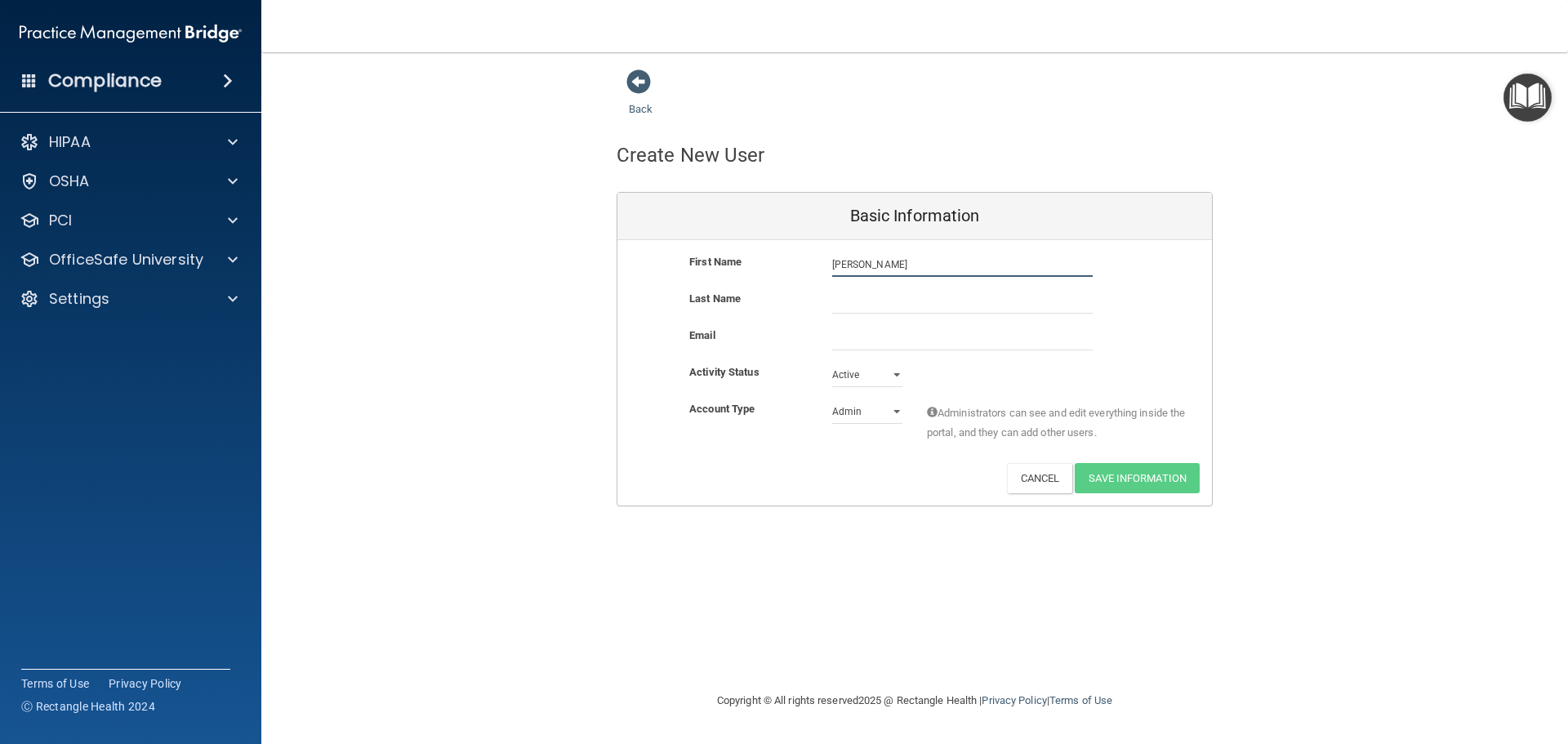
type input "Mason"
type input "Powell"
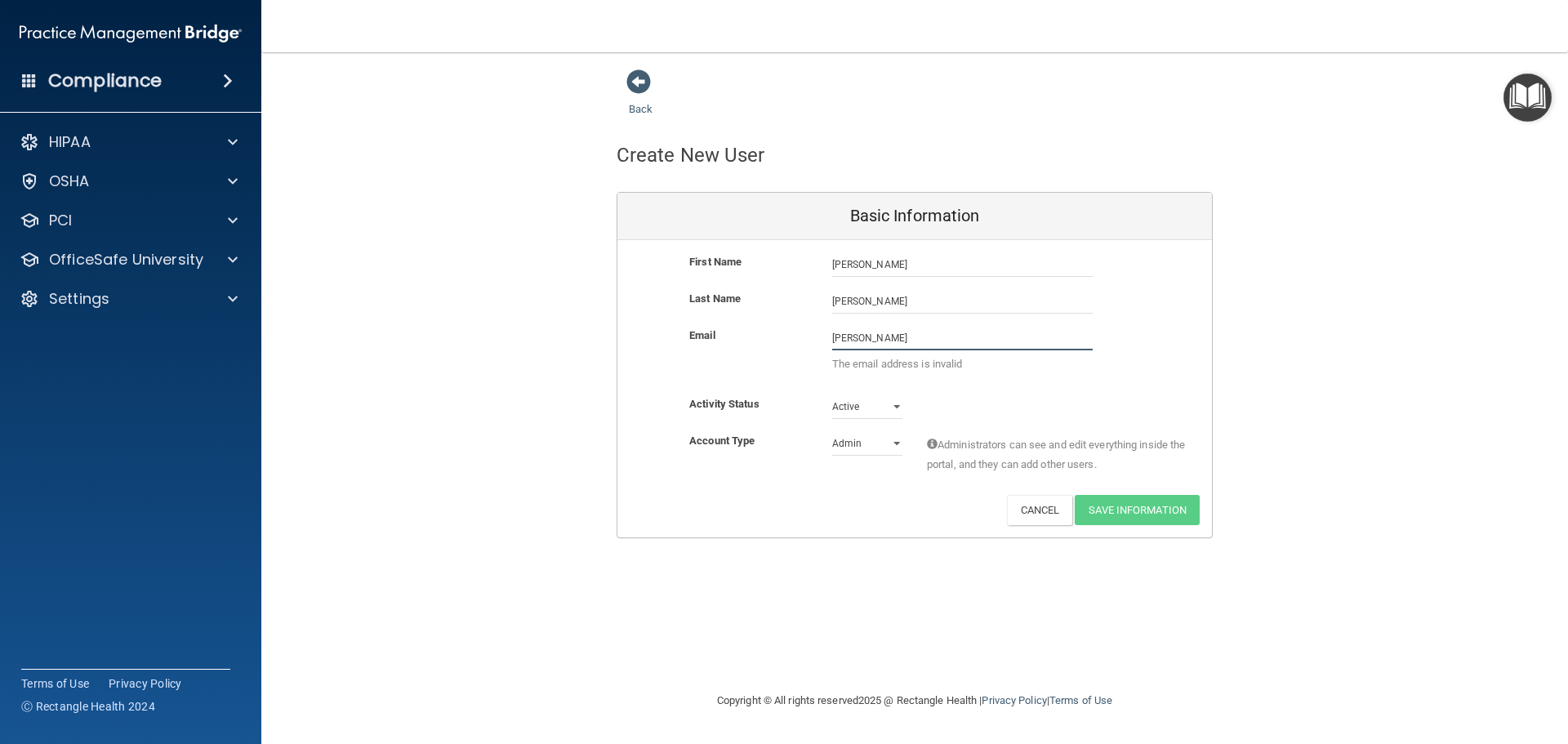
type input "masonp@mobilecarehc.com"
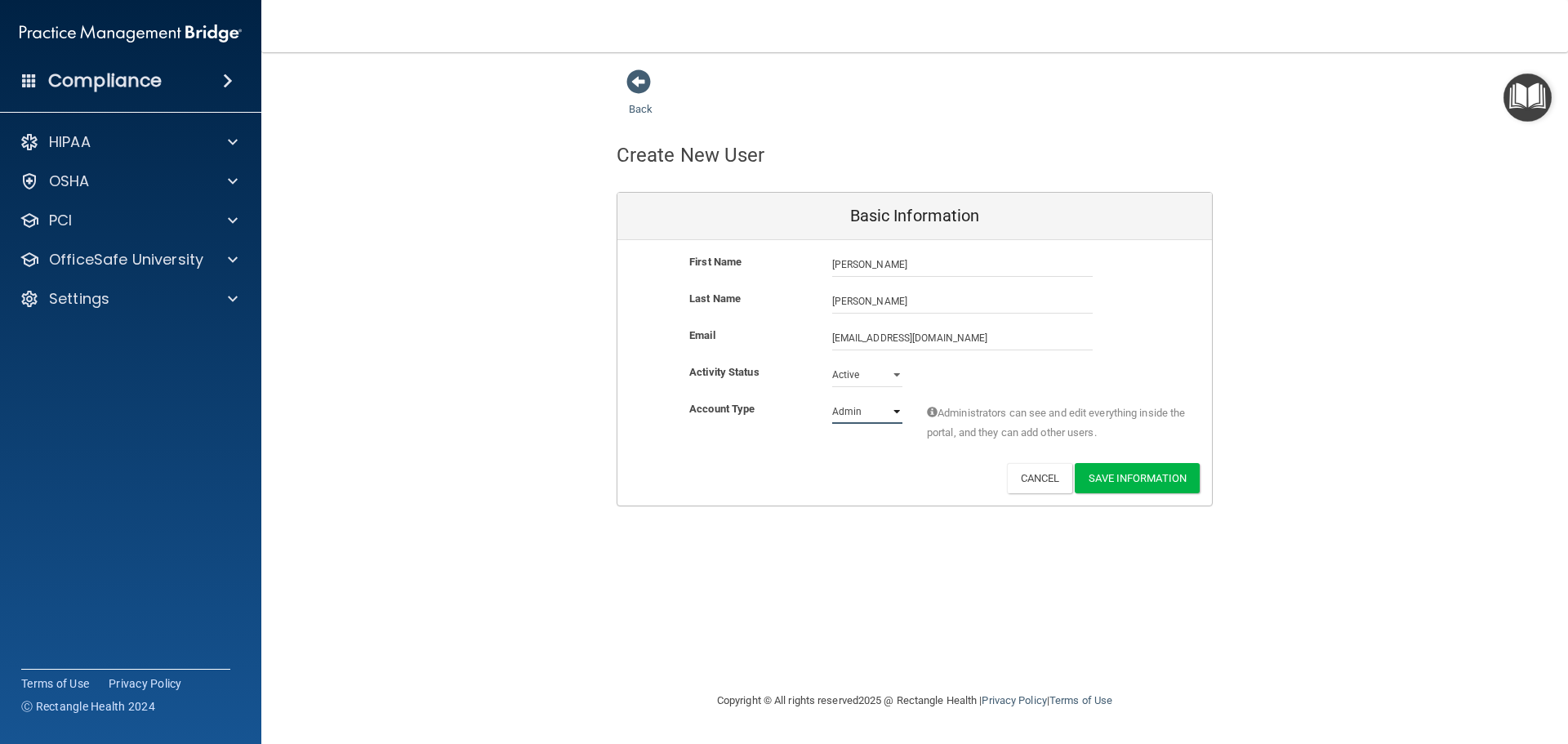
click at [897, 411] on select "Admin Member" at bounding box center [867, 411] width 70 height 24
select select "practice_member"
click at [832, 399] on select "Admin Member" at bounding box center [867, 411] width 70 height 24
click at [1149, 476] on button "Save Information" at bounding box center [1137, 478] width 125 height 30
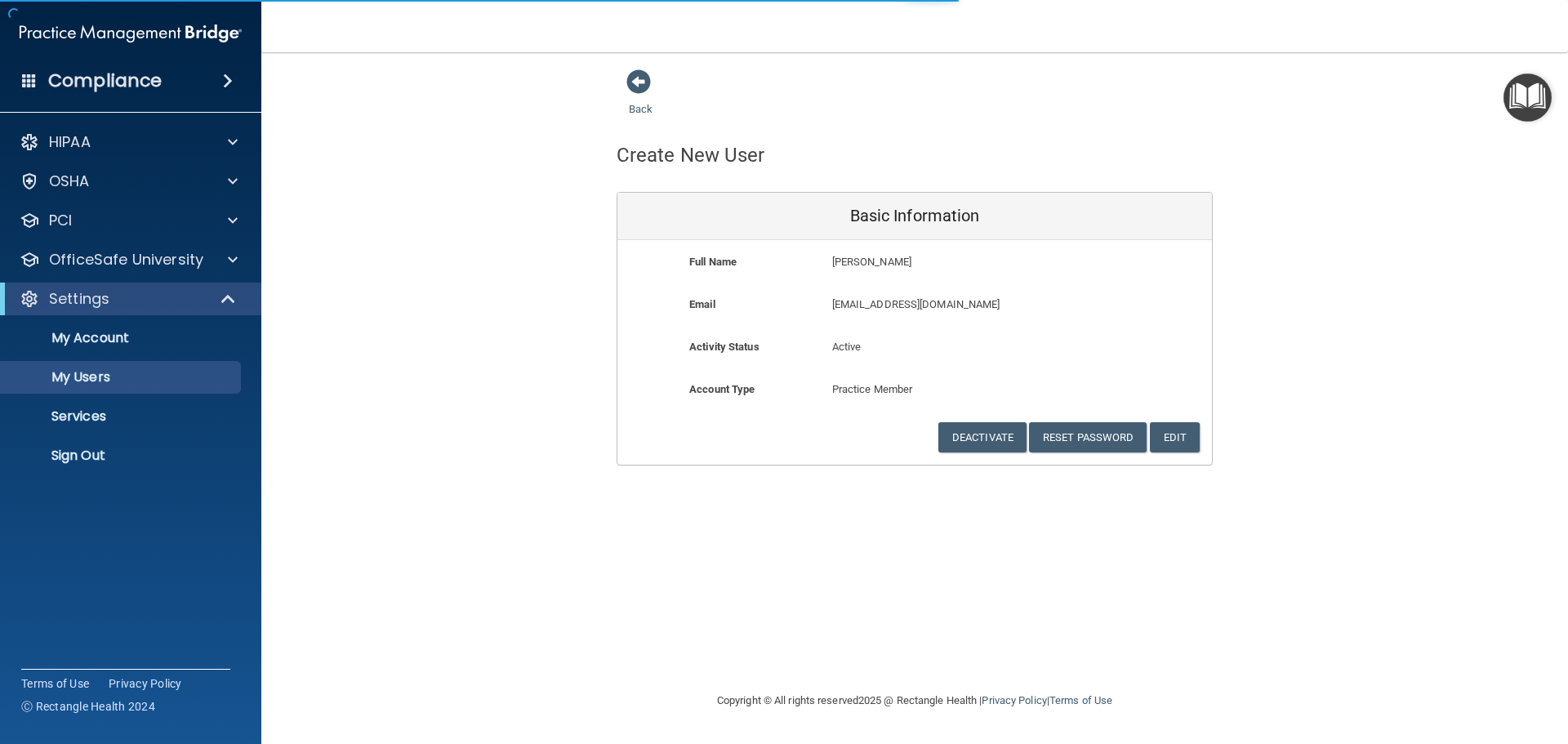
select select "20"
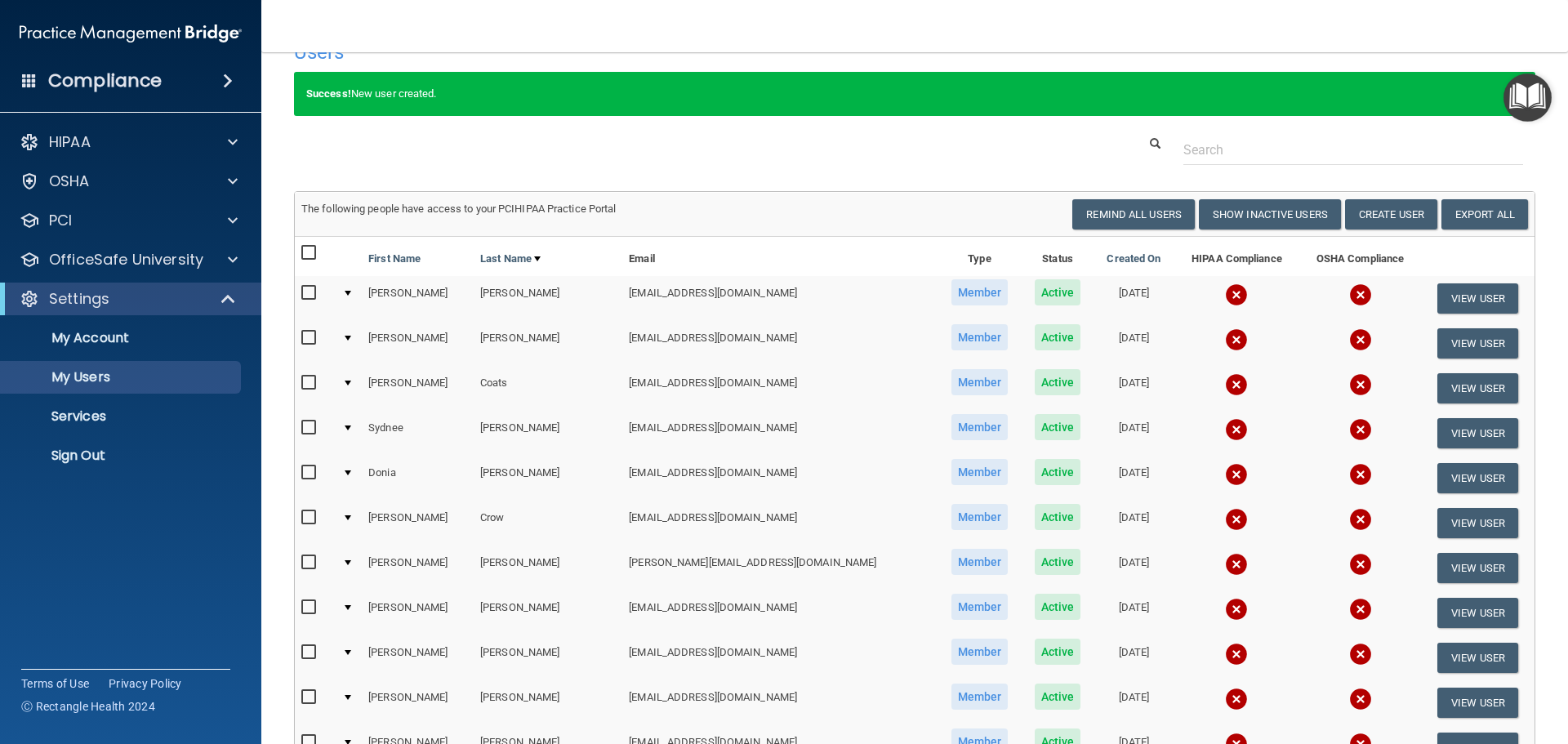
scroll to position [82, 0]
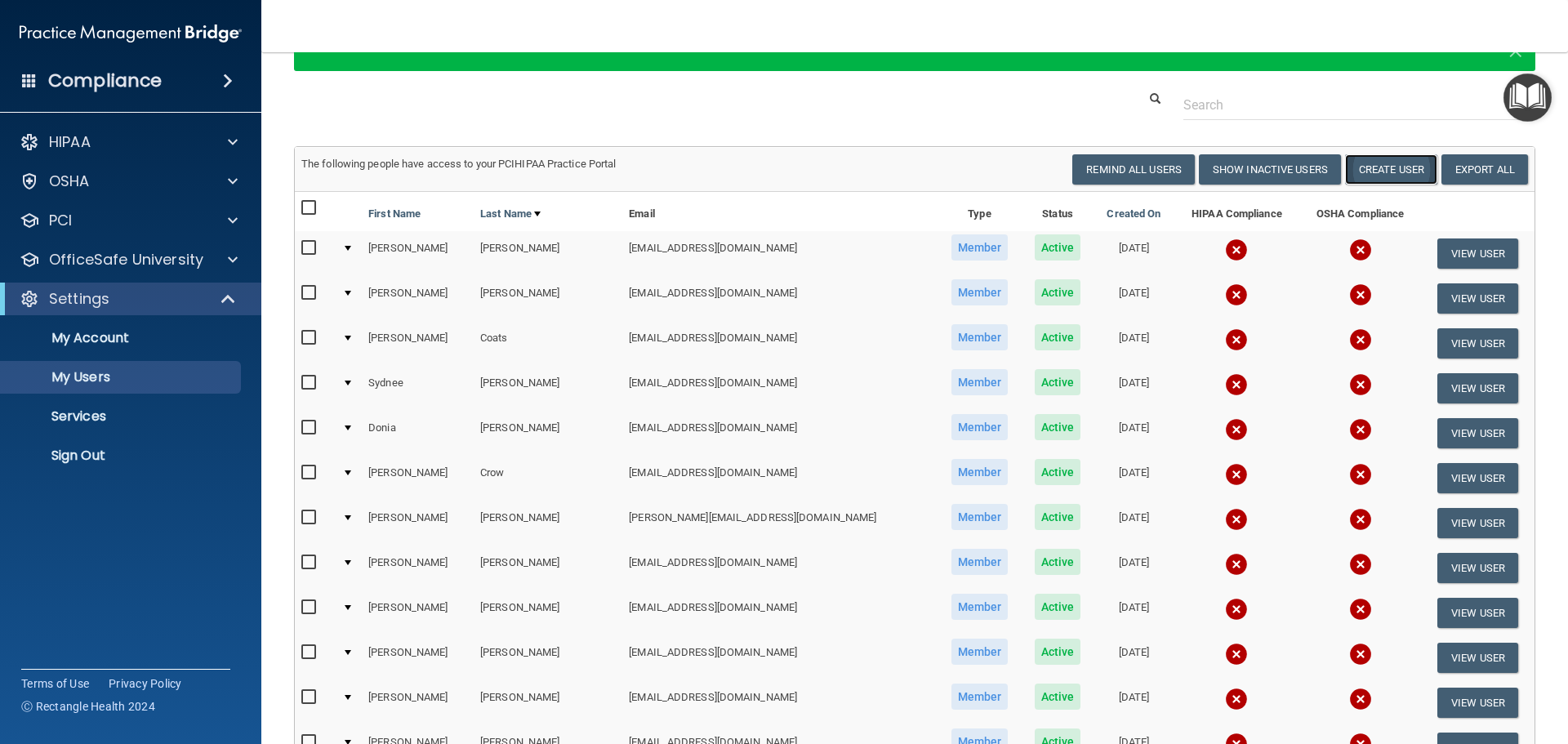
click at [1388, 169] on button "Create User" at bounding box center [1390, 169] width 92 height 30
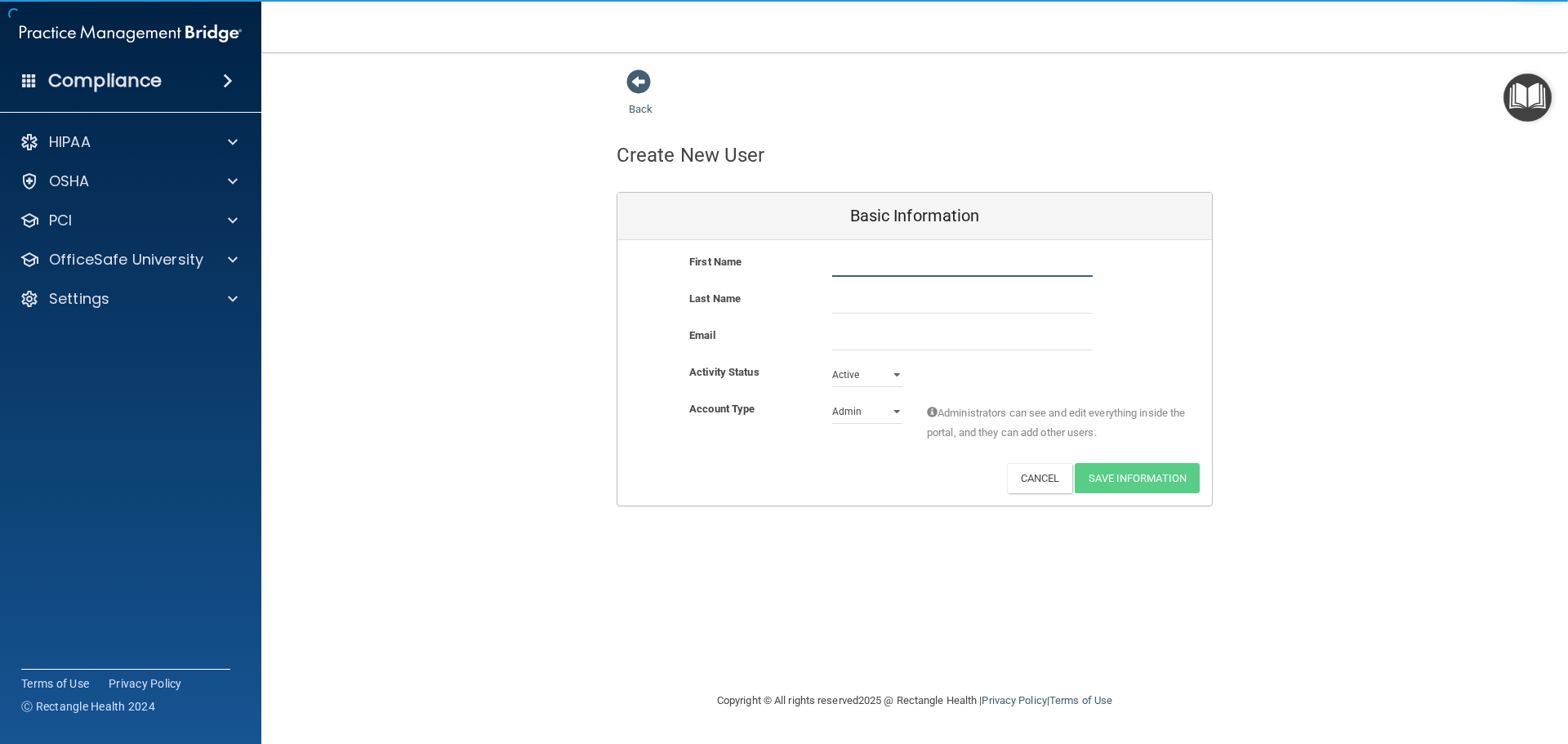
click at [925, 258] on input "text" at bounding box center [962, 264] width 261 height 24
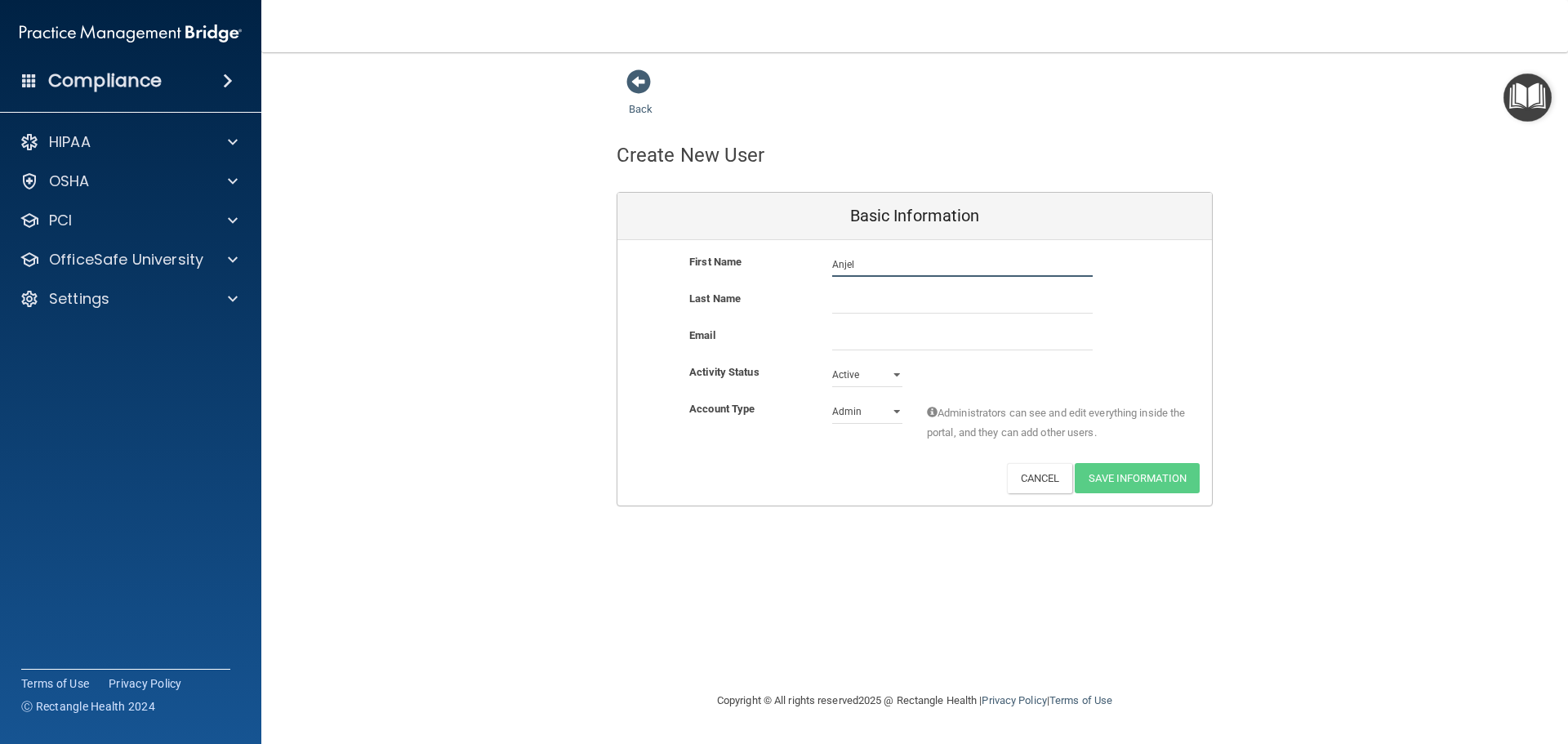
type input "Anjel"
type input "Pippin"
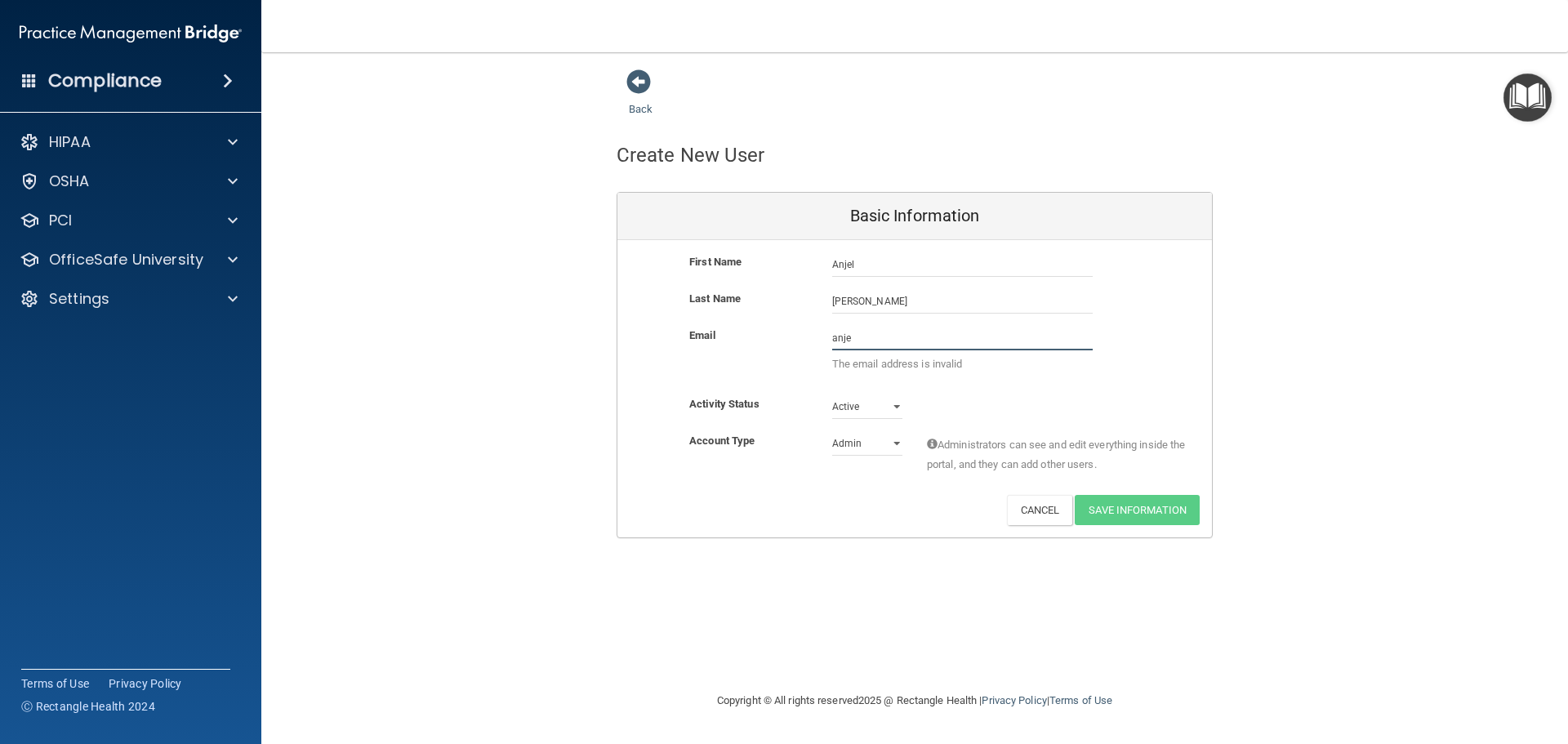
type input "anjelp@mobilecarehc.com"
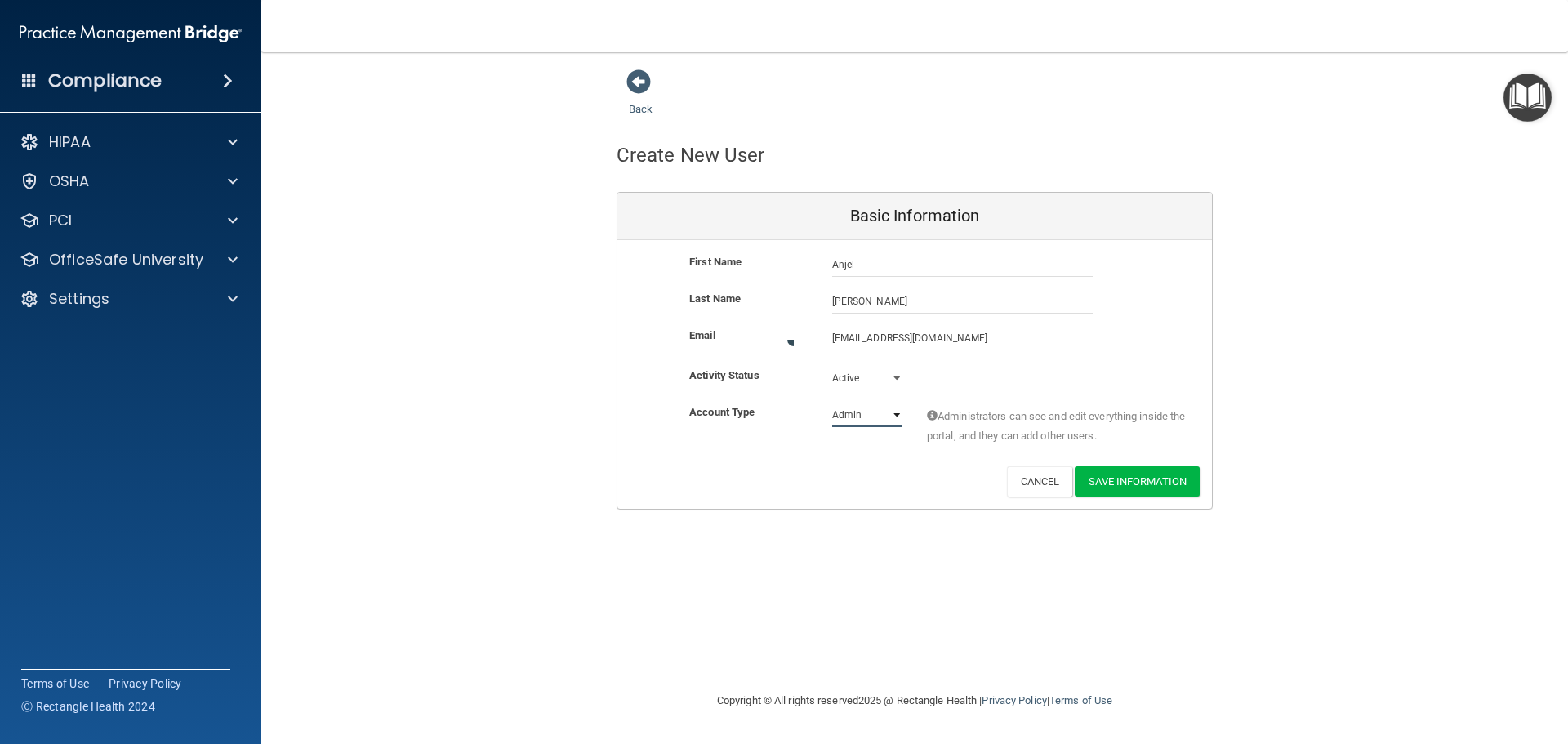
click at [897, 410] on select "Admin Member" at bounding box center [867, 414] width 70 height 24
select select "practice_member"
click at [832, 399] on select "Admin Member" at bounding box center [867, 411] width 70 height 24
click at [1140, 474] on button "Save Information" at bounding box center [1137, 478] width 125 height 30
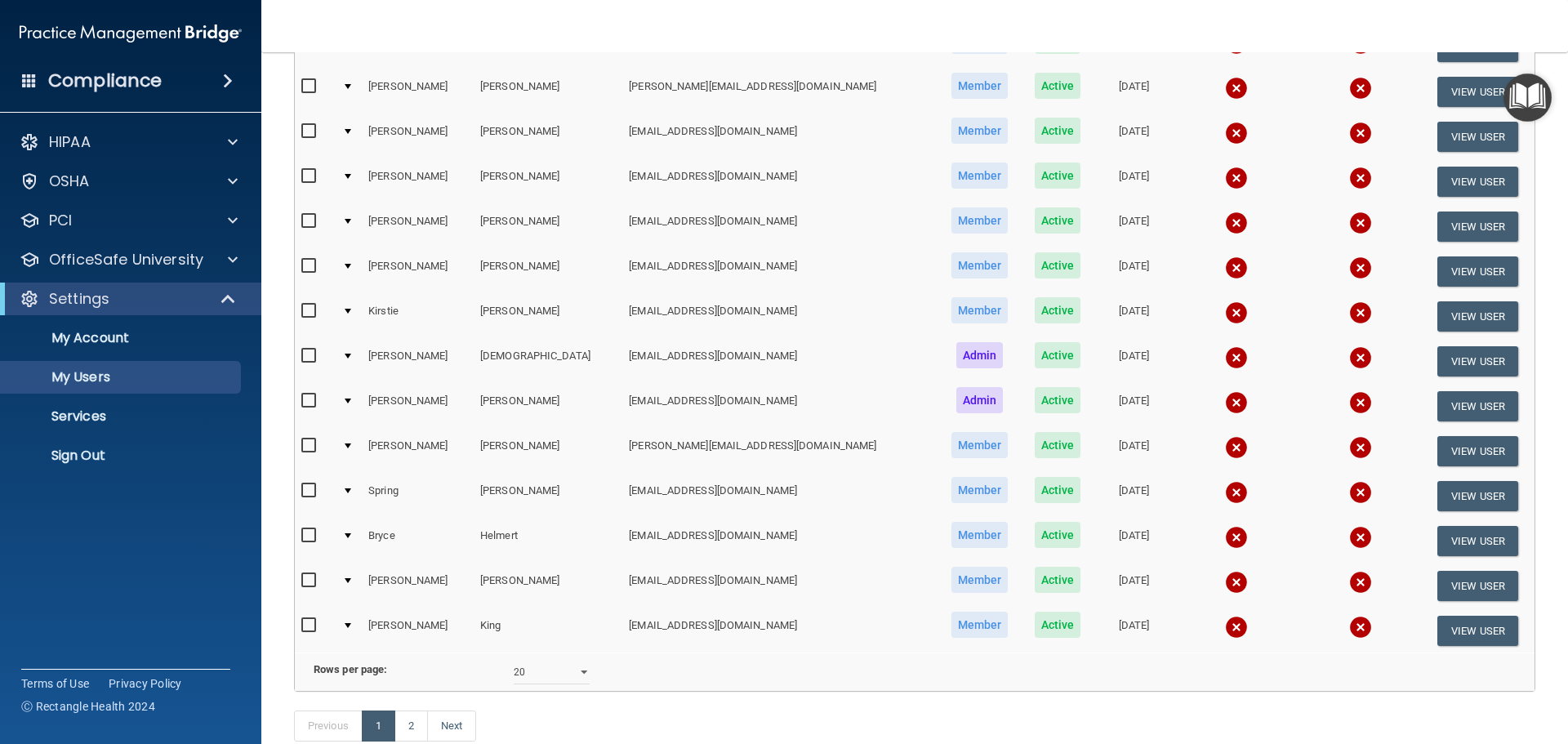
scroll to position [653, 0]
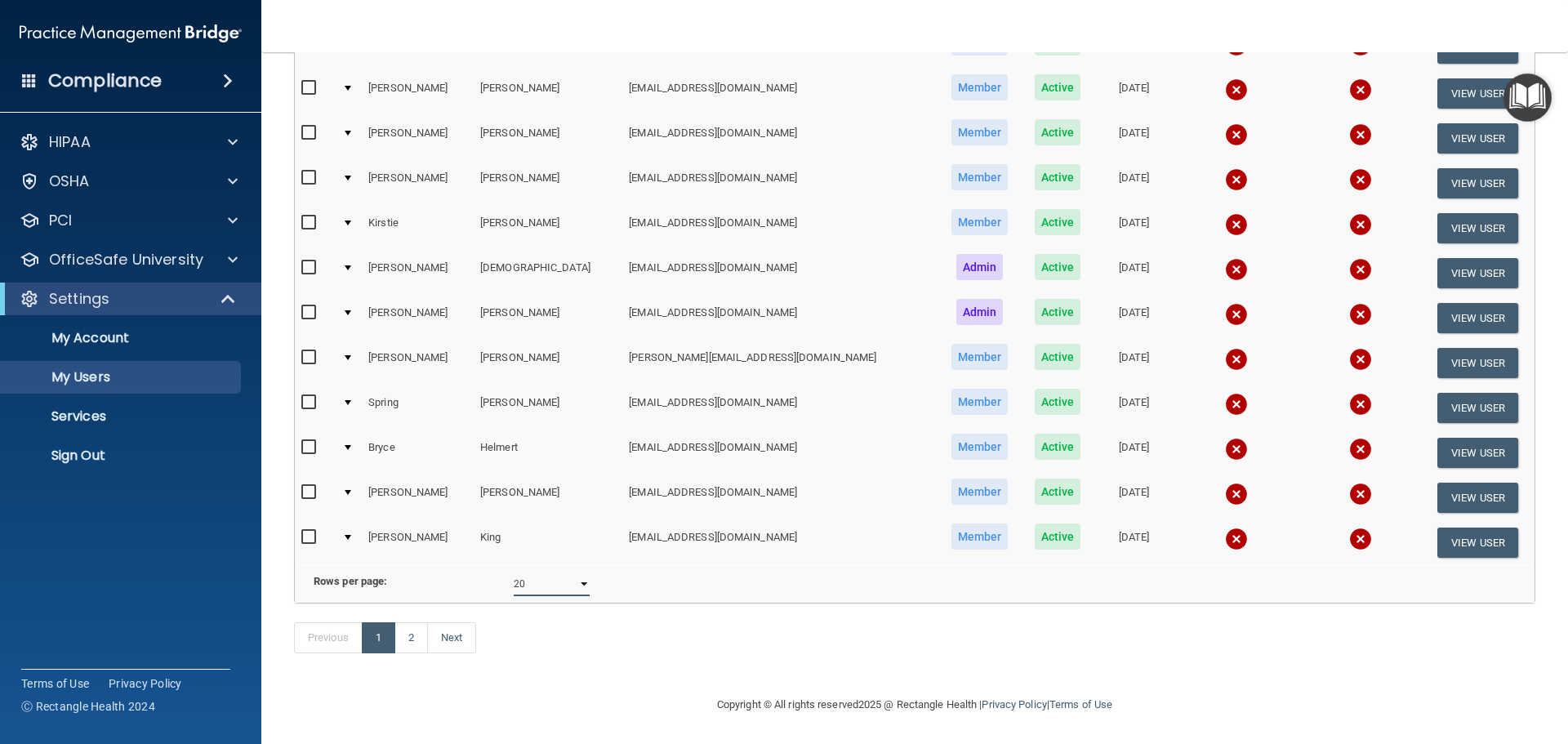
click at [582, 585] on select "10 20 30 40 all" at bounding box center [551, 584] width 76 height 24
select select "30"
click at [514, 576] on select "10 20 30 40 all" at bounding box center [551, 584] width 76 height 24
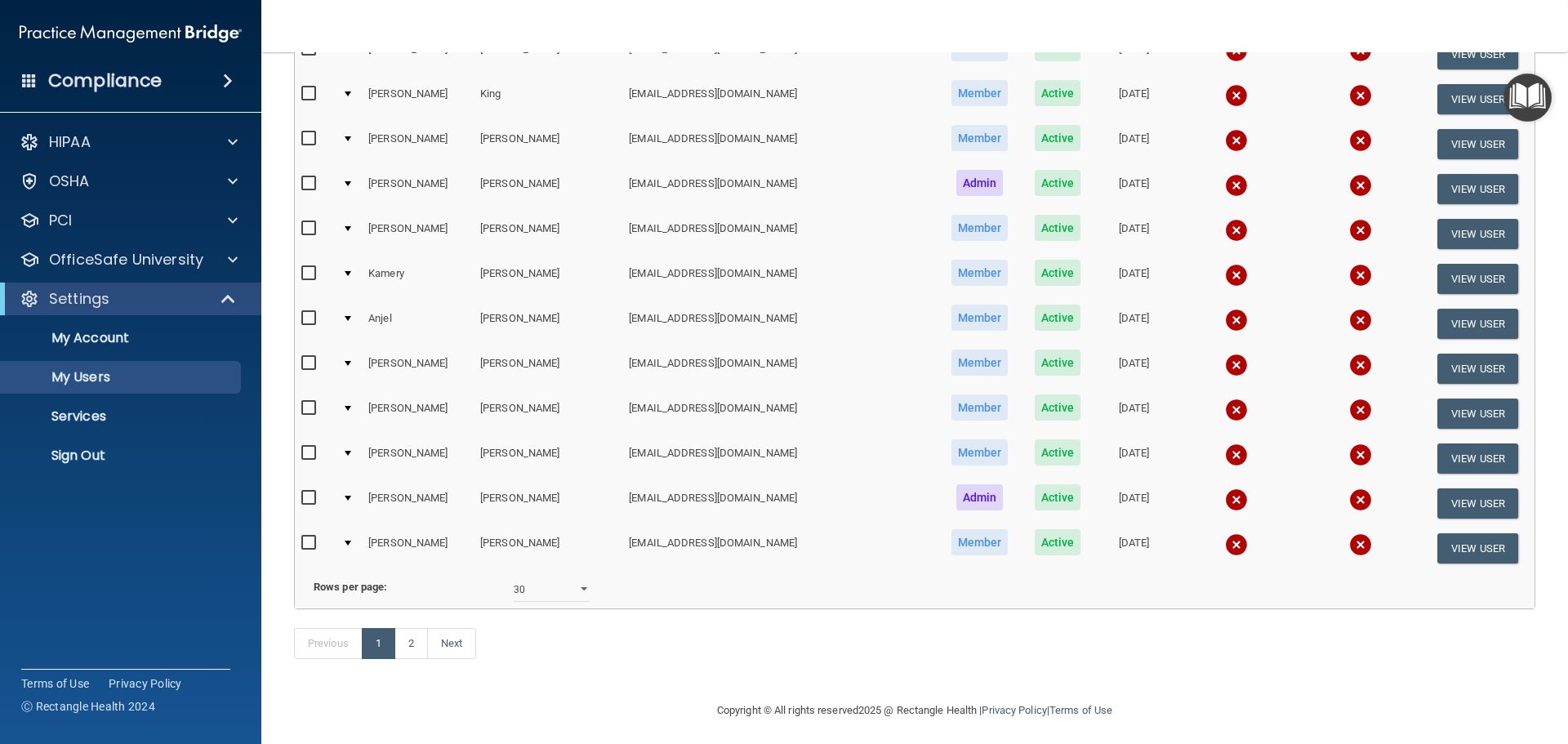
scroll to position [1057, 0]
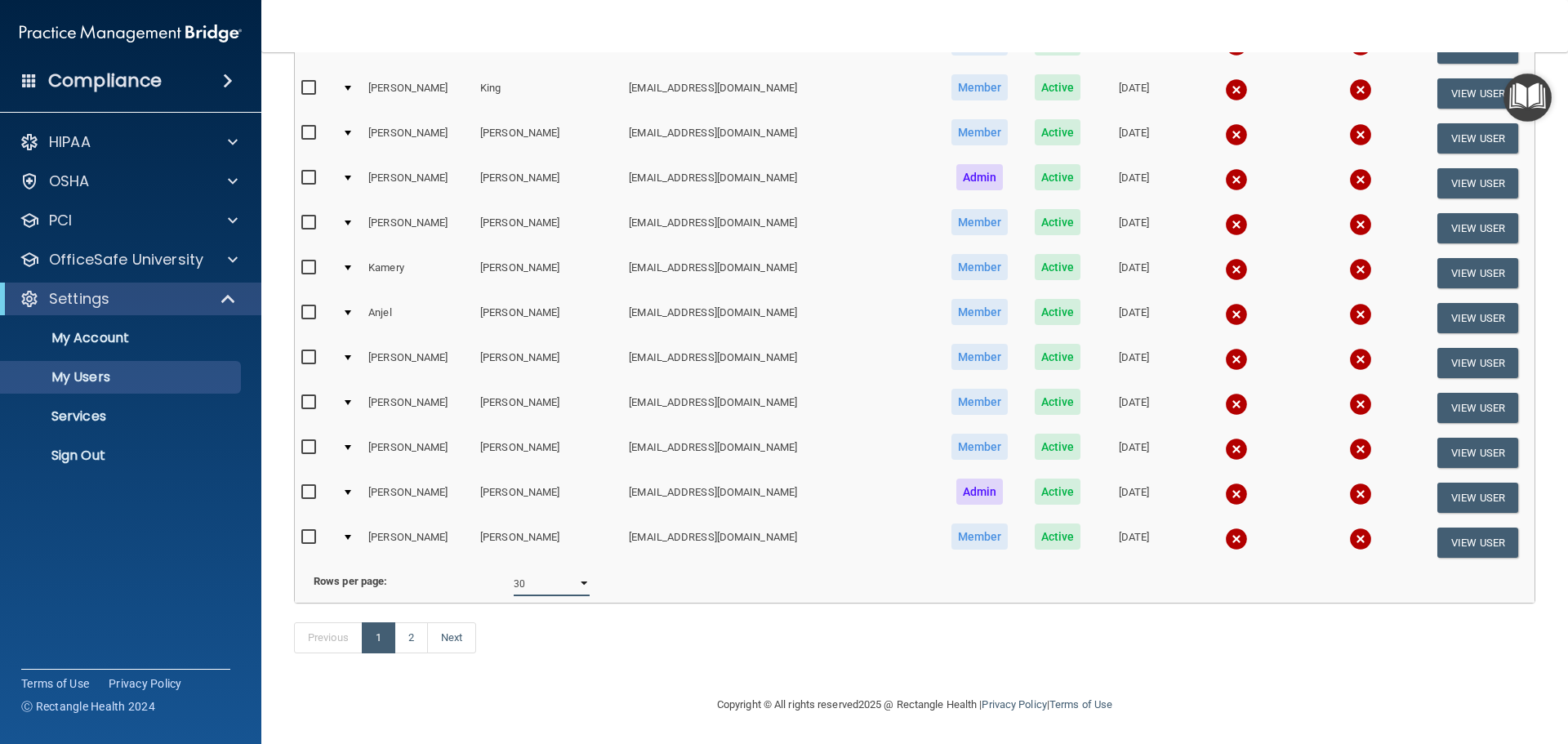
click at [578, 572] on select "10 20 30 40 all" at bounding box center [551, 584] width 76 height 24
select select "40"
click at [514, 572] on select "10 20 30 40 all" at bounding box center [551, 584] width 76 height 24
select select "40"
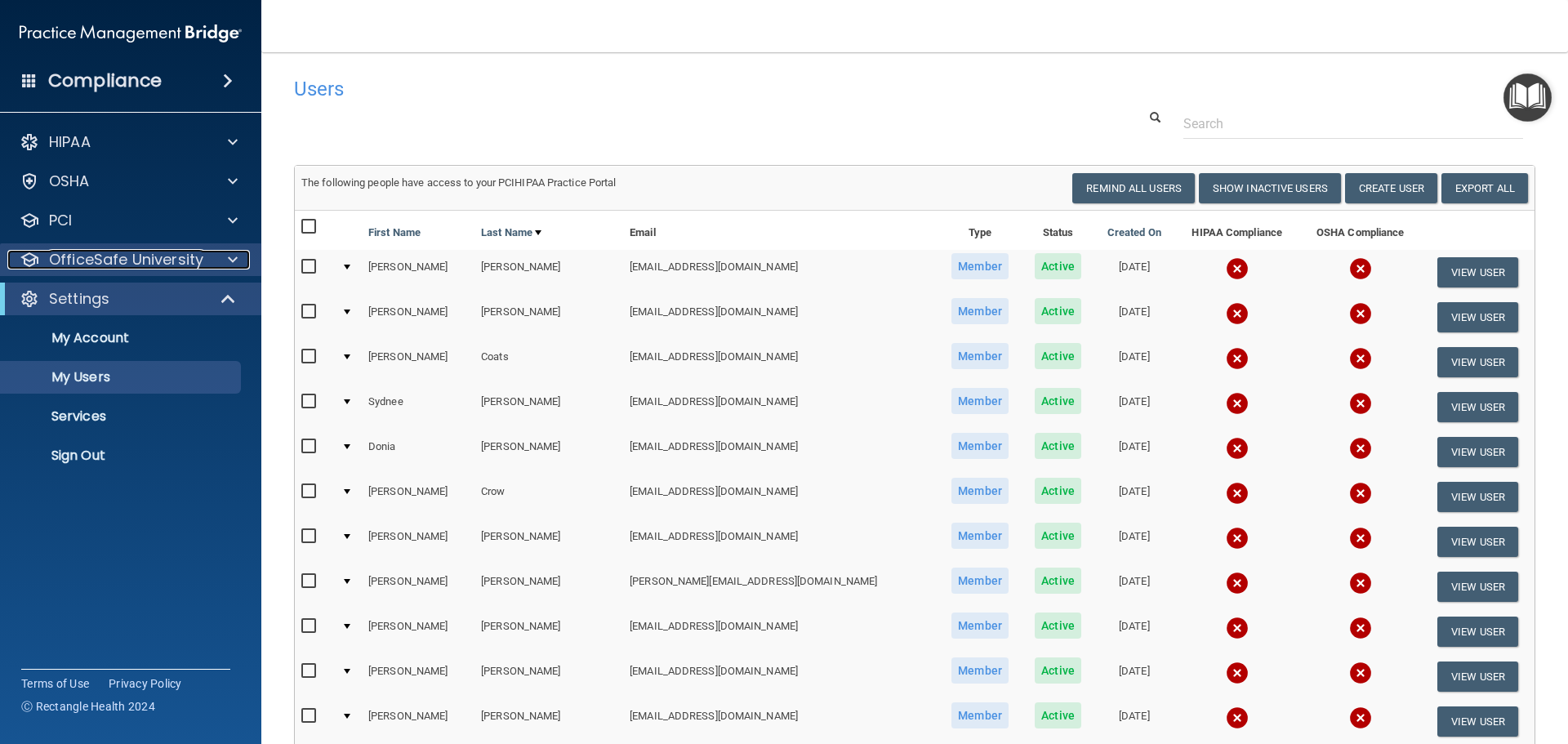
click at [84, 261] on p "OfficeSafe University" at bounding box center [126, 260] width 154 height 20
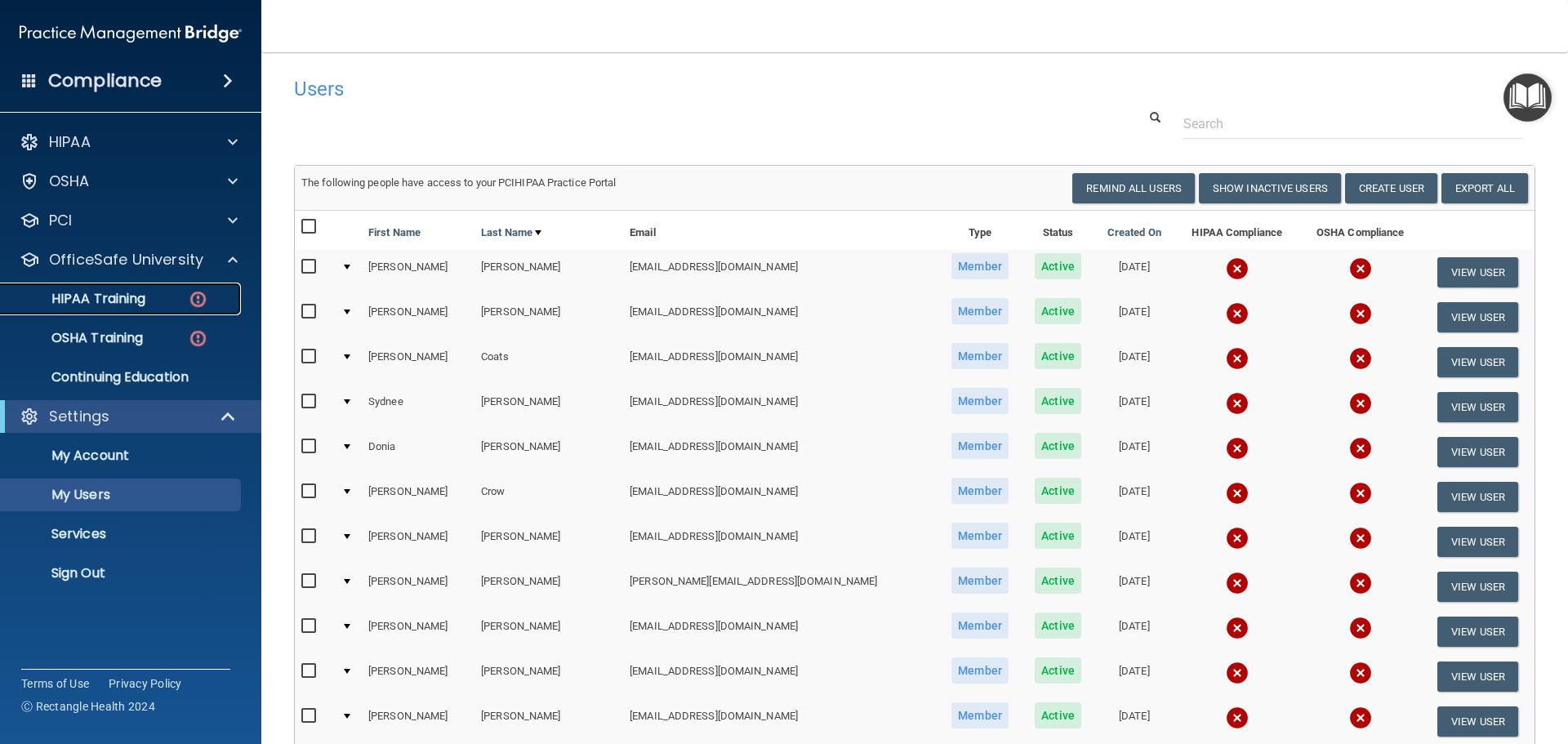
click at [104, 298] on p "HIPAA Training" at bounding box center [78, 298] width 134 height 16
